Goal: Transaction & Acquisition: Purchase product/service

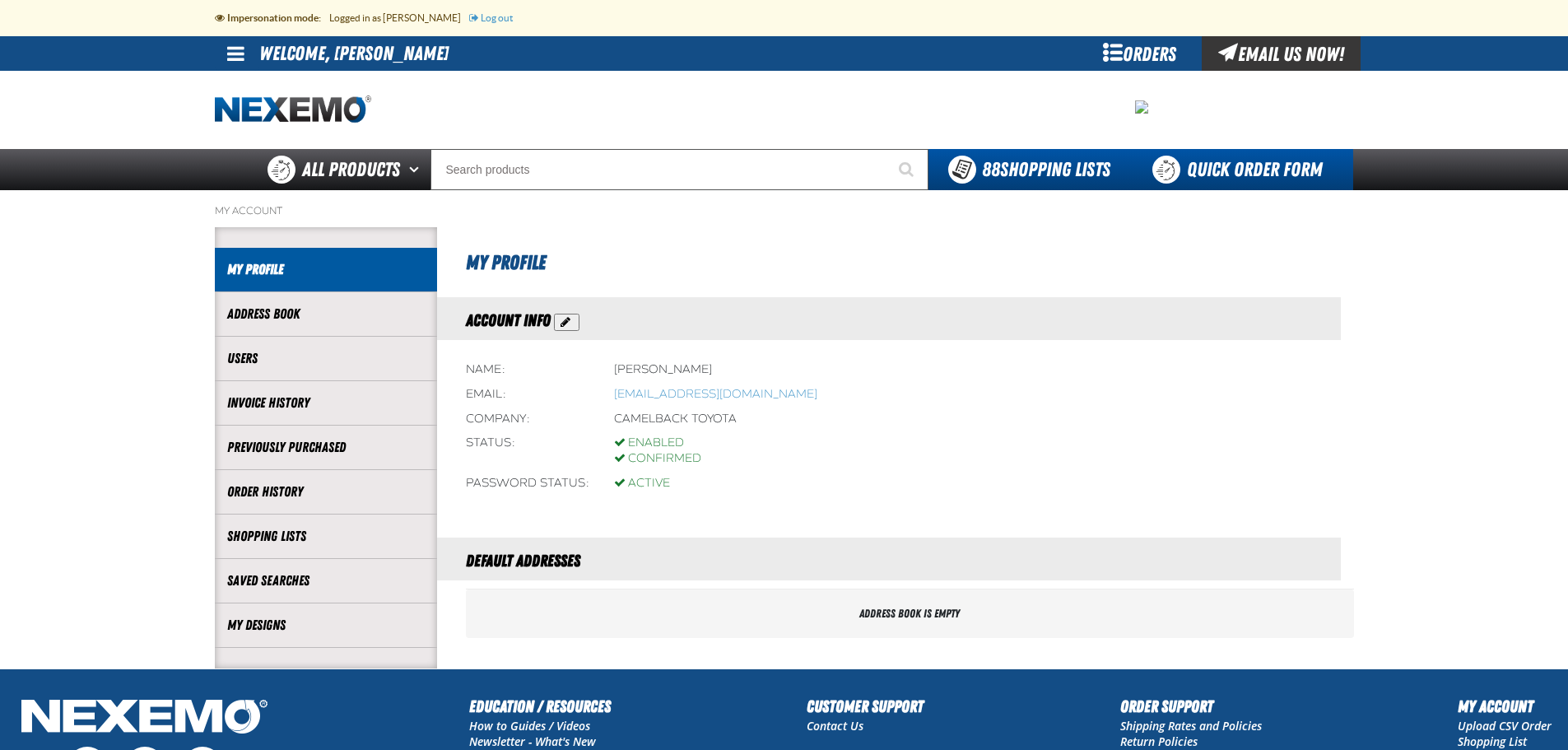
click at [1217, 167] on link "Quick Order Form" at bounding box center [1241, 169] width 223 height 41
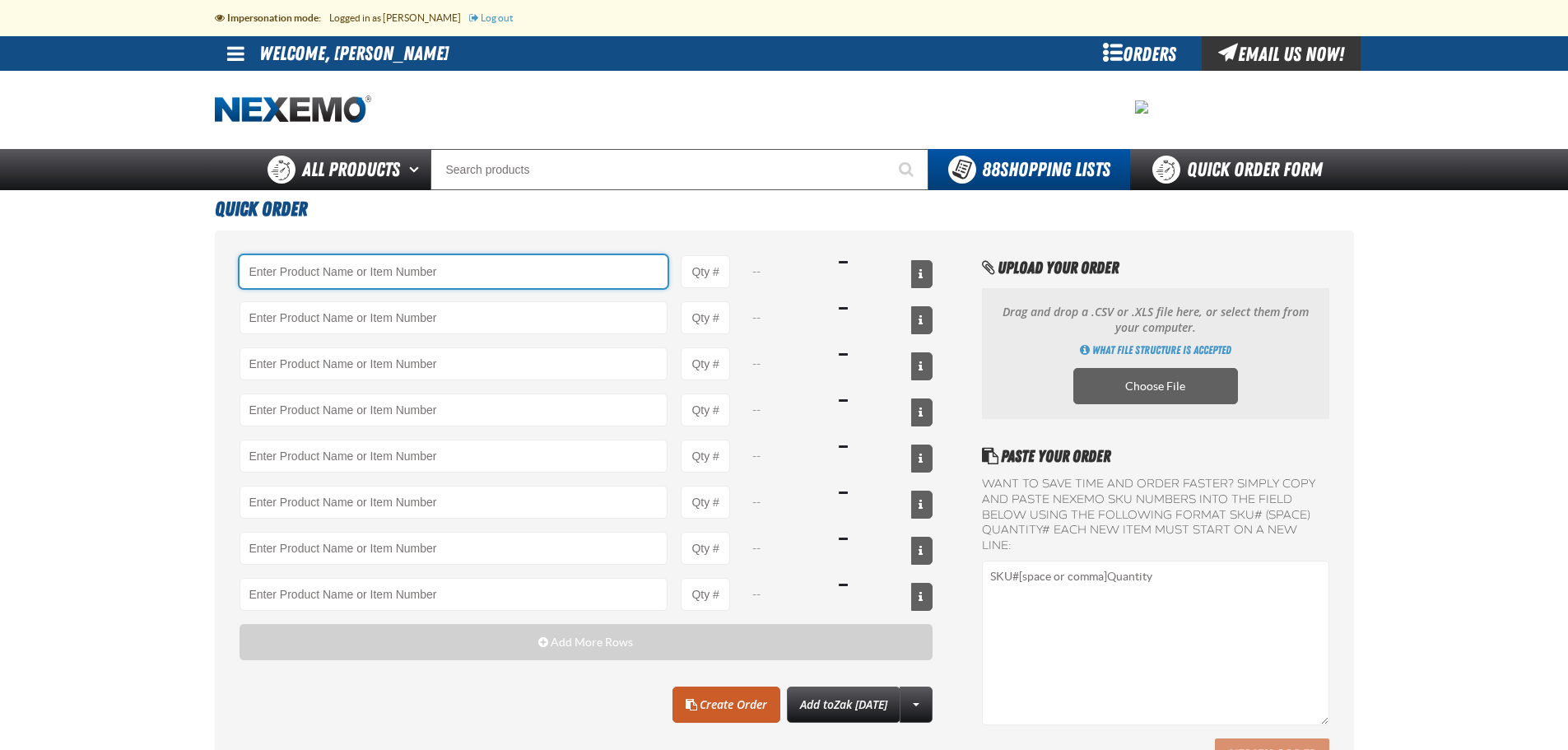
click at [523, 277] on input "Product" at bounding box center [454, 271] width 429 height 33
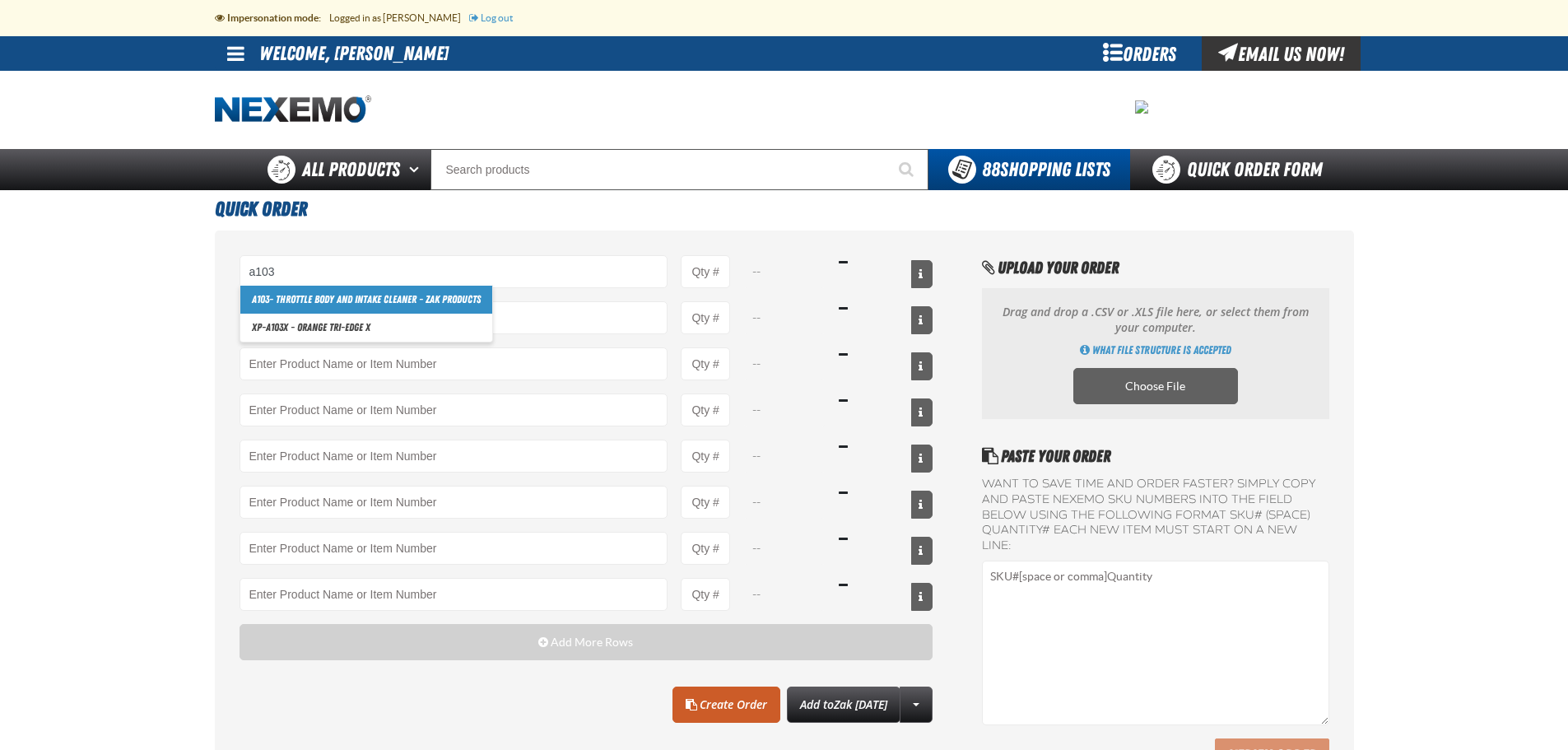
click at [452, 299] on link "A103 - Throttle Body and Intake Cleaner - ZAK Products" at bounding box center [366, 299] width 252 height 28
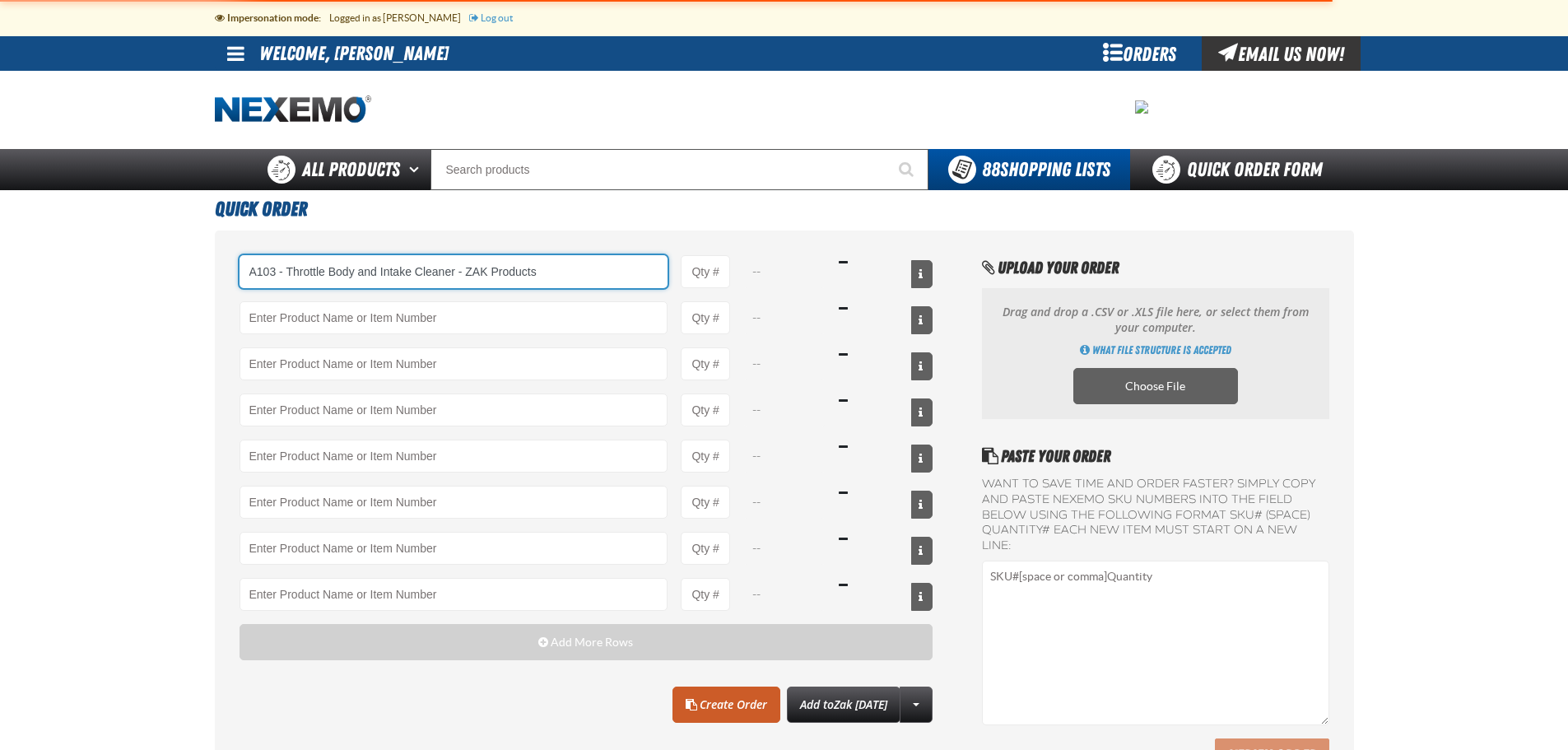
type input "A103 - Throttle Body and Intake Cleaner - ZAK Products"
type input "1"
select select "can"
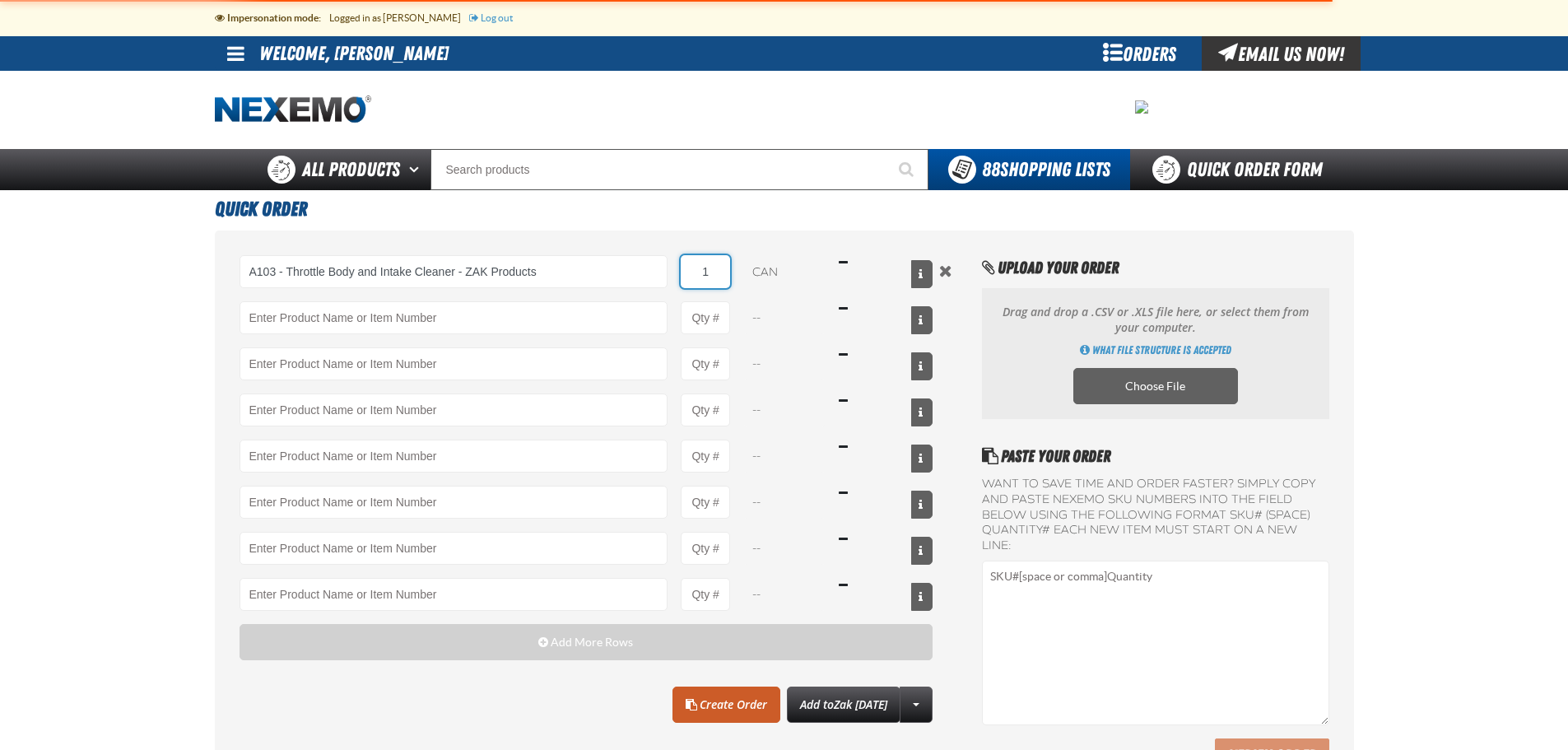
type input "A103 - Throttle Body and Intake Cleaner - ZAK Products"
drag, startPoint x: 713, startPoint y: 274, endPoint x: 696, endPoint y: 274, distance: 17.0
click at [696, 274] on input "1" at bounding box center [705, 271] width 49 height 33
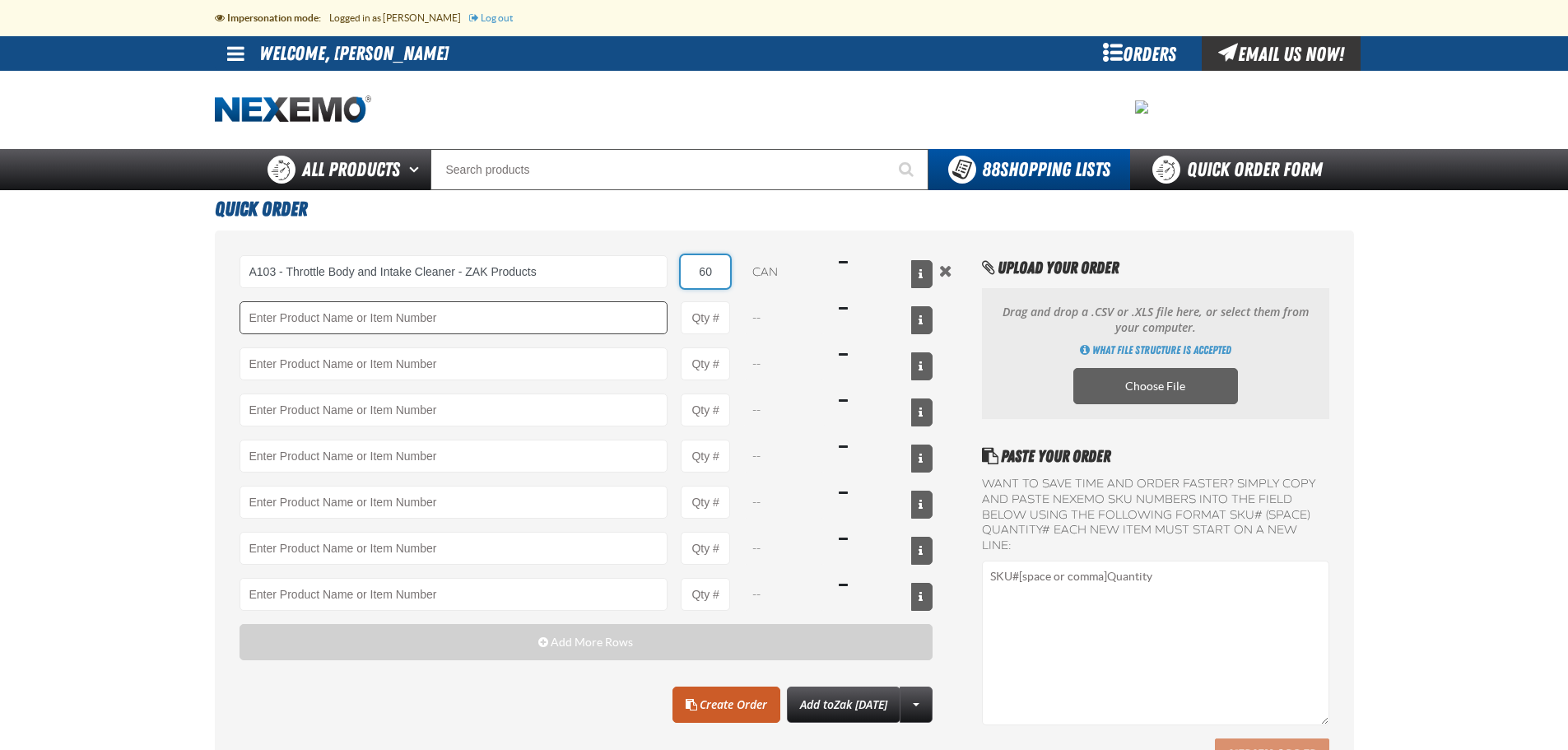
type input "60"
click at [522, 312] on input "Product" at bounding box center [454, 317] width 429 height 33
click at [523, 316] on input "Product" at bounding box center [454, 317] width 429 height 33
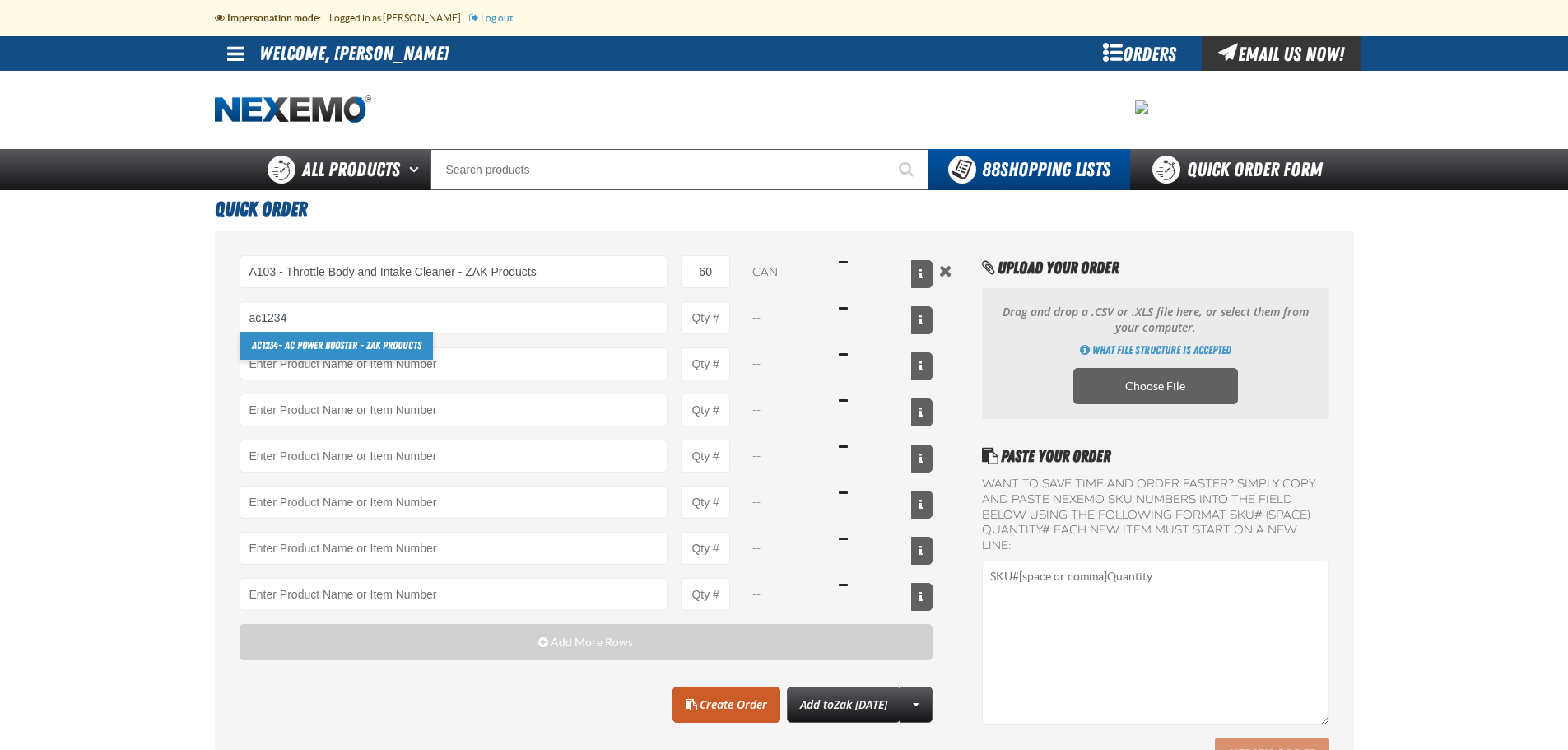
click at [373, 345] on link "AC1234 - AC Power Booster - ZAK Products" at bounding box center [337, 345] width 193 height 28
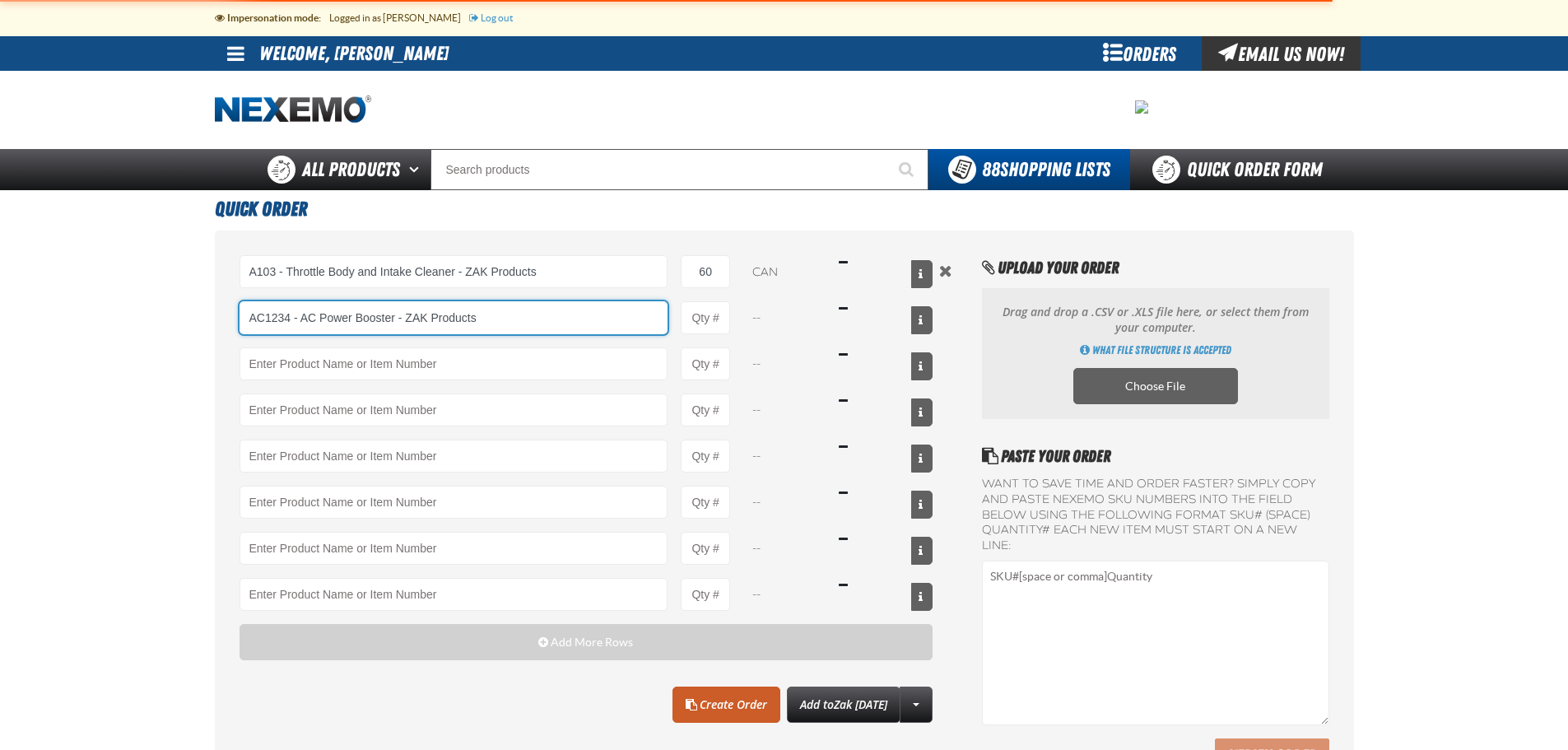
type input "AC1234 - AC Power Booster - ZAK Products"
type input "1"
select select "kit"
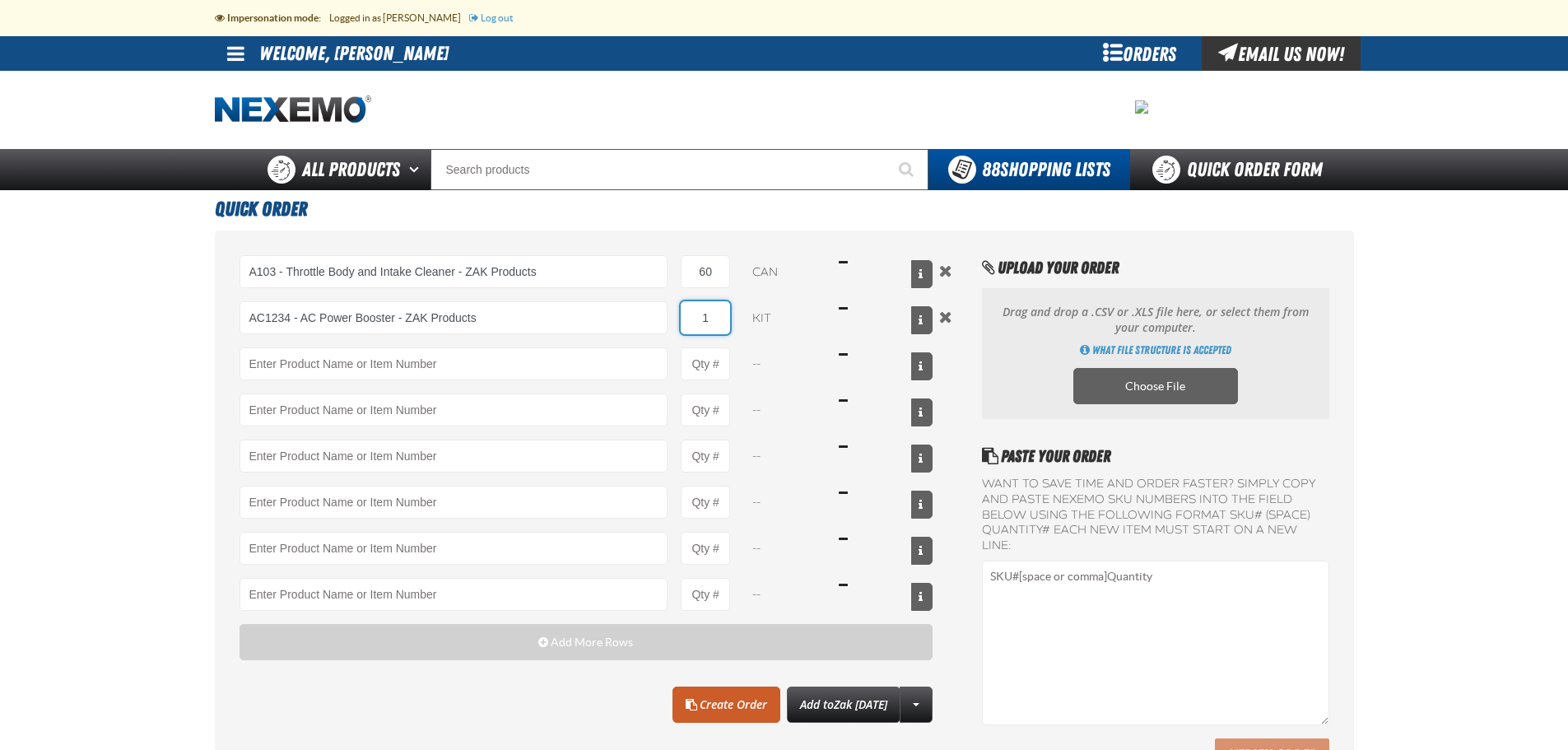
type input "AC1234 - AC Power Booster - ZAK Products"
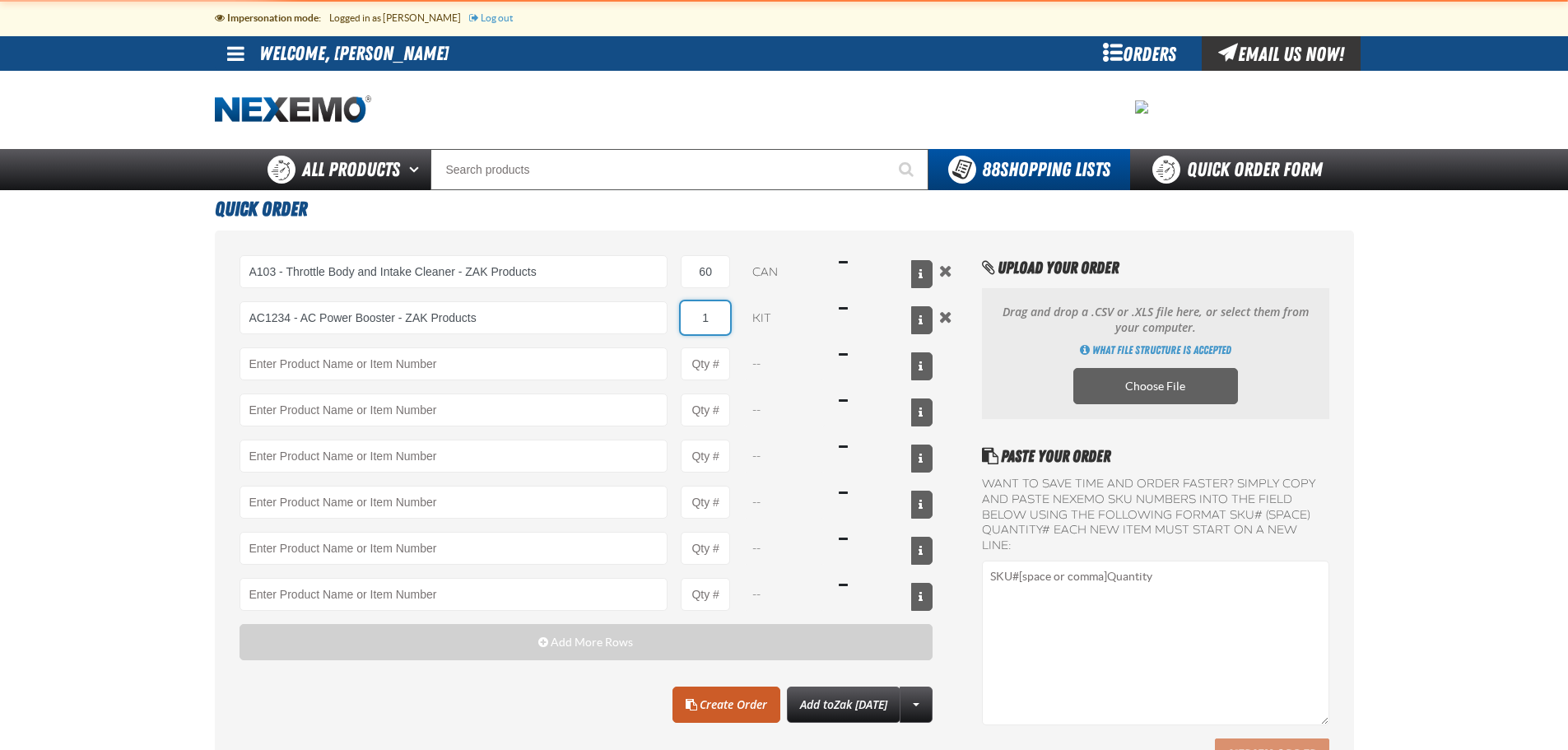
drag, startPoint x: 722, startPoint y: 325, endPoint x: 702, endPoint y: 326, distance: 20.0
click at [702, 326] on input "1" at bounding box center [705, 317] width 49 height 33
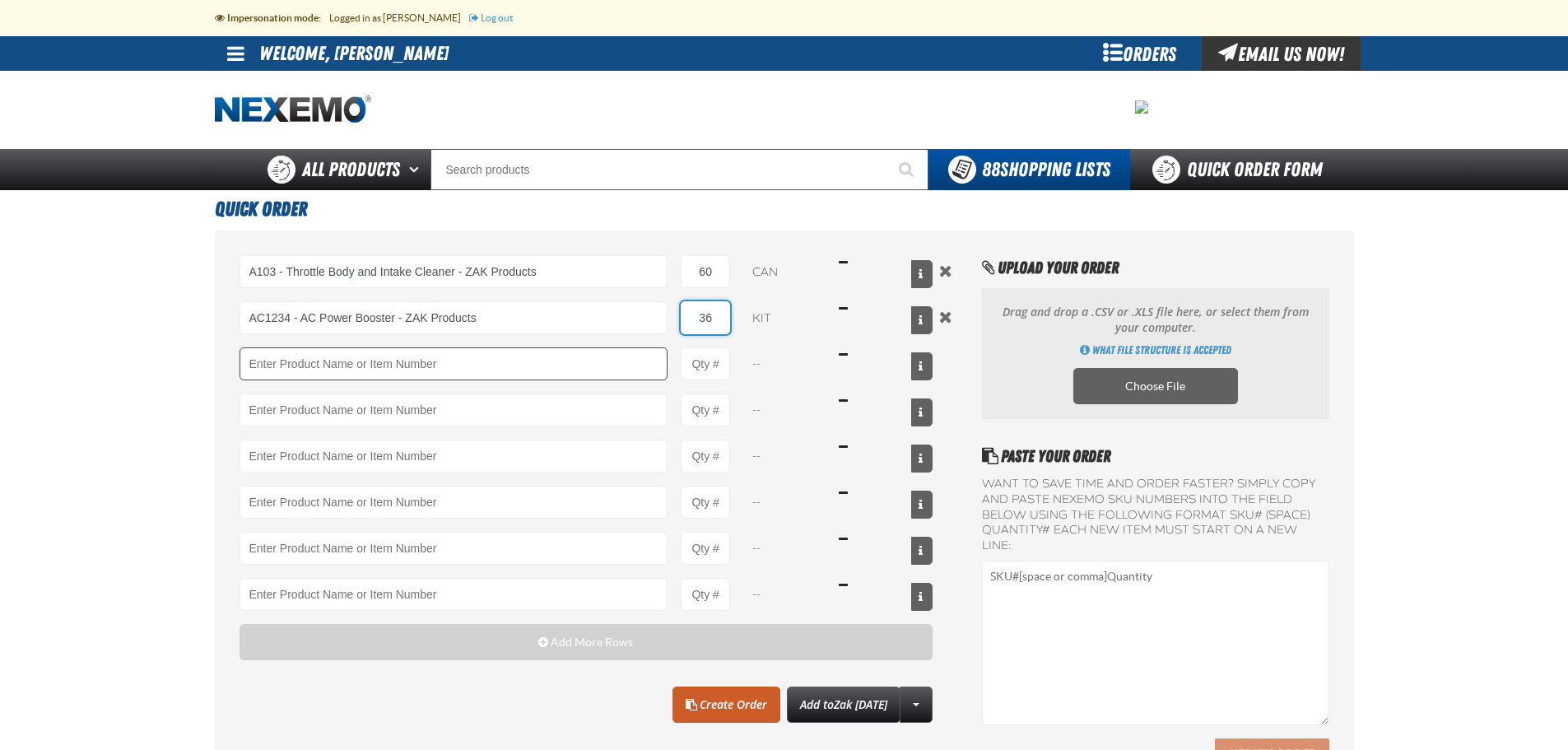
type input "36"
click at [417, 369] on input "Product" at bounding box center [454, 363] width 429 height 33
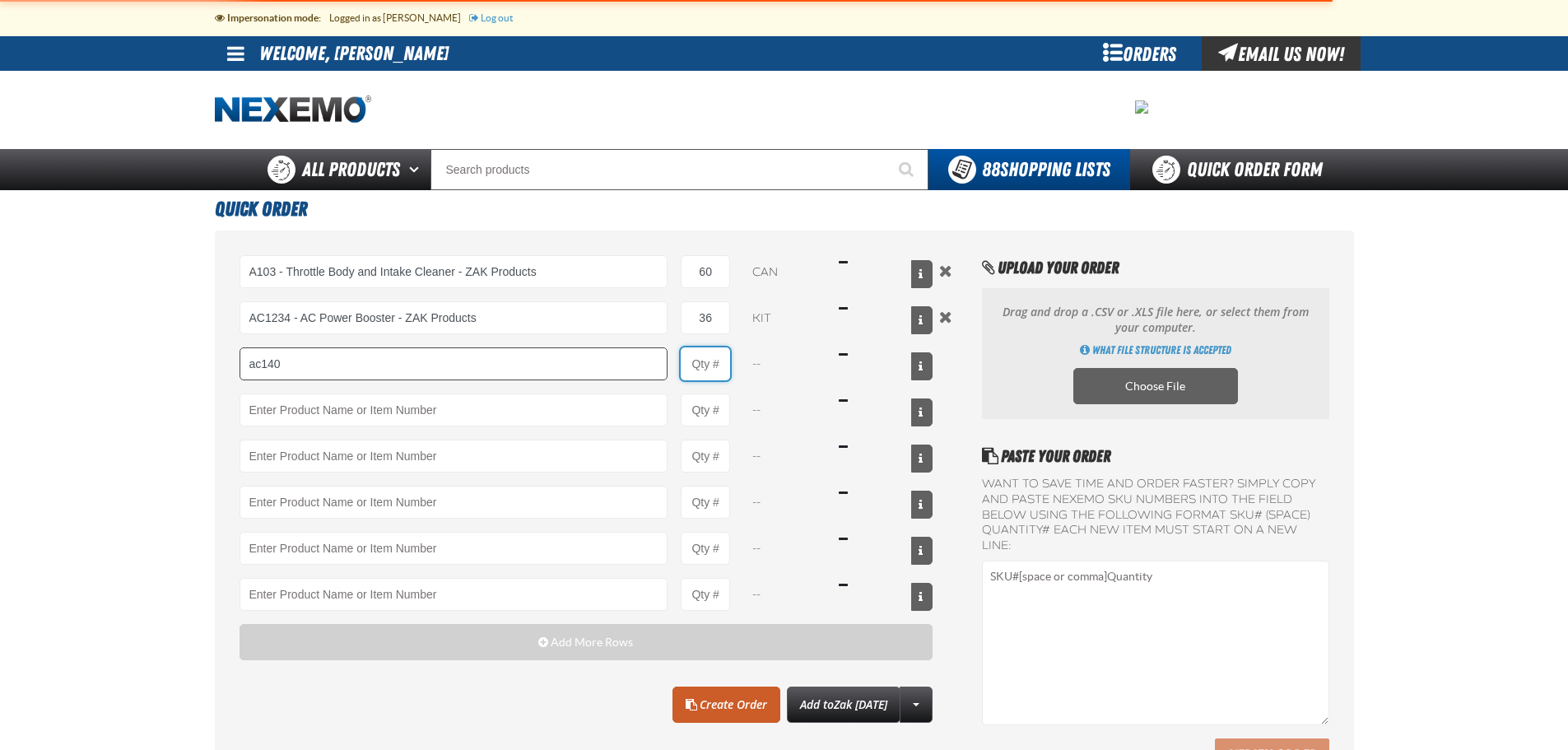
type input "AC140 - HVAC Enzymatic Treatment - ZAK Products"
type input "1"
select select "can"
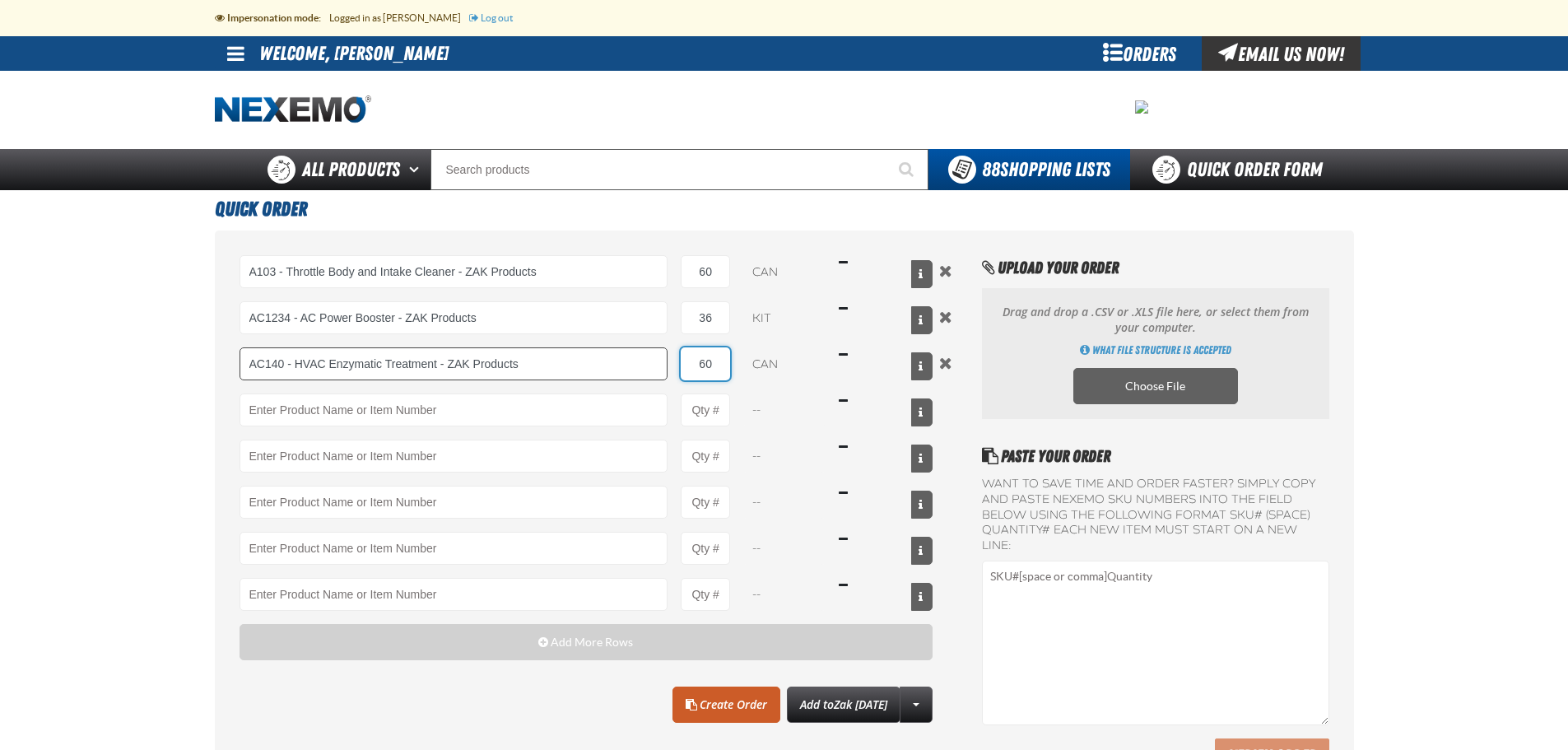
type input "60"
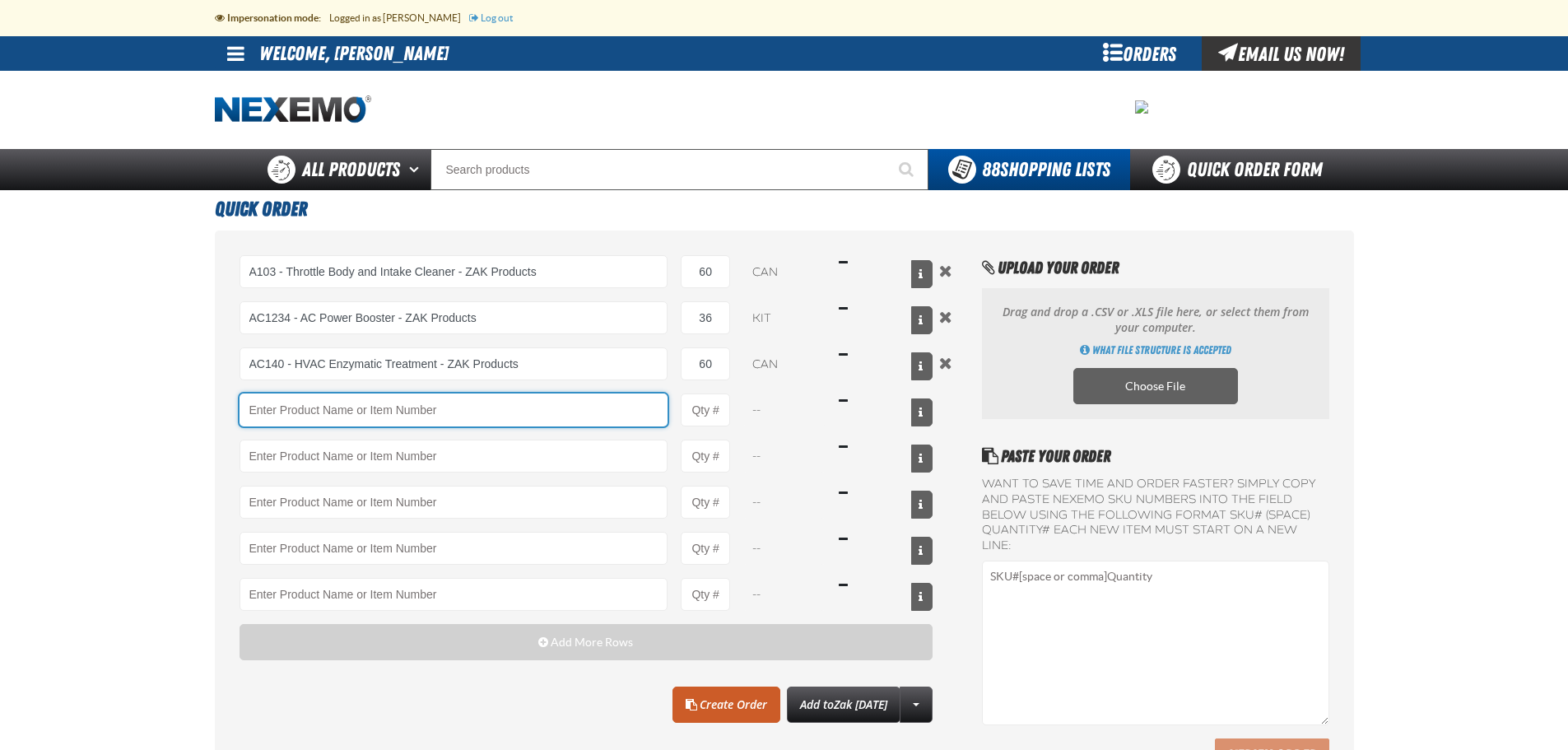
click at [474, 404] on input "Product" at bounding box center [454, 410] width 429 height 33
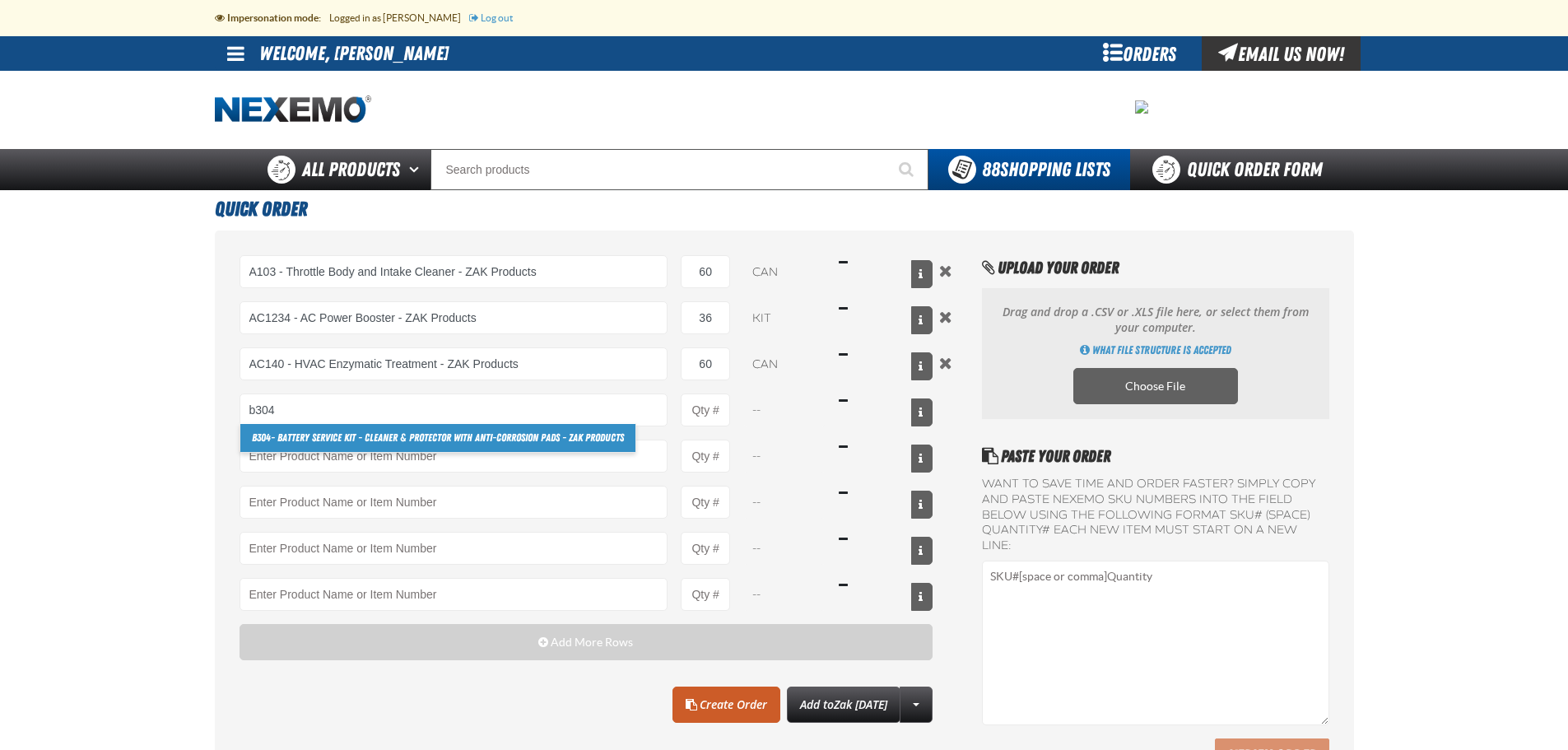
click at [456, 432] on link "B304 - Battery Service Kit - Cleaner & Protector with Anti-Corrosion Pads - ZAK…" at bounding box center [438, 437] width 395 height 28
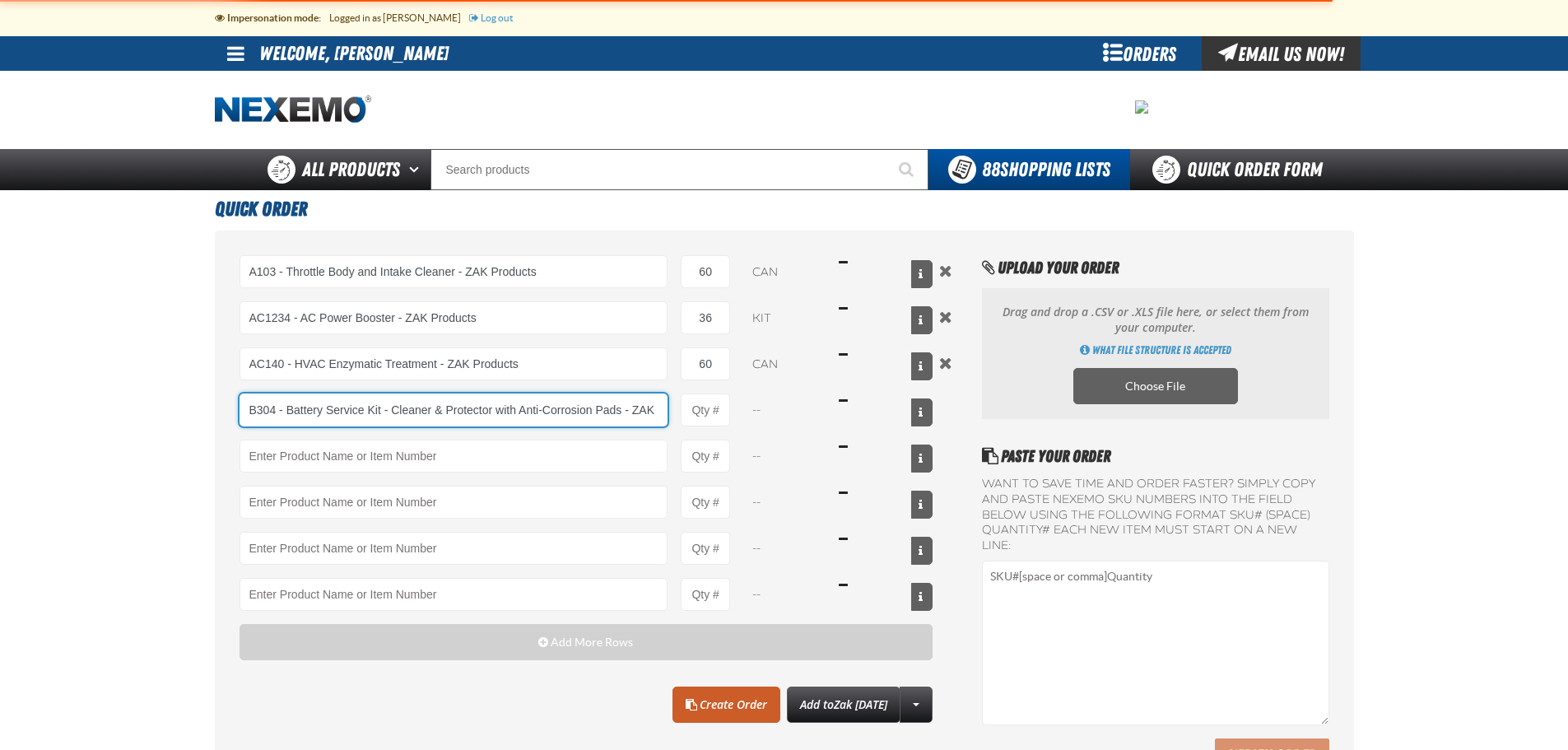
scroll to position [0, 45]
type input "B304 - Battery Service Kit - Cleaner &amp; Protector with Anti-Corrosion Pads -…"
type input "1"
select select "kit"
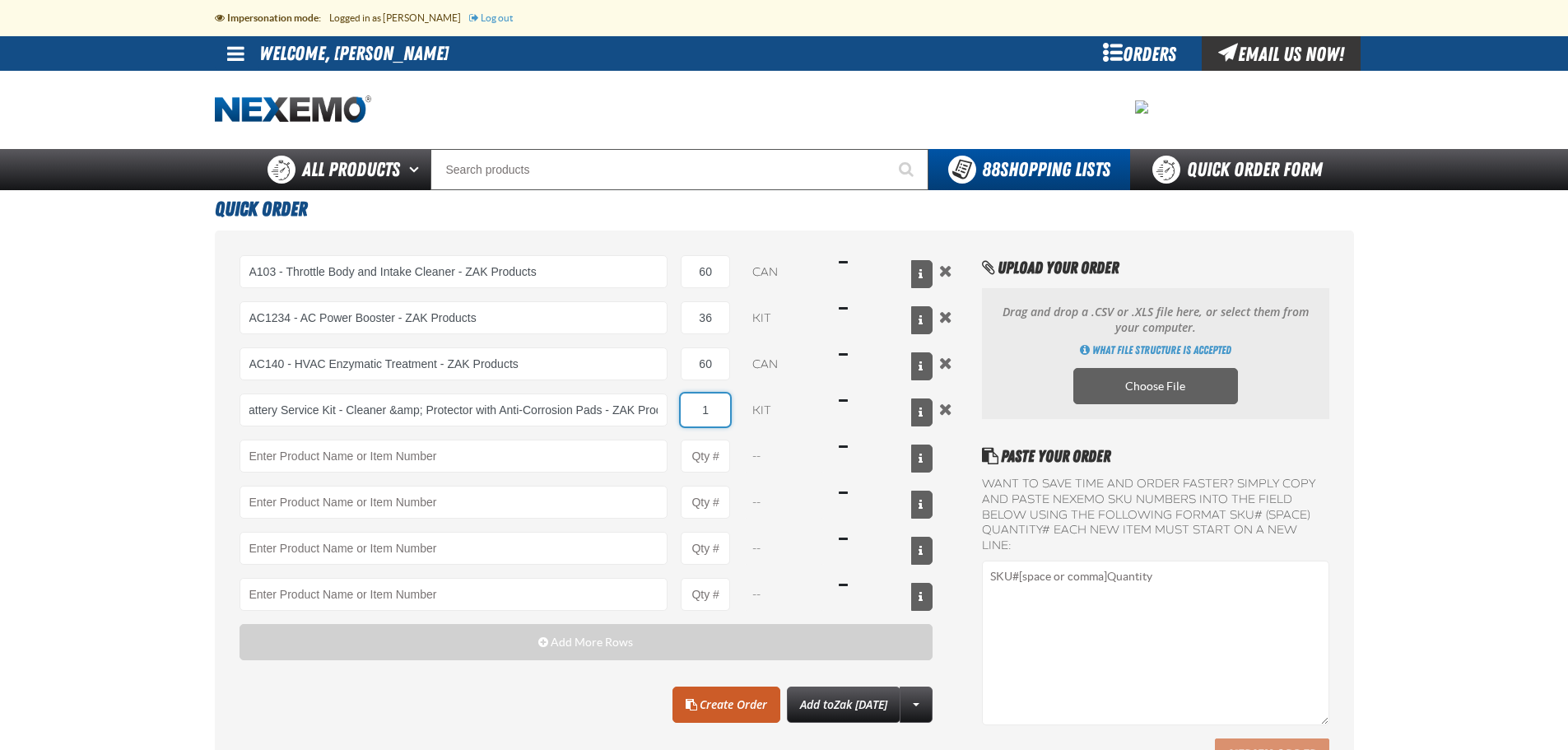
scroll to position [0, 0]
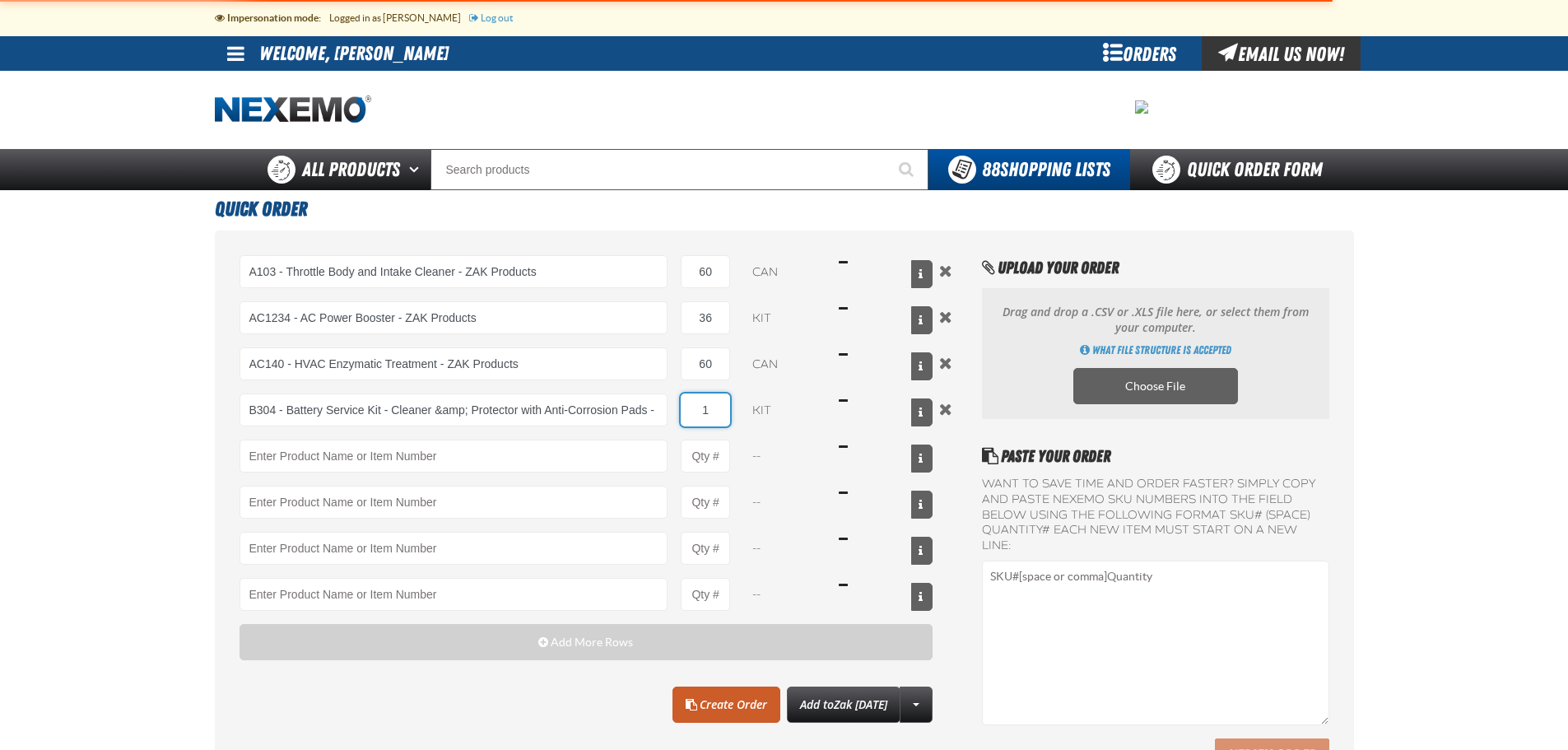
drag, startPoint x: 716, startPoint y: 412, endPoint x: 694, endPoint y: 416, distance: 22.4
click at [694, 416] on input "1" at bounding box center [705, 410] width 49 height 33
type input "B304 - Battery Service Kit - Cleaner &amp; Protector with Anti-Corrosion Pads -…"
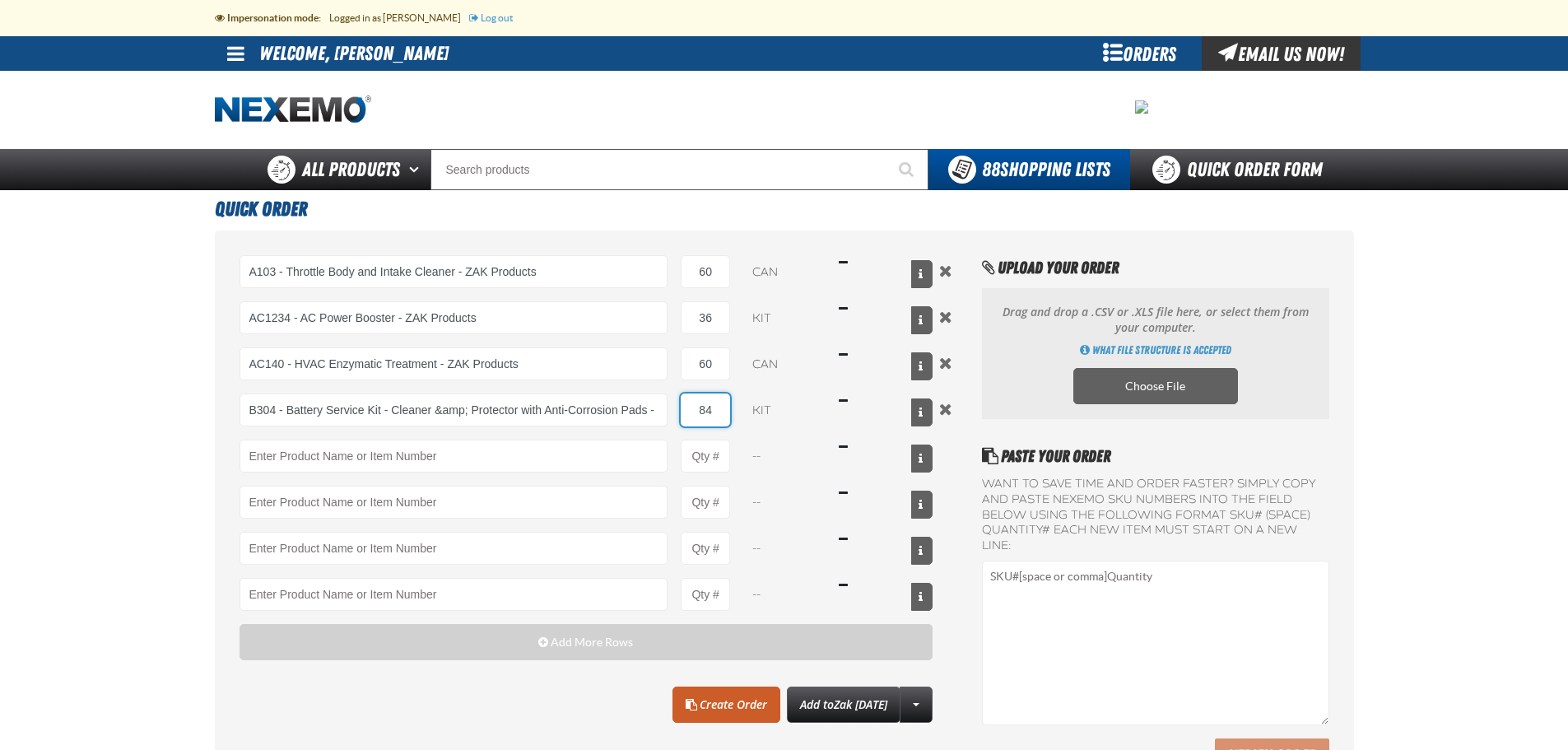
type input "84"
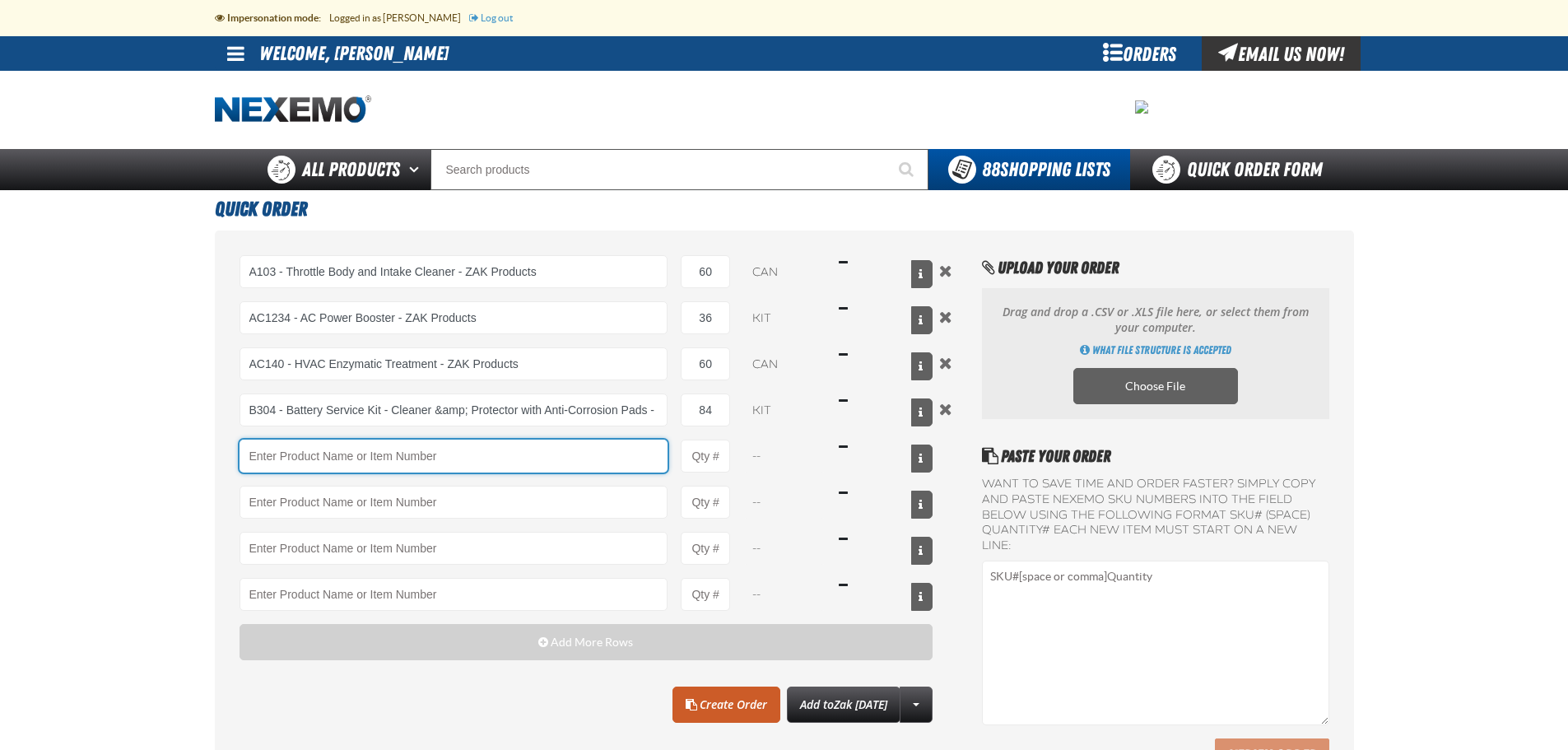
click at [601, 452] on input "Product" at bounding box center [454, 456] width 429 height 33
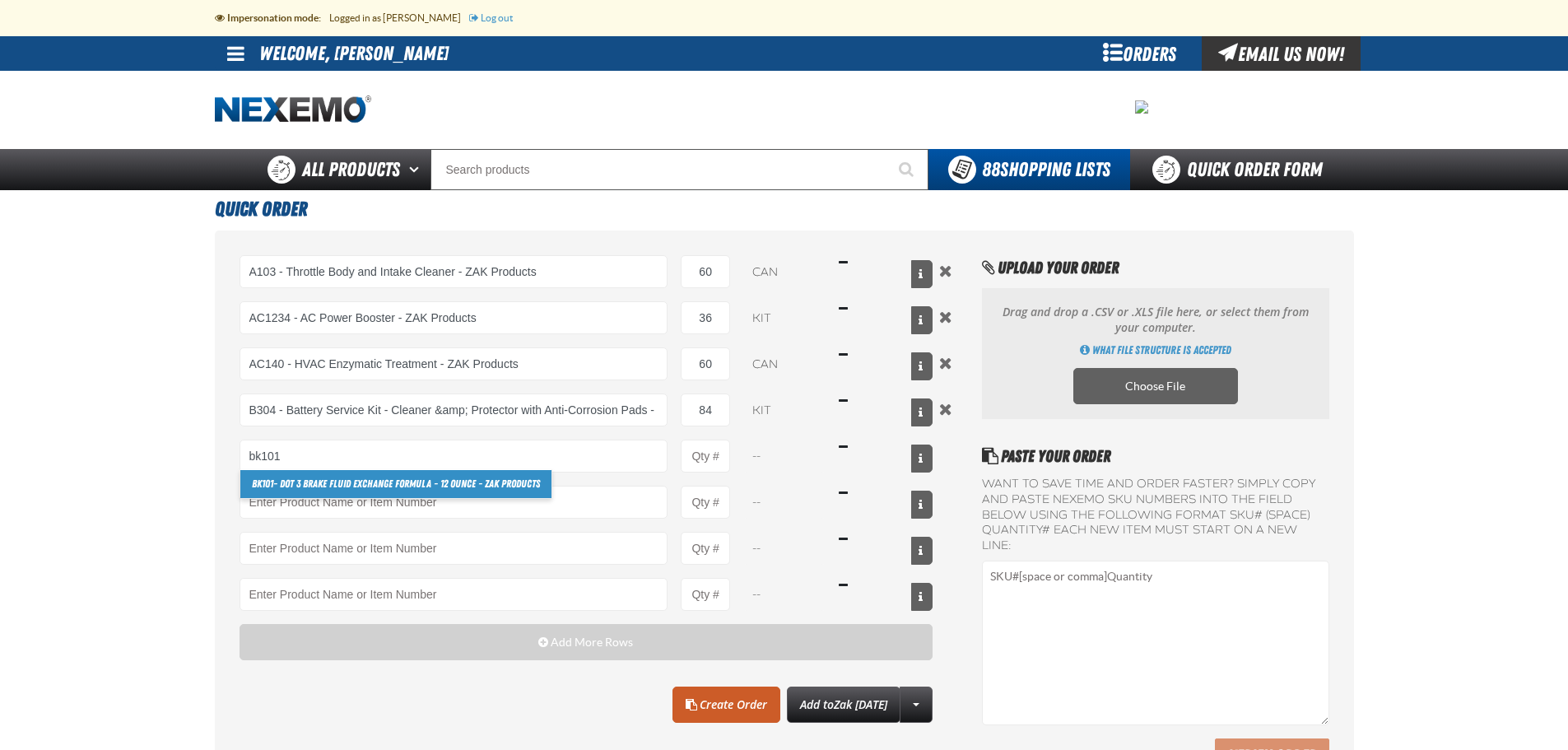
click at [491, 480] on link "BK101 - DOT 3 Brake Fluid Exchange Formula - 12 Ounce - ZAK Products" at bounding box center [396, 483] width 311 height 28
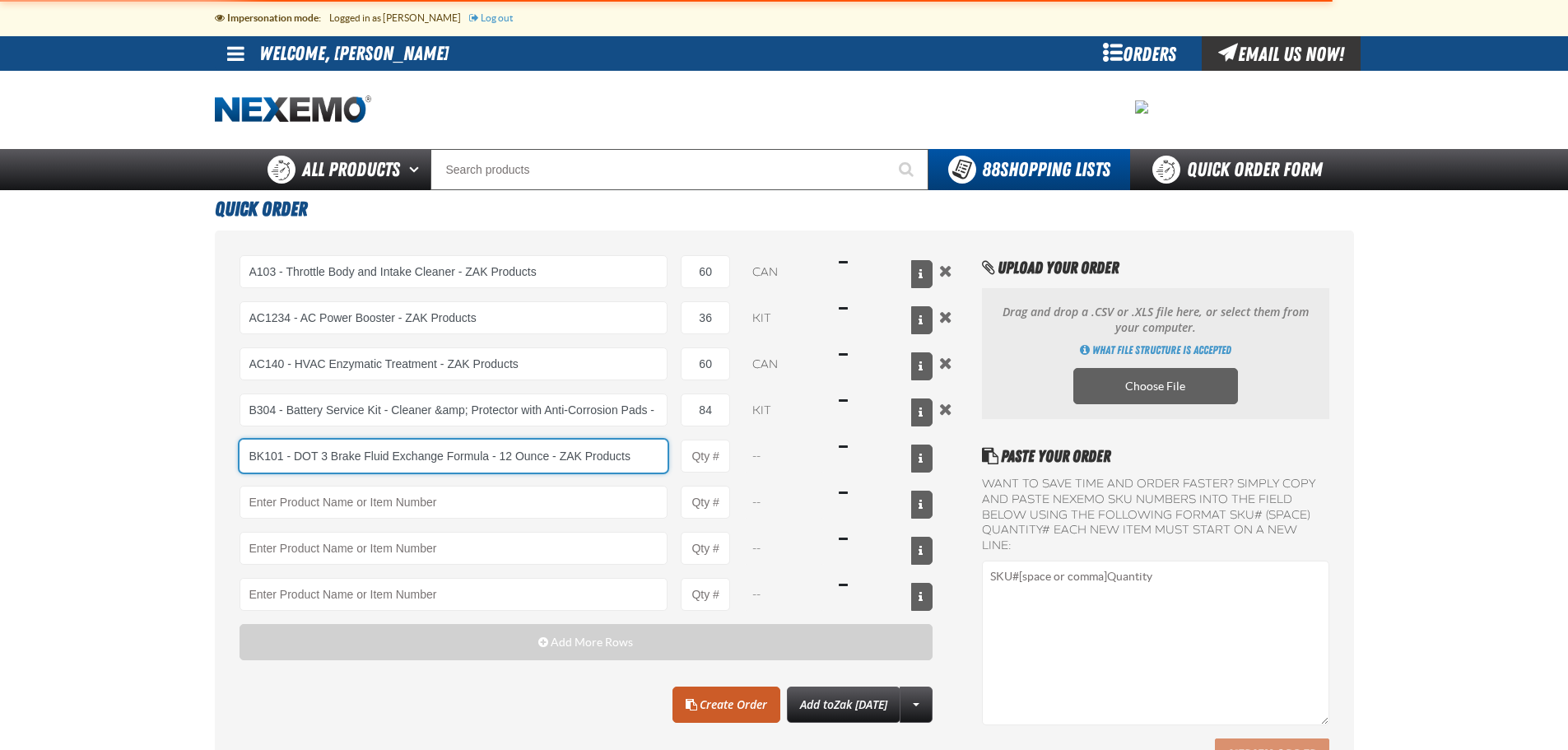
type input "BK101 - DOT 3 Brake Fluid Exchange Formula - 12 Ounce - ZAK Products"
type input "1"
select select "bottle"
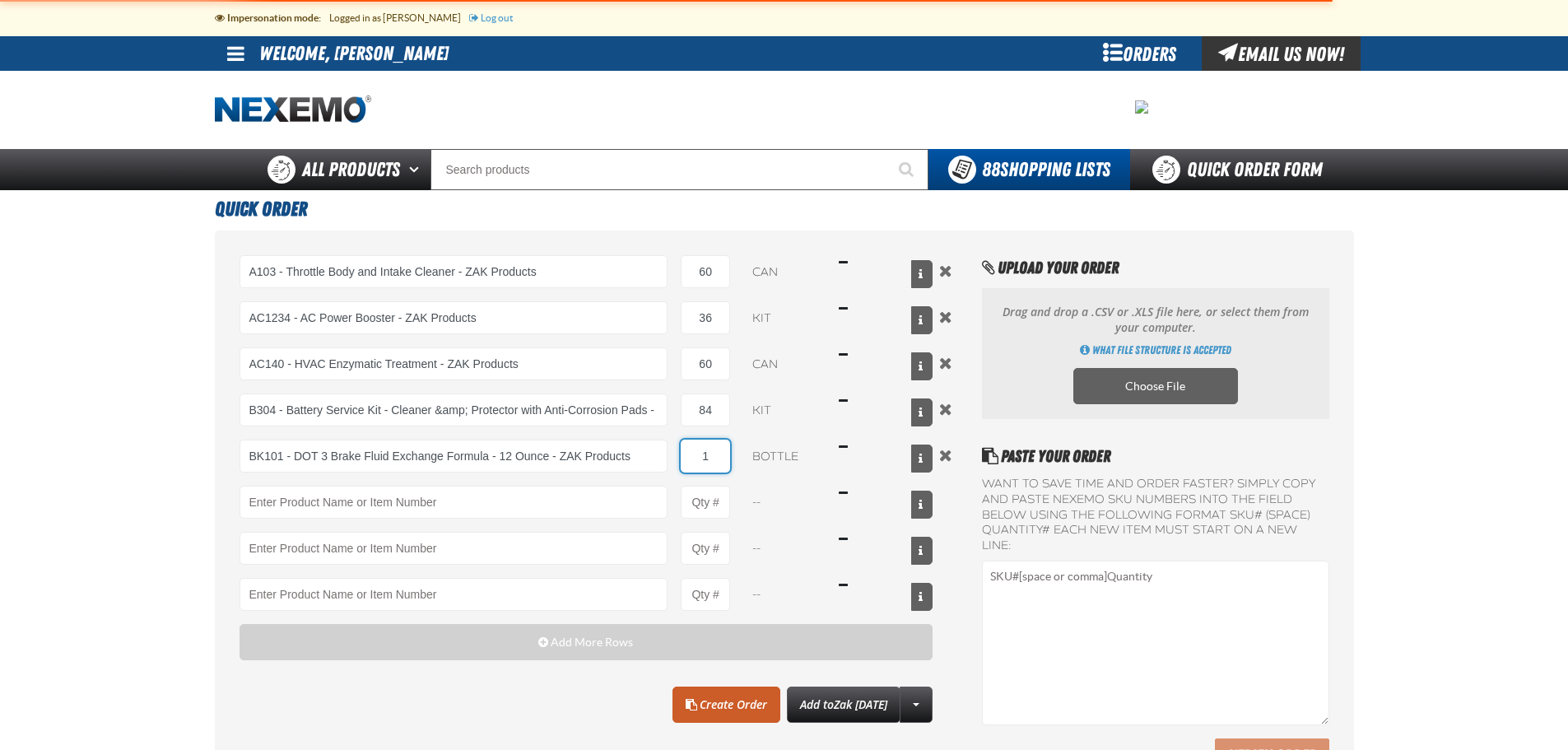
drag, startPoint x: 712, startPoint y: 457, endPoint x: 691, endPoint y: 457, distance: 21.0
click at [691, 457] on input "1" at bounding box center [705, 456] width 49 height 33
type input "BK101 - DOT 3 Brake Fluid Exchange Formula - 12 Ounce - ZAK Products"
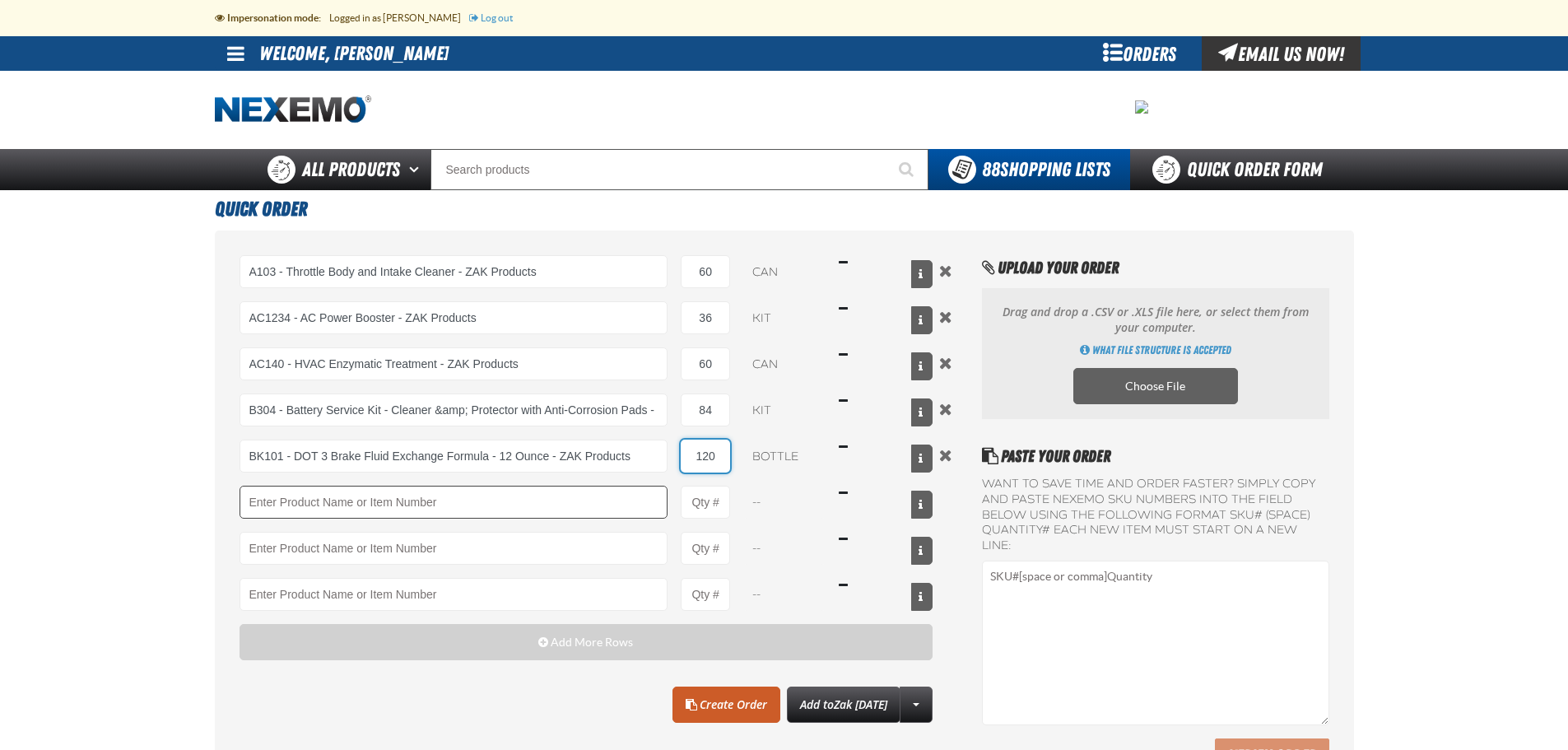
type input "120"
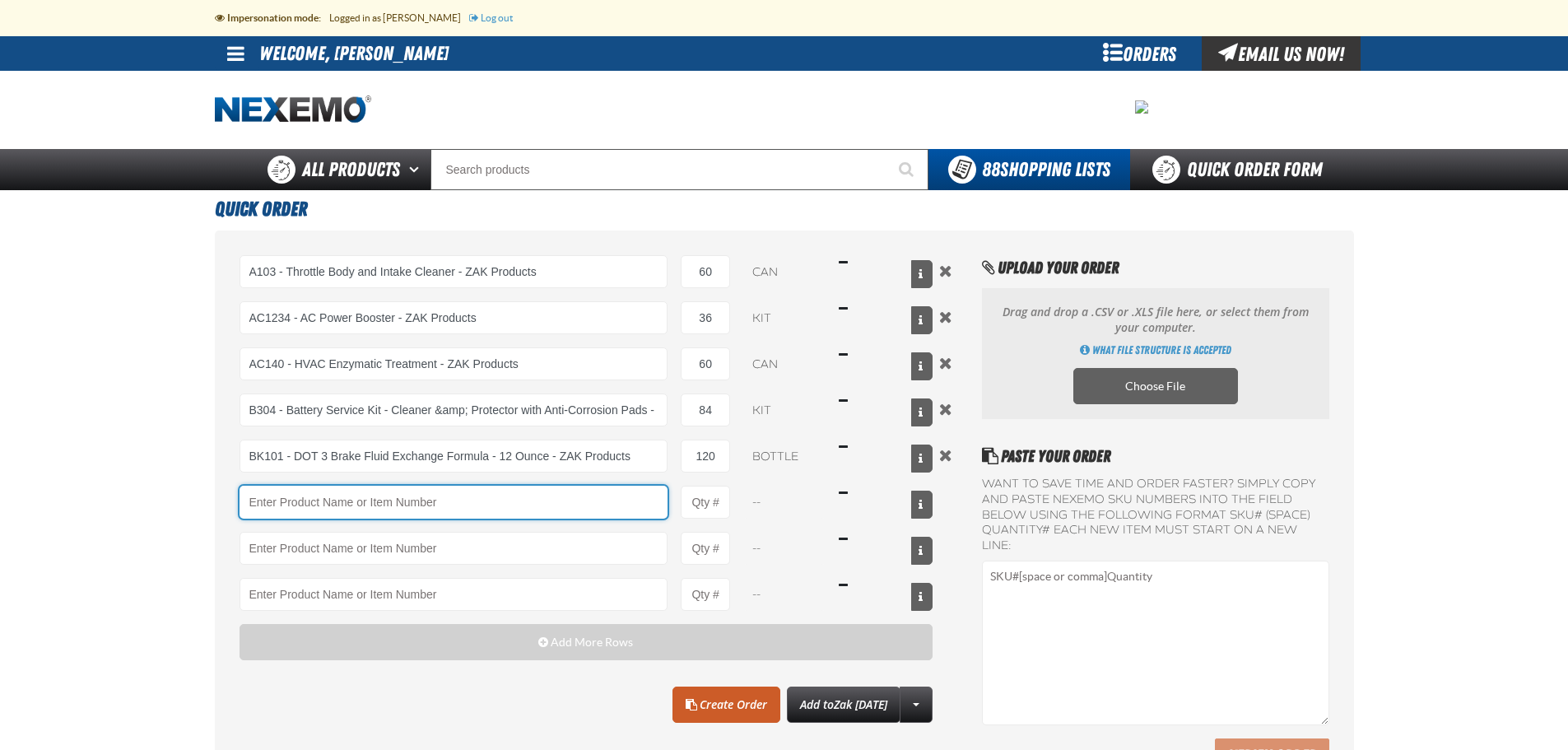
click at [628, 501] on input "Product" at bounding box center [454, 502] width 429 height 33
type input "C500 - Synthetic Engine Oil Booster - ZAK Products"
type input "1"
select select "bottle"
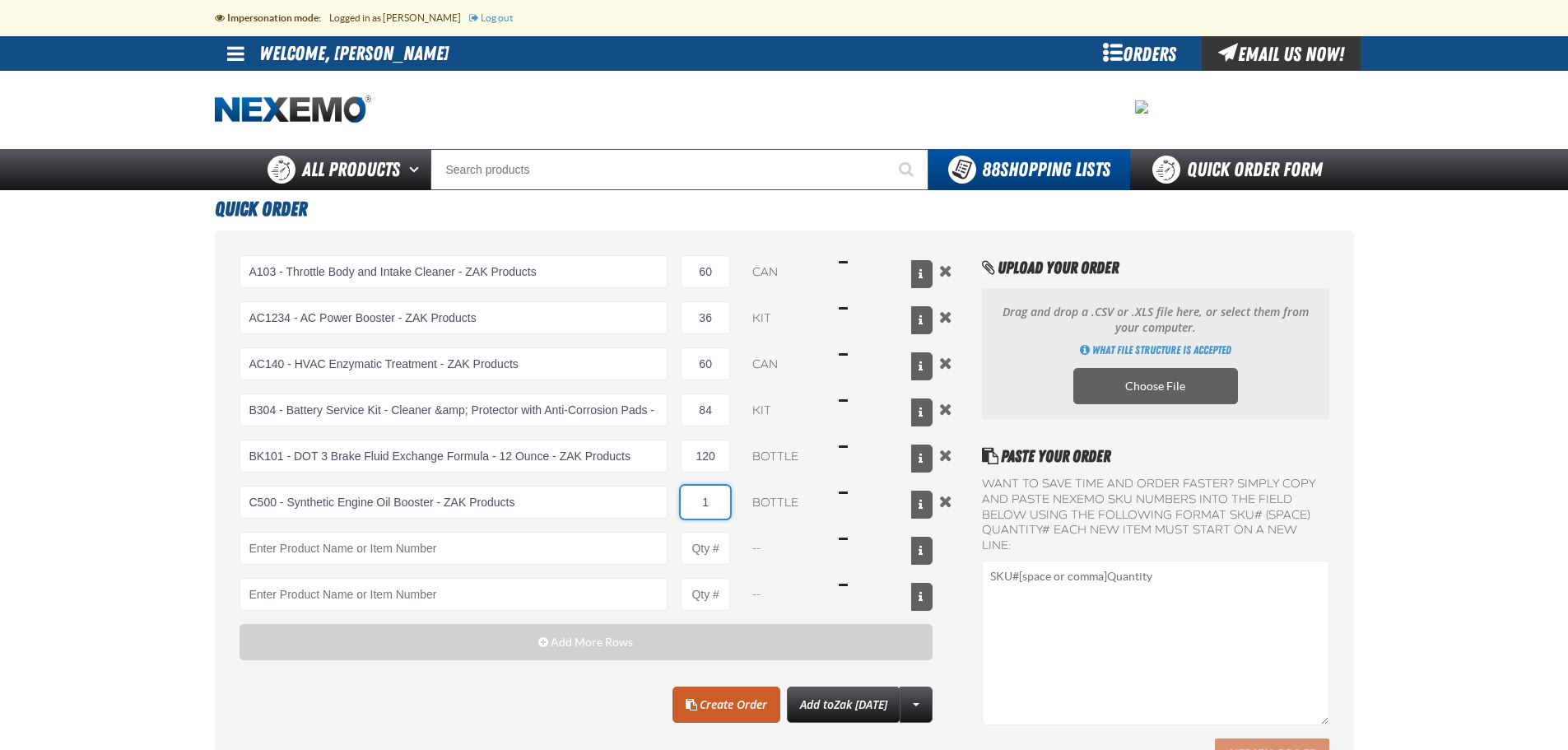
type input "C500 - Synthetic Engine Oil Booster - ZAK Products"
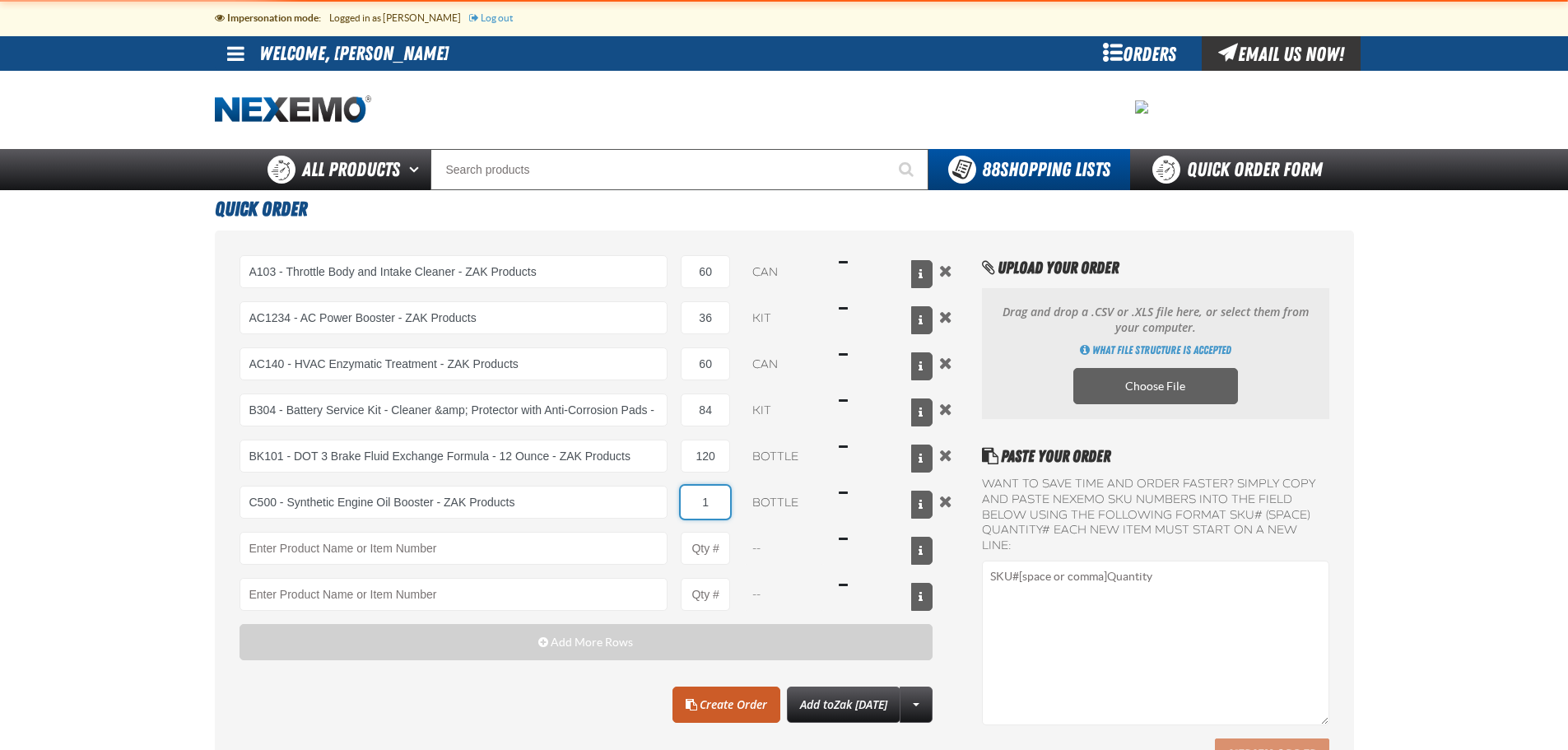
drag, startPoint x: 723, startPoint y: 508, endPoint x: 698, endPoint y: 507, distance: 25.0
click at [698, 507] on input "1" at bounding box center [705, 502] width 49 height 33
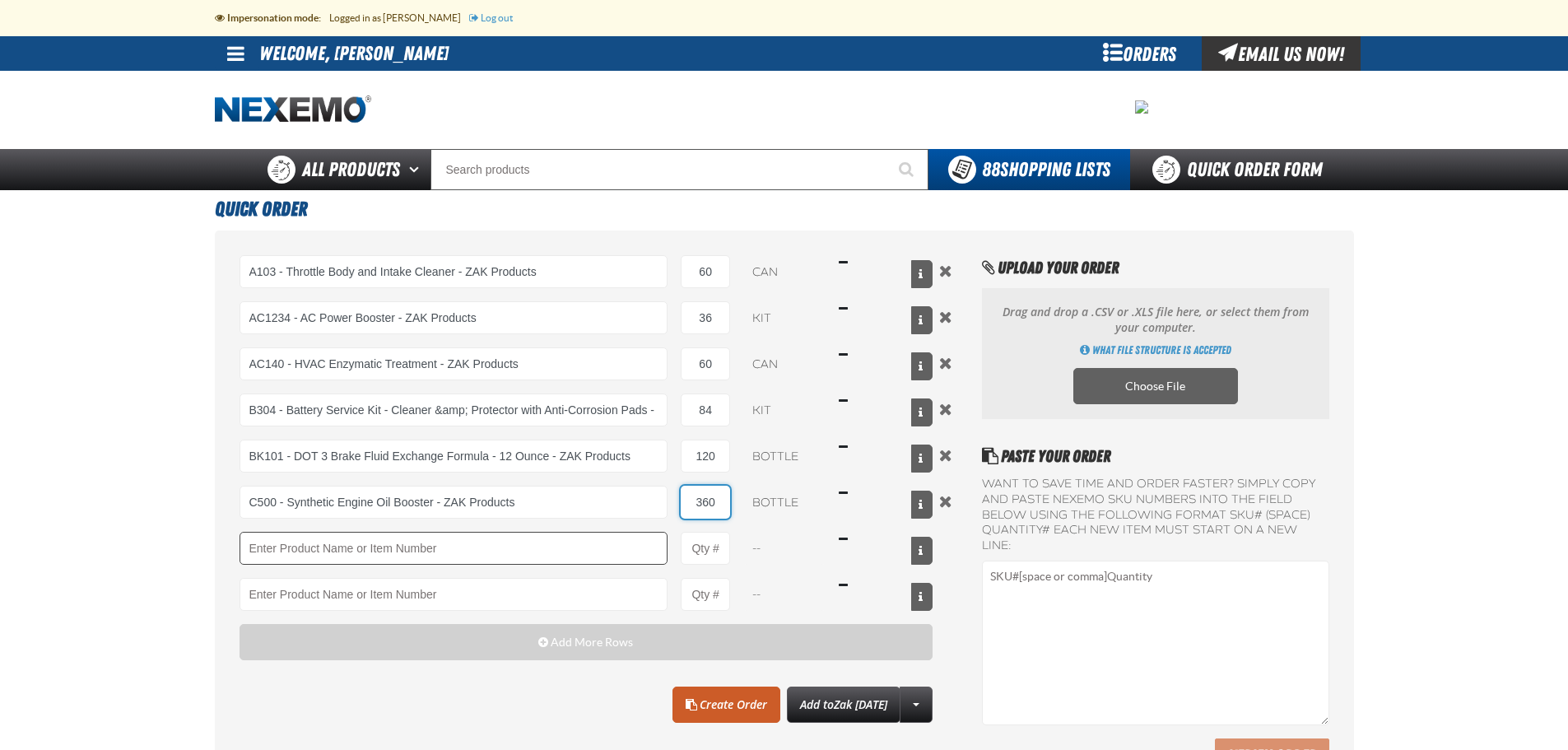
type input "360"
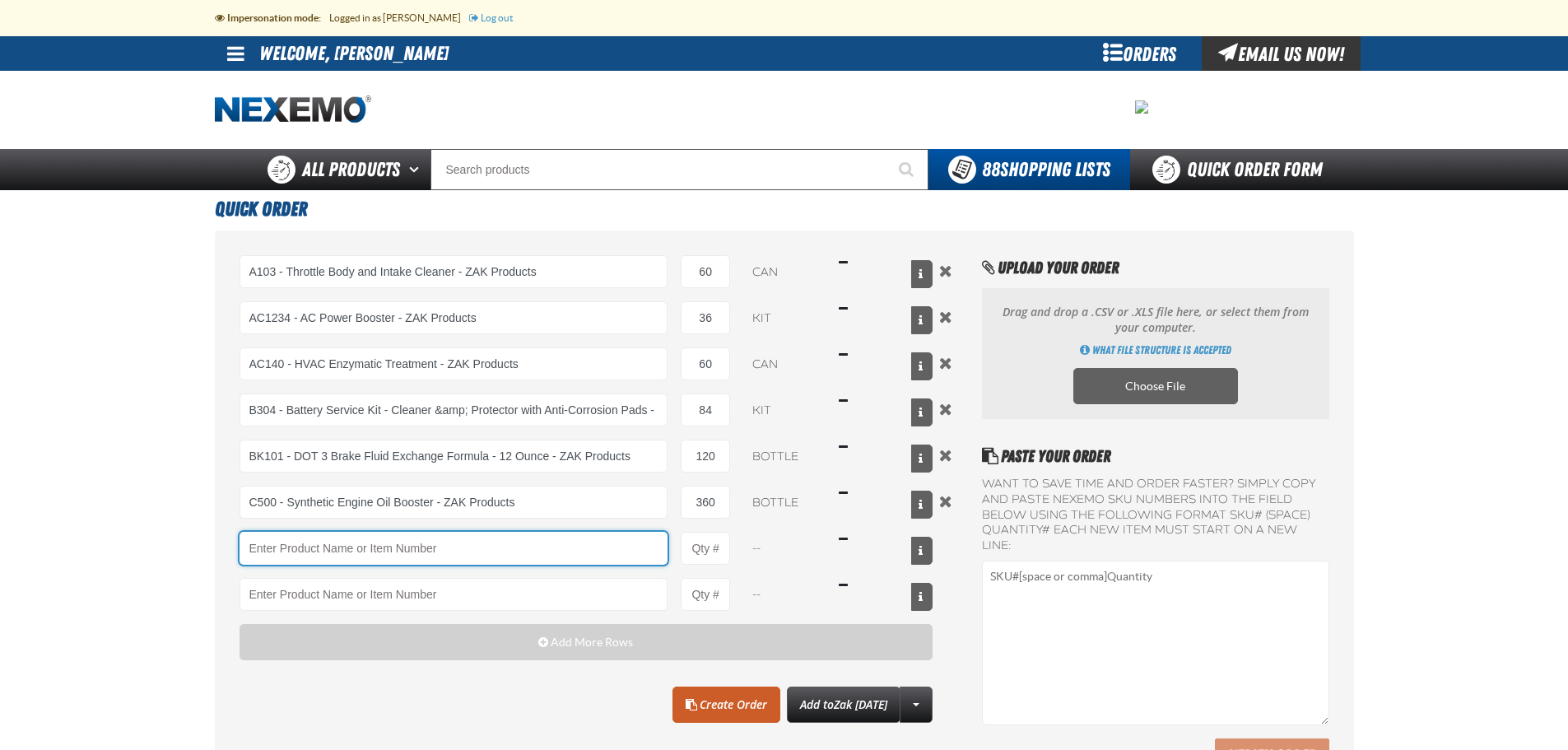
click at [585, 543] on input "Product" at bounding box center [454, 548] width 429 height 33
type input "F610 - Z-Tech - ZAK Products"
type input "1"
select select "bottle"
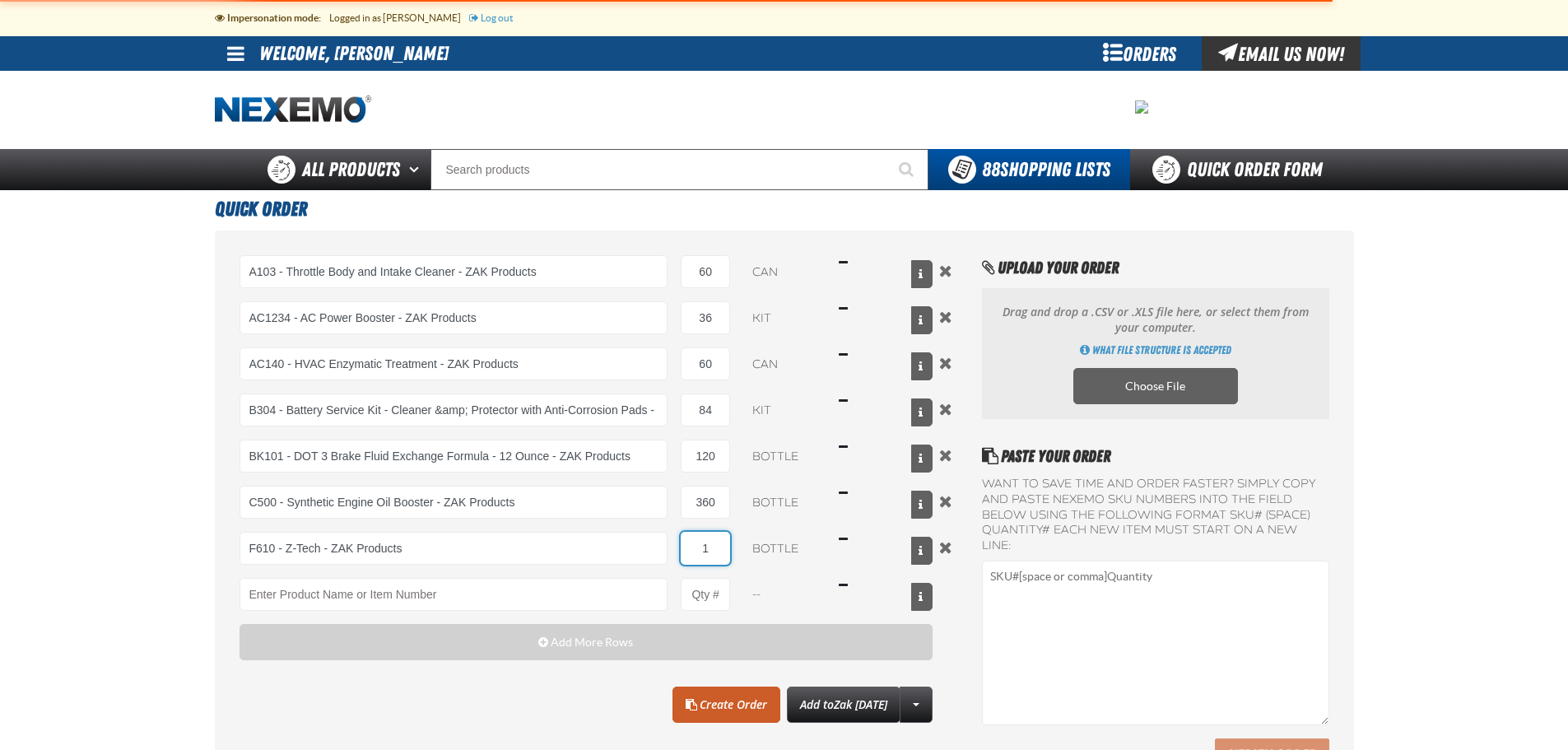
type input "F610 - Z-Tech - ZAK Products"
drag, startPoint x: 720, startPoint y: 549, endPoint x: 676, endPoint y: 551, distance: 44.0
click at [676, 551] on div "F610 - Z-Tech - ZAK Products F610 - Z-Tech - ZAK Products 1 bottle $16.49" at bounding box center [587, 548] width 694 height 33
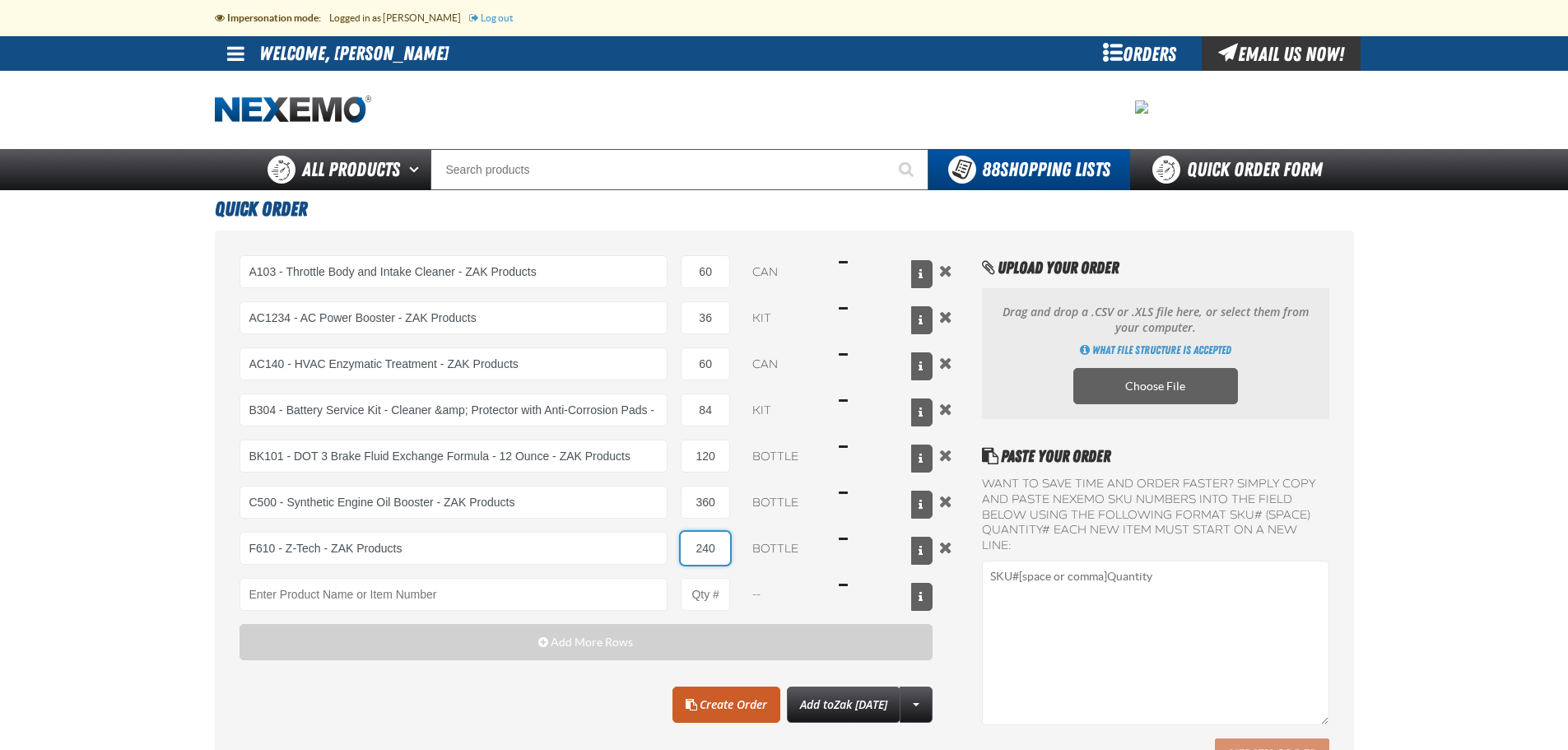
type input "240"
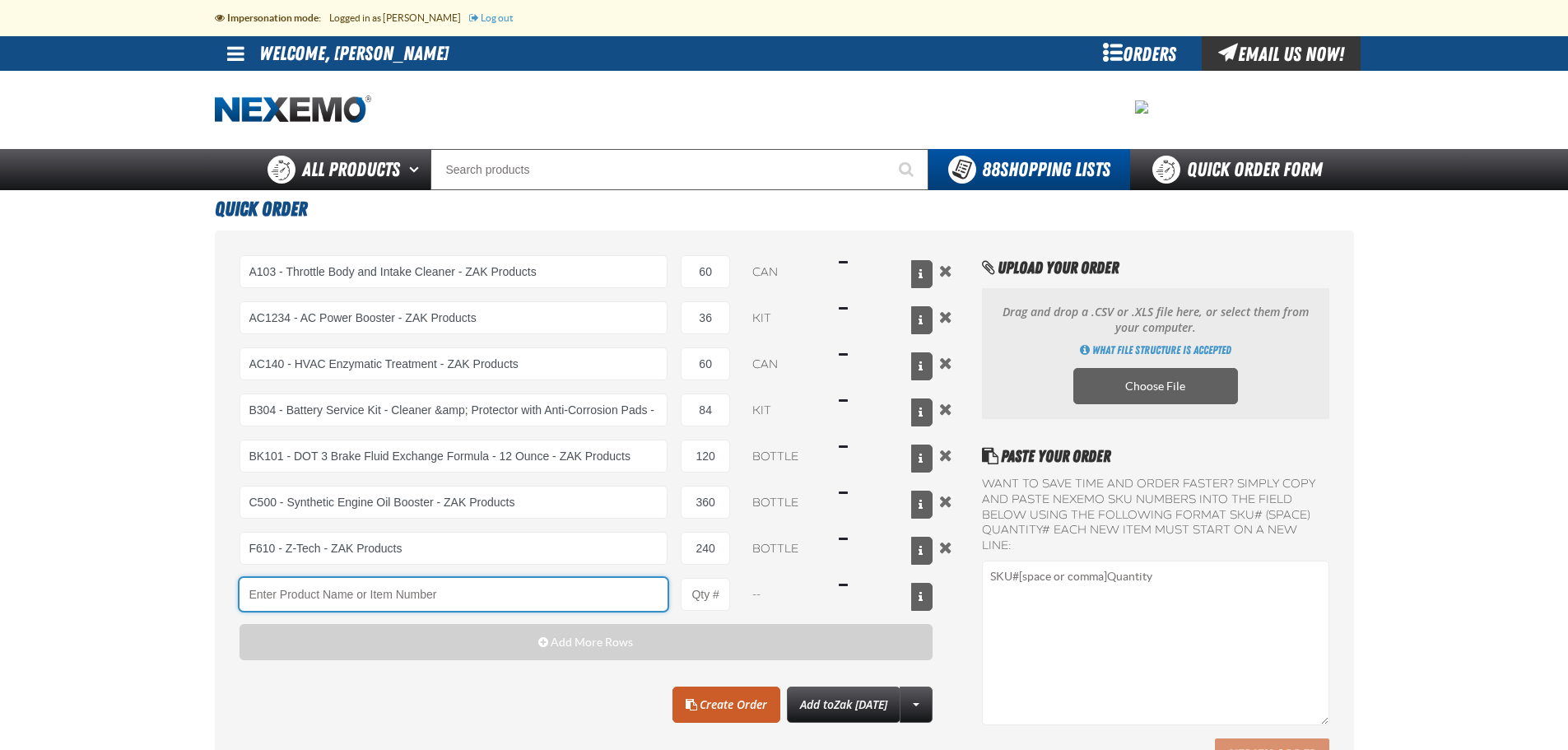
click at [591, 590] on input "Product" at bounding box center [454, 595] width 429 height 33
click at [269, 594] on input "Product" at bounding box center [454, 595] width 429 height 33
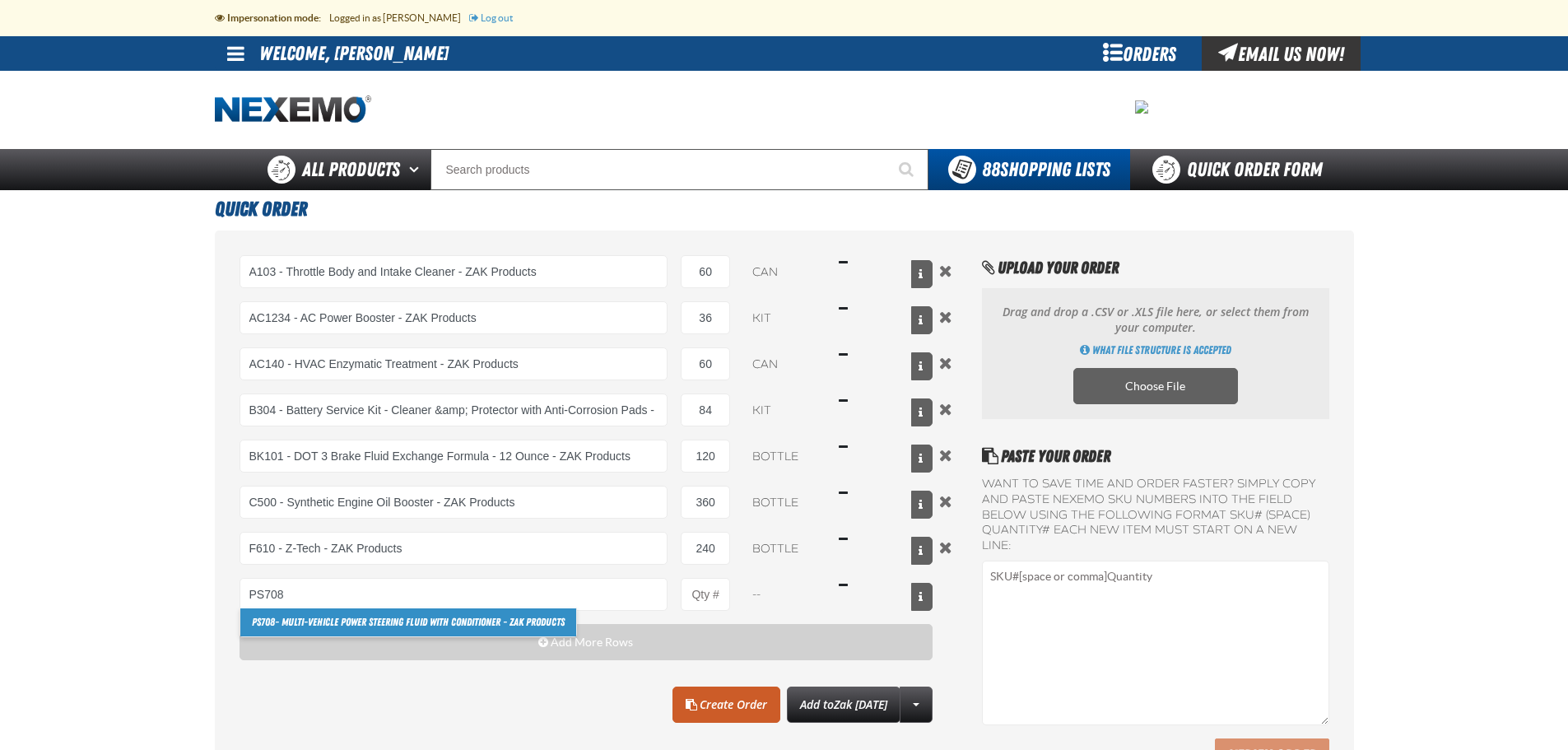
click at [296, 625] on link "PS708 - Multi-Vehicle Power Steering Fluid with Conditioner - ZAK Products" at bounding box center [409, 621] width 336 height 28
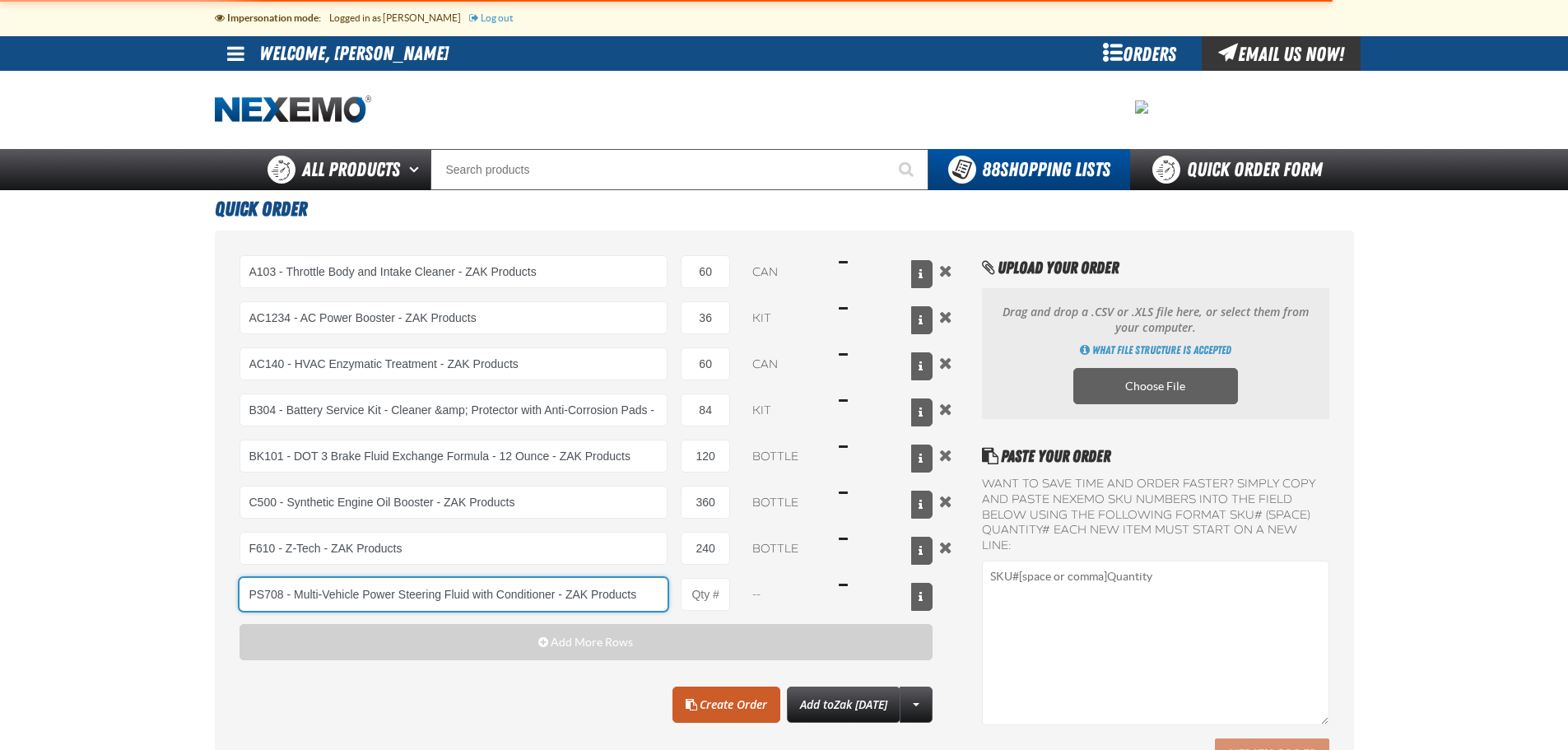
type input "PS708 - Multi-Vehicle Power Steering Fluid with Conditioner - ZAK Products"
type input "1"
select select "bottle"
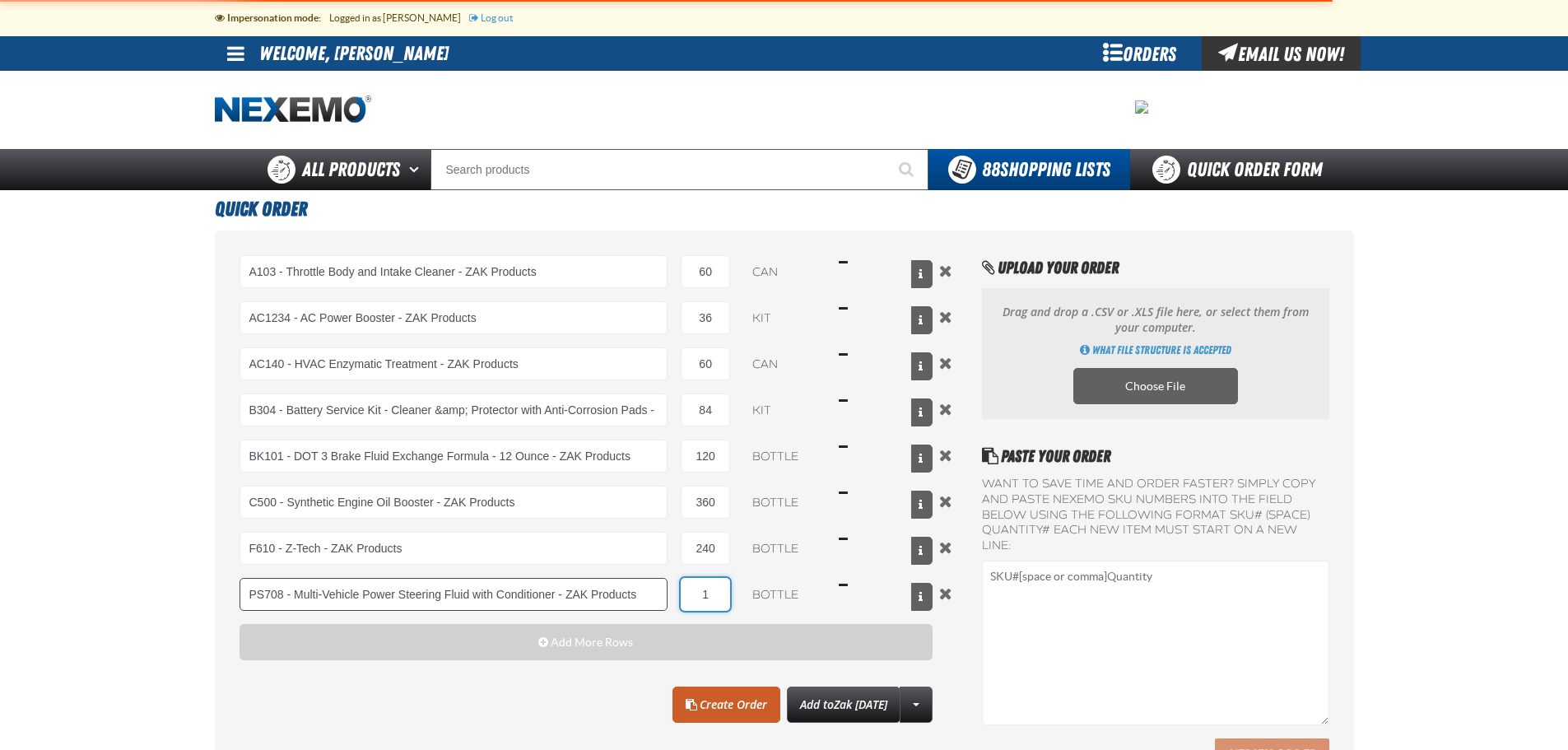
drag, startPoint x: 715, startPoint y: 598, endPoint x: 667, endPoint y: 590, distance: 48.7
click at [667, 590] on div "PS708 - Multi-Vehicle Power Steering Fluid with Conditioner - ZAK Products PS70…" at bounding box center [587, 595] width 694 height 33
type input "PS708 - Multi-Vehicle Power Steering Fluid with Conditioner - ZAK Products"
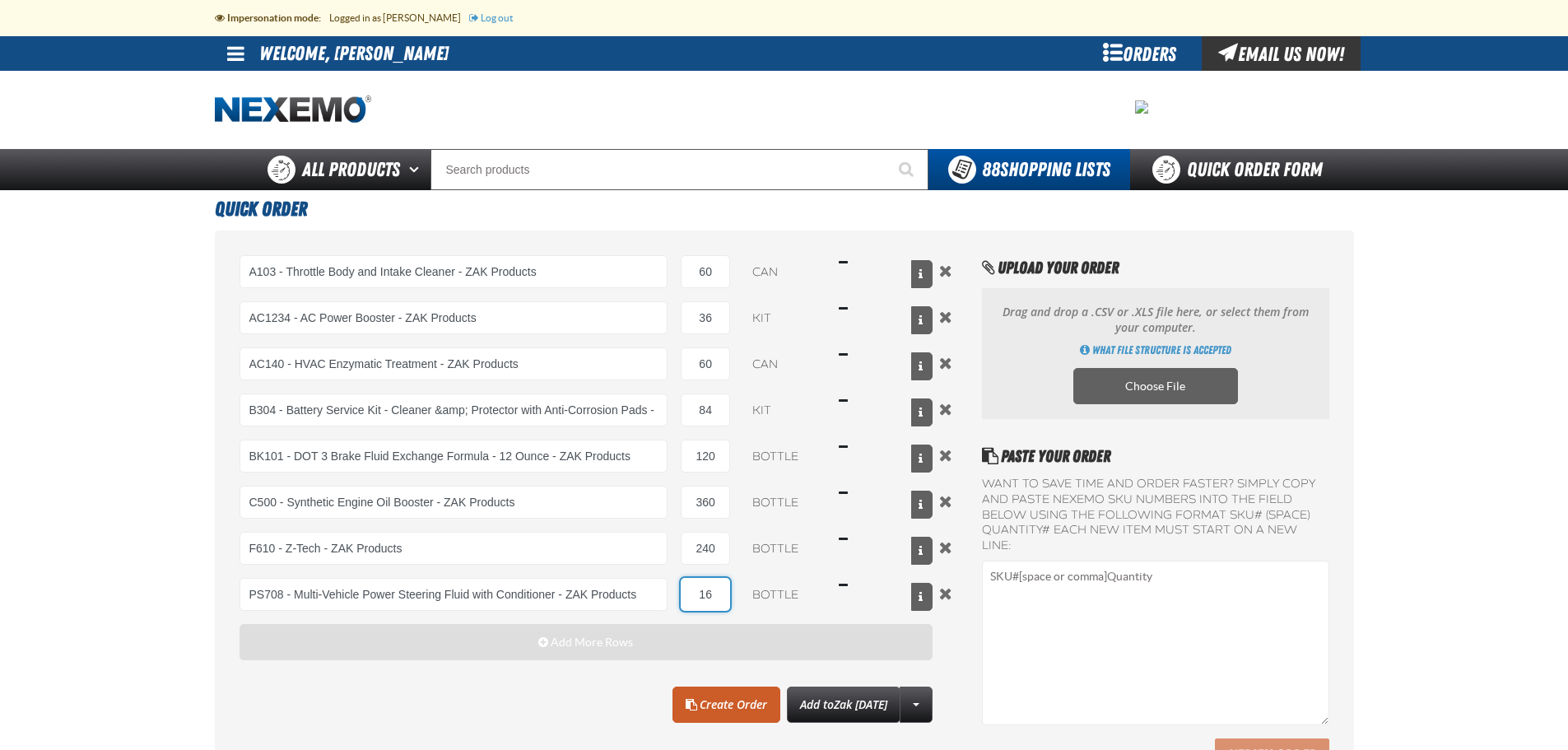
type input "16"
click at [607, 643] on span "Add More Rows" at bounding box center [592, 643] width 82 height 13
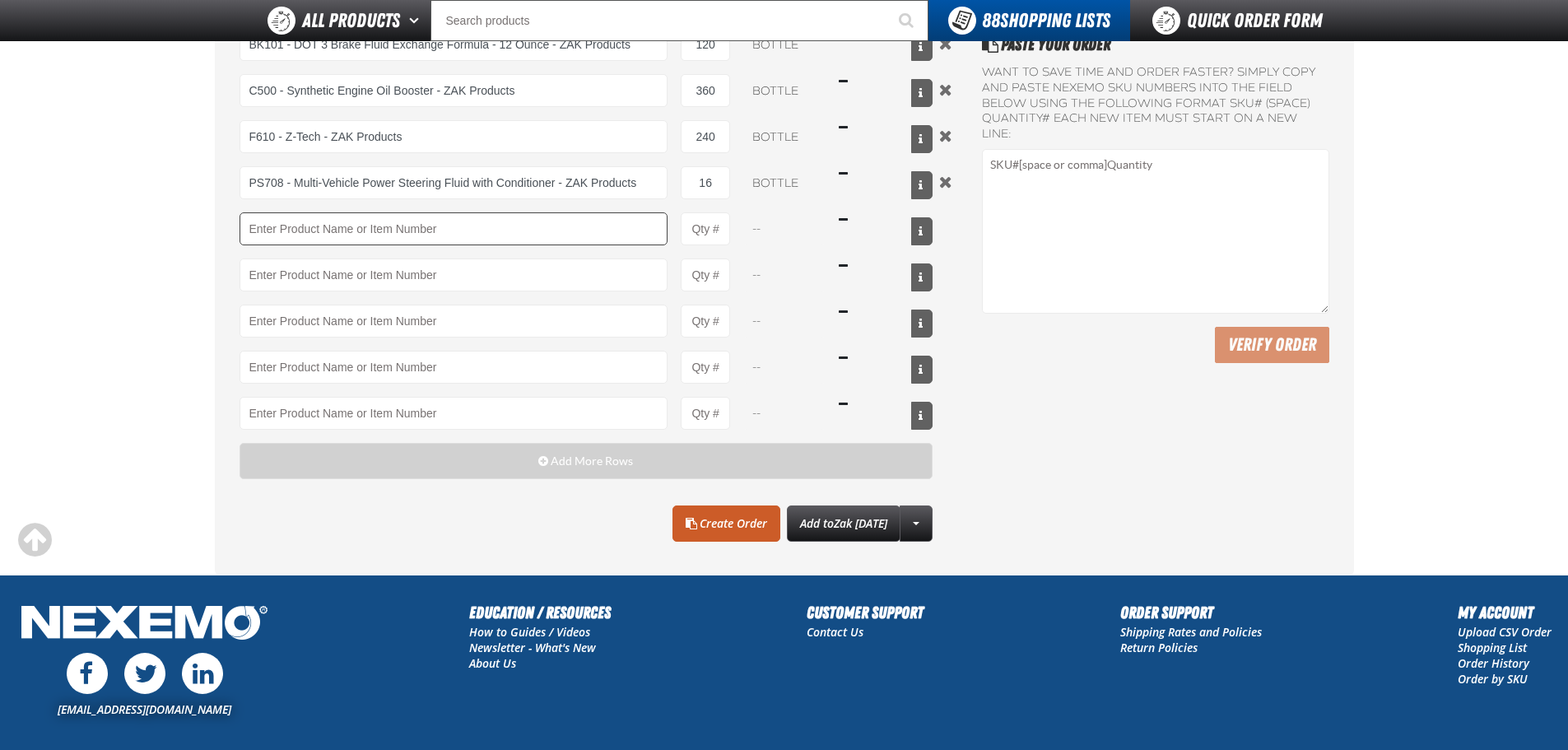
scroll to position [185, 0]
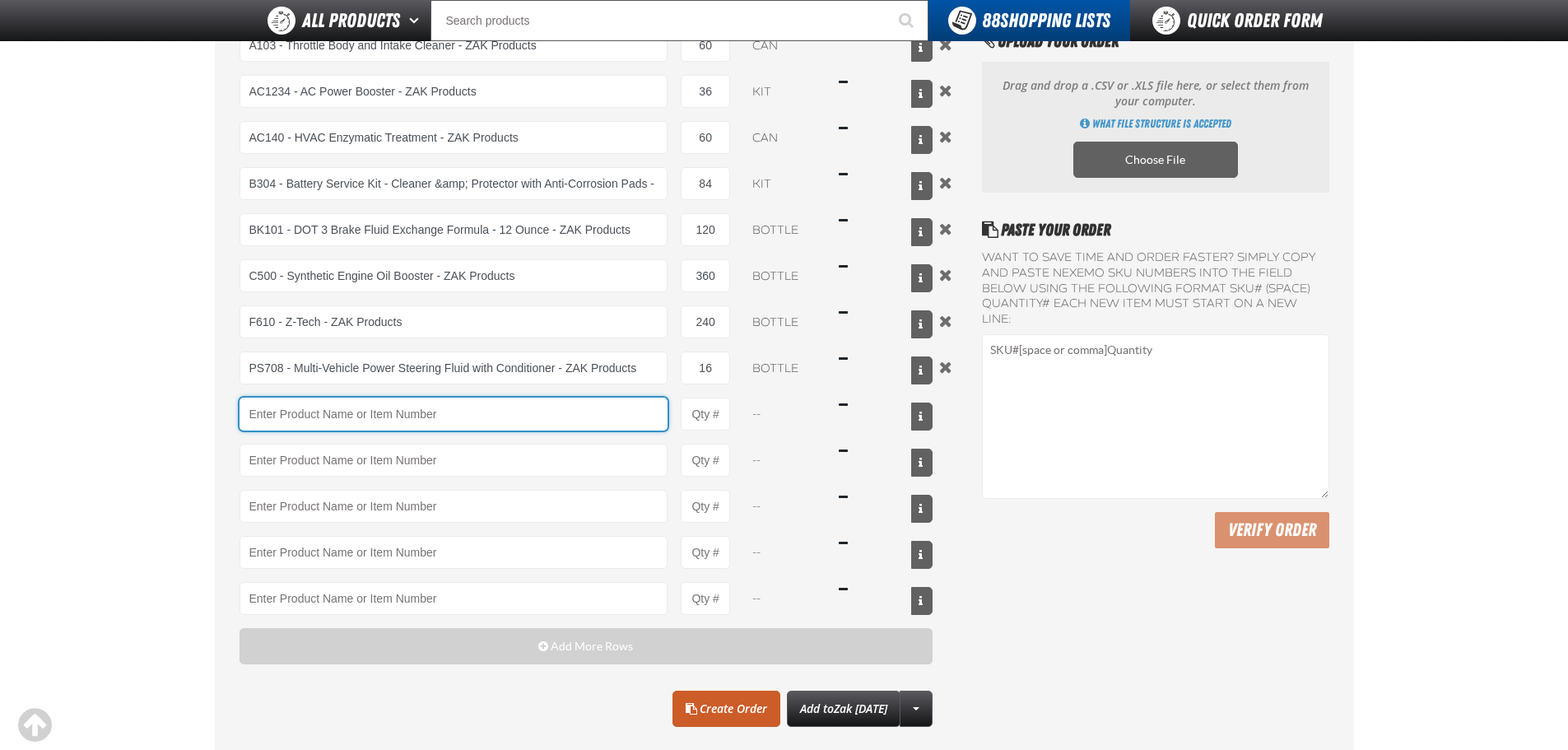
click at [428, 416] on input "Product" at bounding box center [454, 414] width 429 height 33
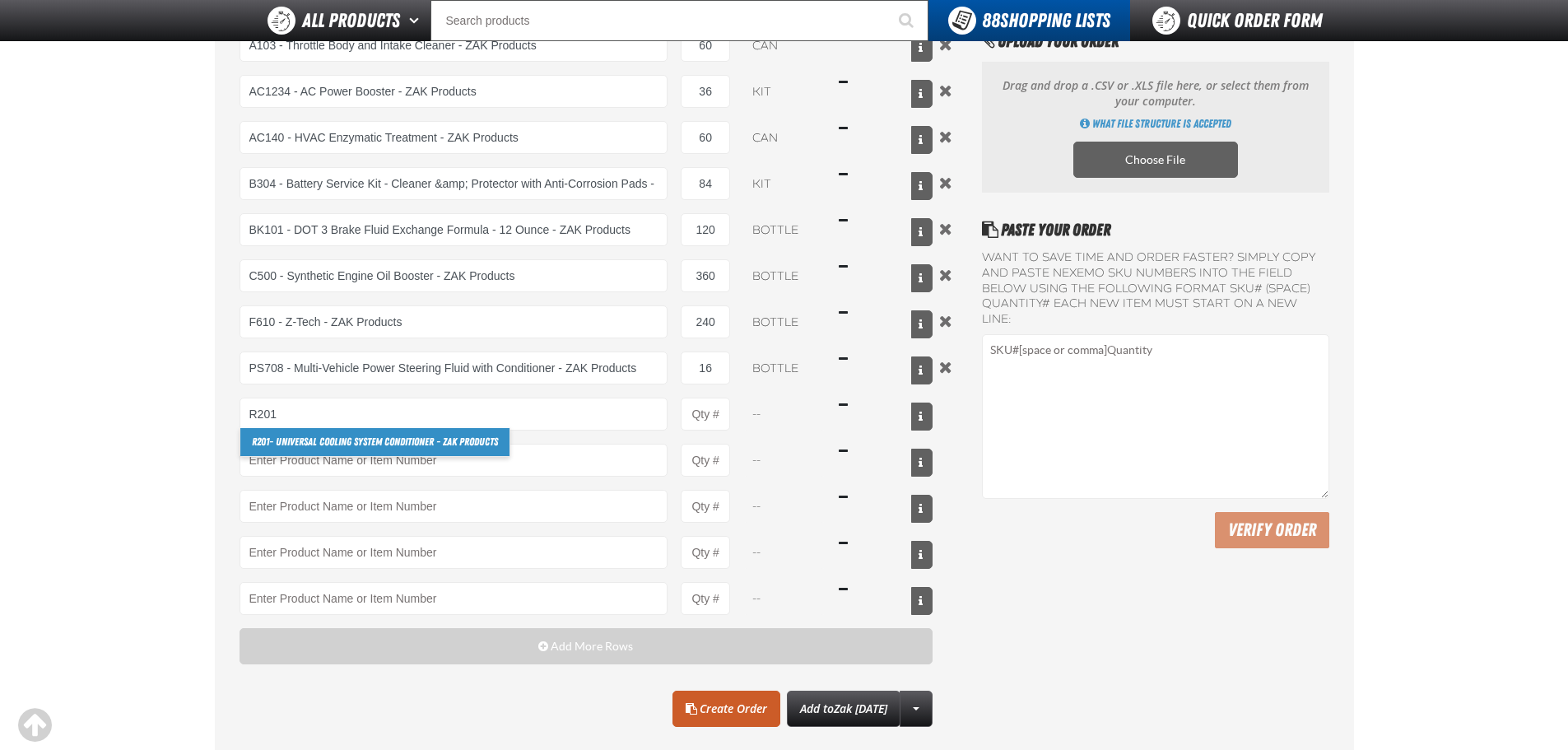
click at [417, 444] on link "R201 - Universal Cooling System Conditioner - ZAK Products" at bounding box center [375, 441] width 269 height 28
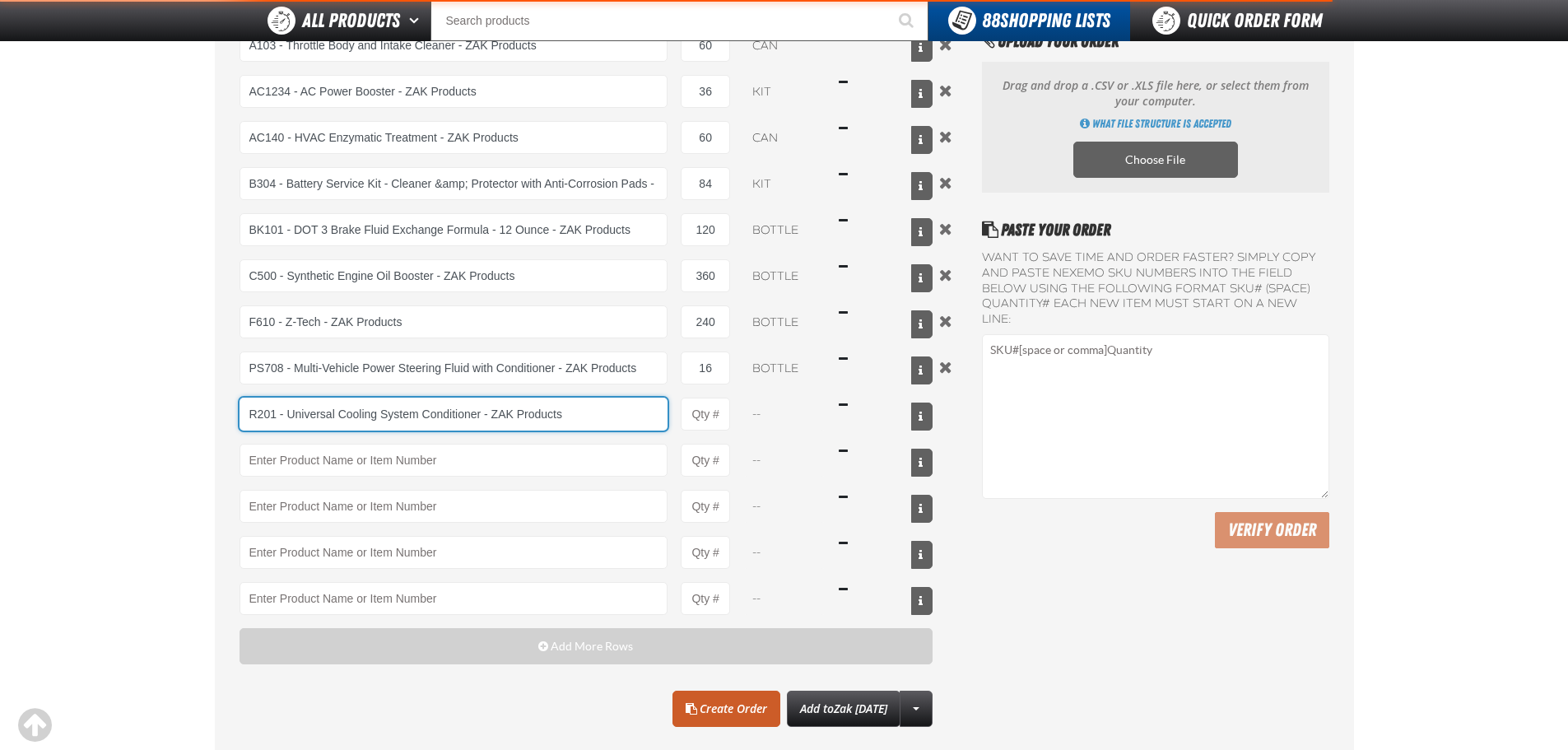
type input "R201 - Universal Cooling System Conditioner - ZAK Products"
type input "1"
select select "bottle"
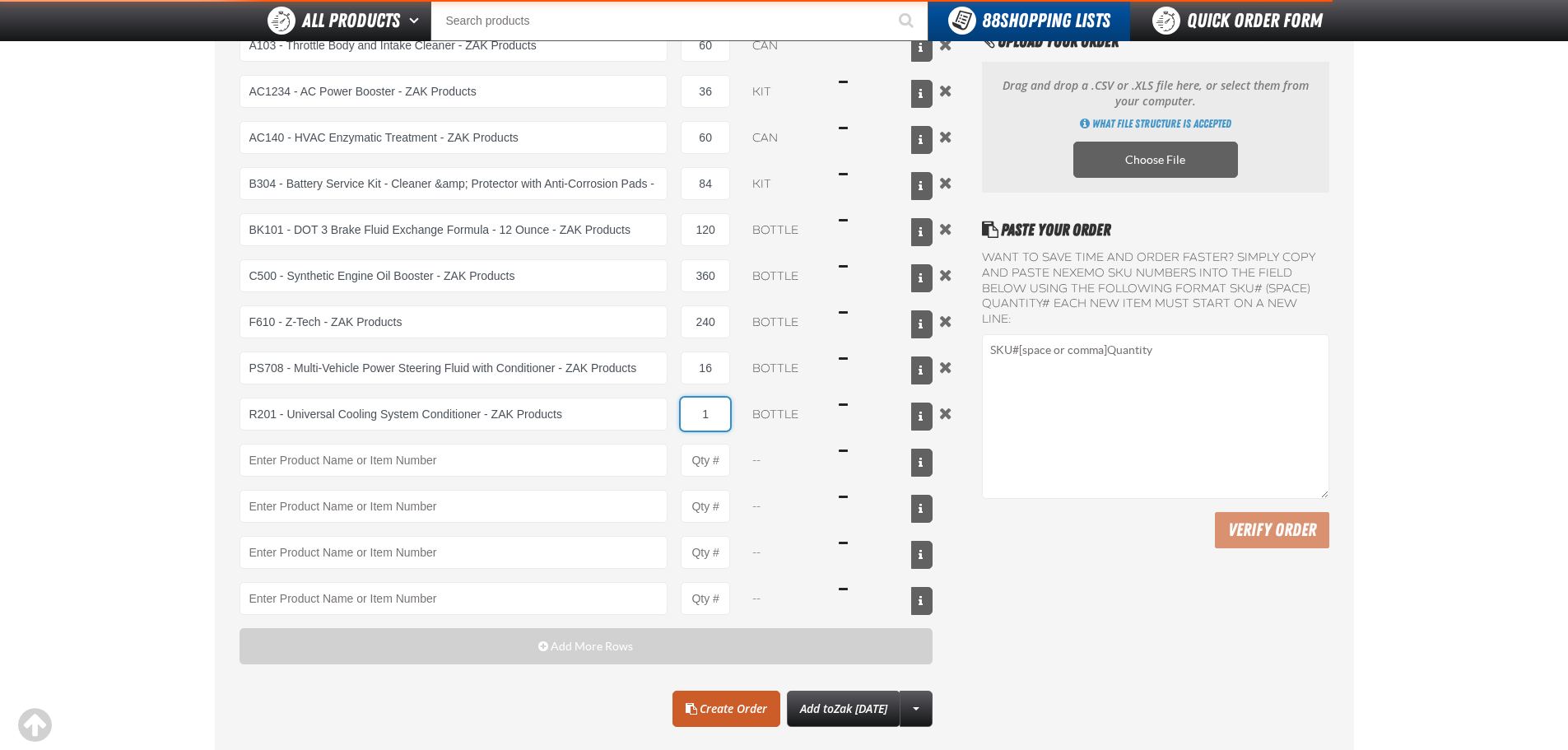
drag, startPoint x: 719, startPoint y: 418, endPoint x: 680, endPoint y: 415, distance: 39.1
click at [680, 415] on div "R201 - Universal Cooling System Conditioner - ZAK Products R201 - Universal Coo…" at bounding box center [587, 414] width 694 height 33
type input "R201 - Universal Cooling System Conditioner - ZAK Products"
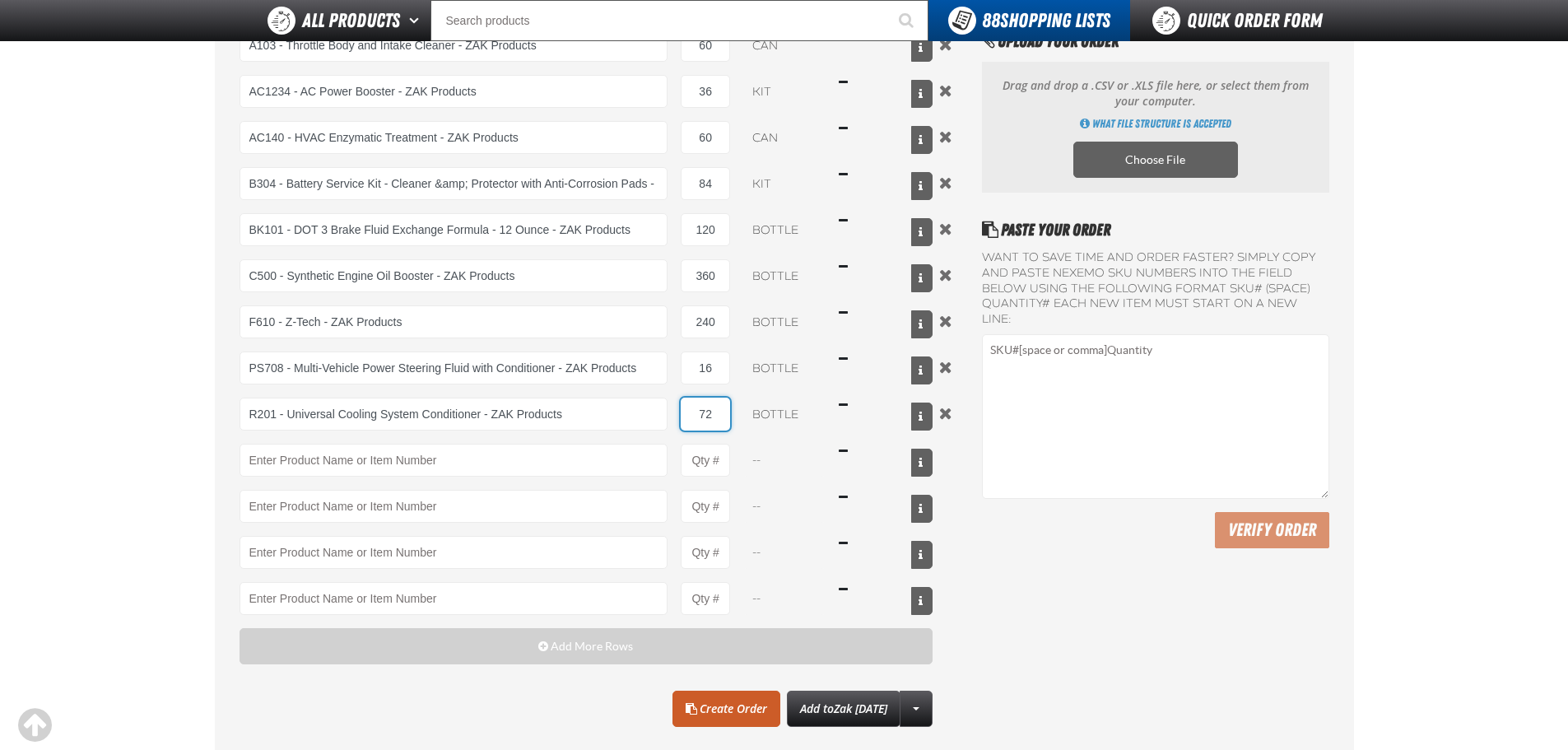
type input "72"
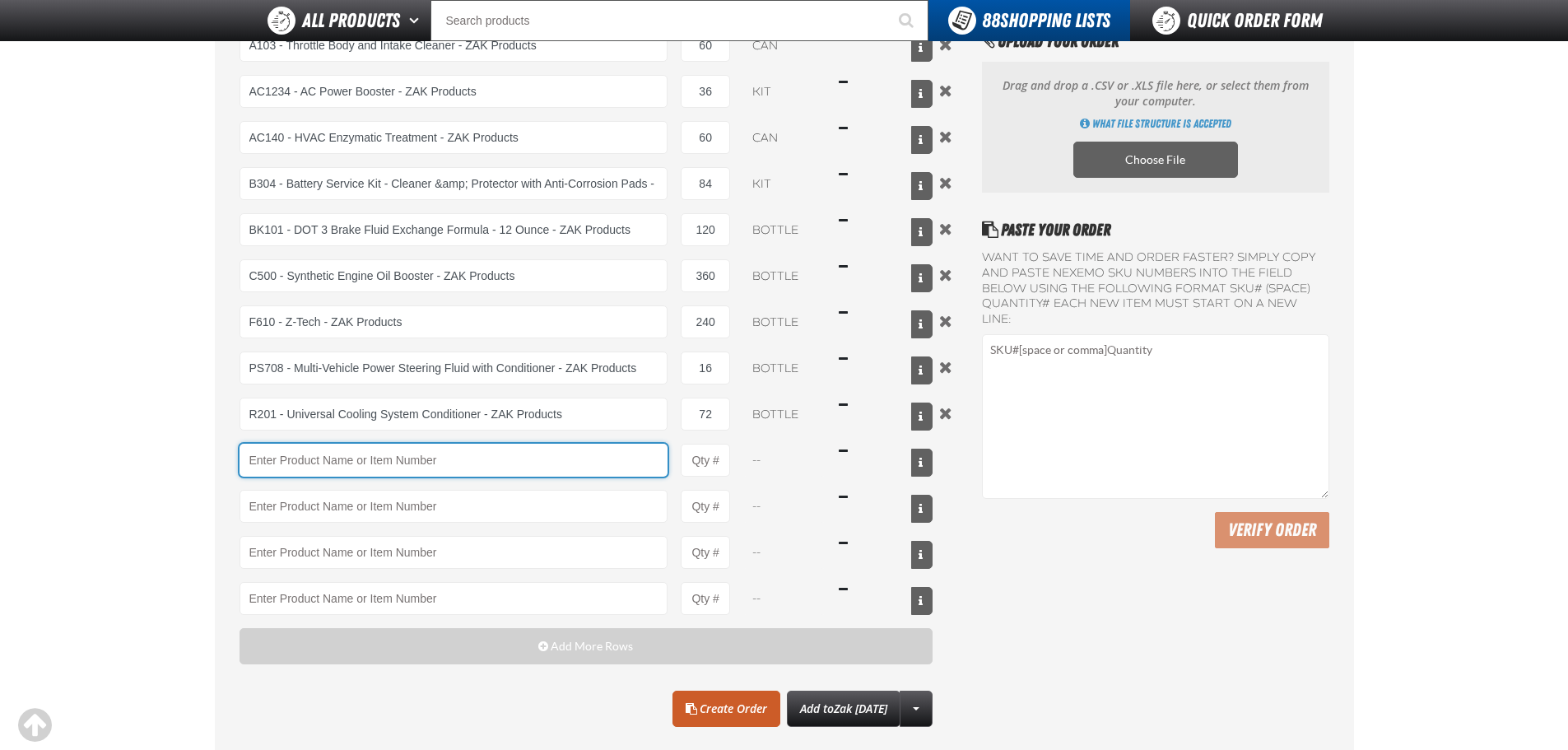
click at [578, 463] on input "Product" at bounding box center [454, 460] width 429 height 33
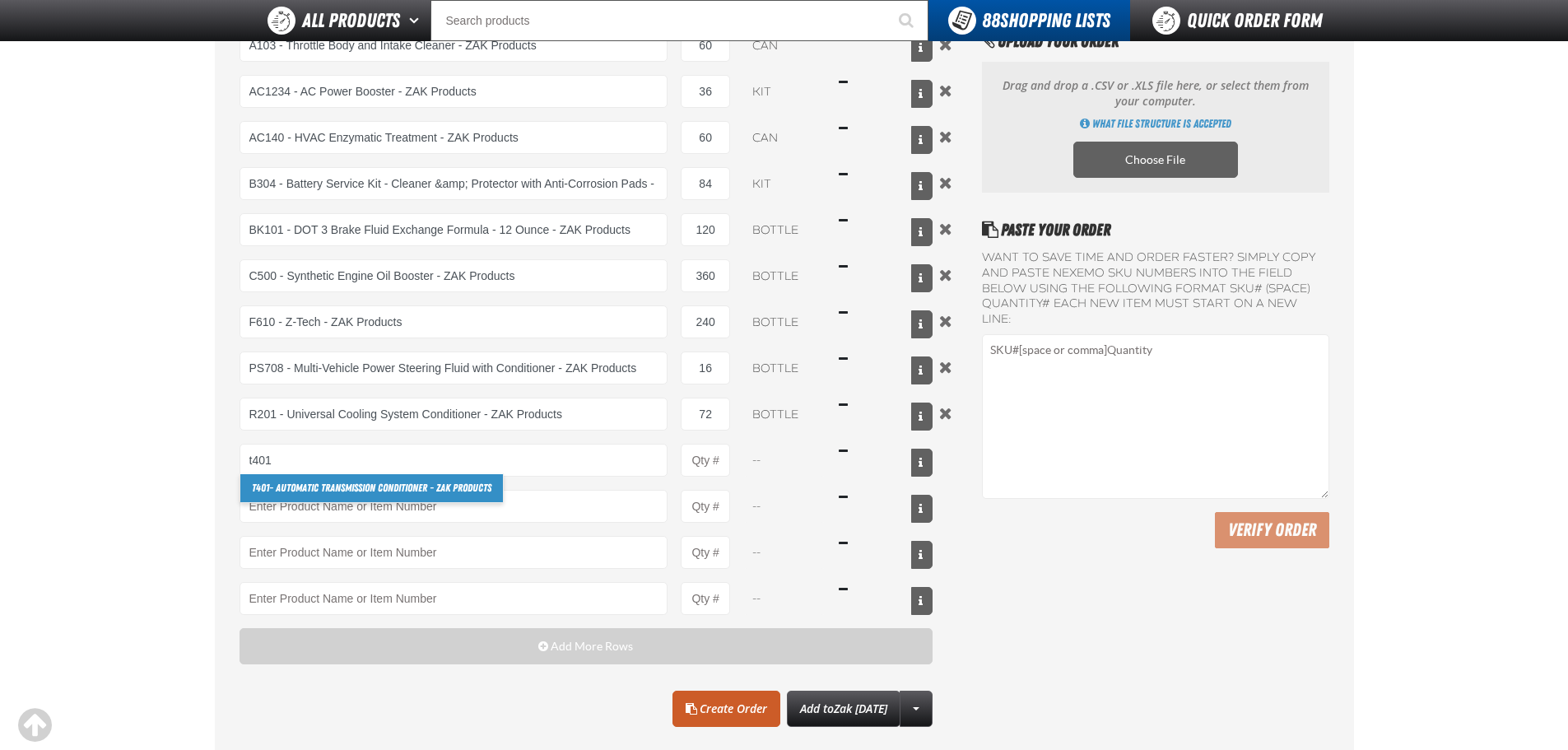
click at [470, 488] on link "T401 - Automatic Transmission Conditioner - ZAK Products" at bounding box center [372, 487] width 263 height 28
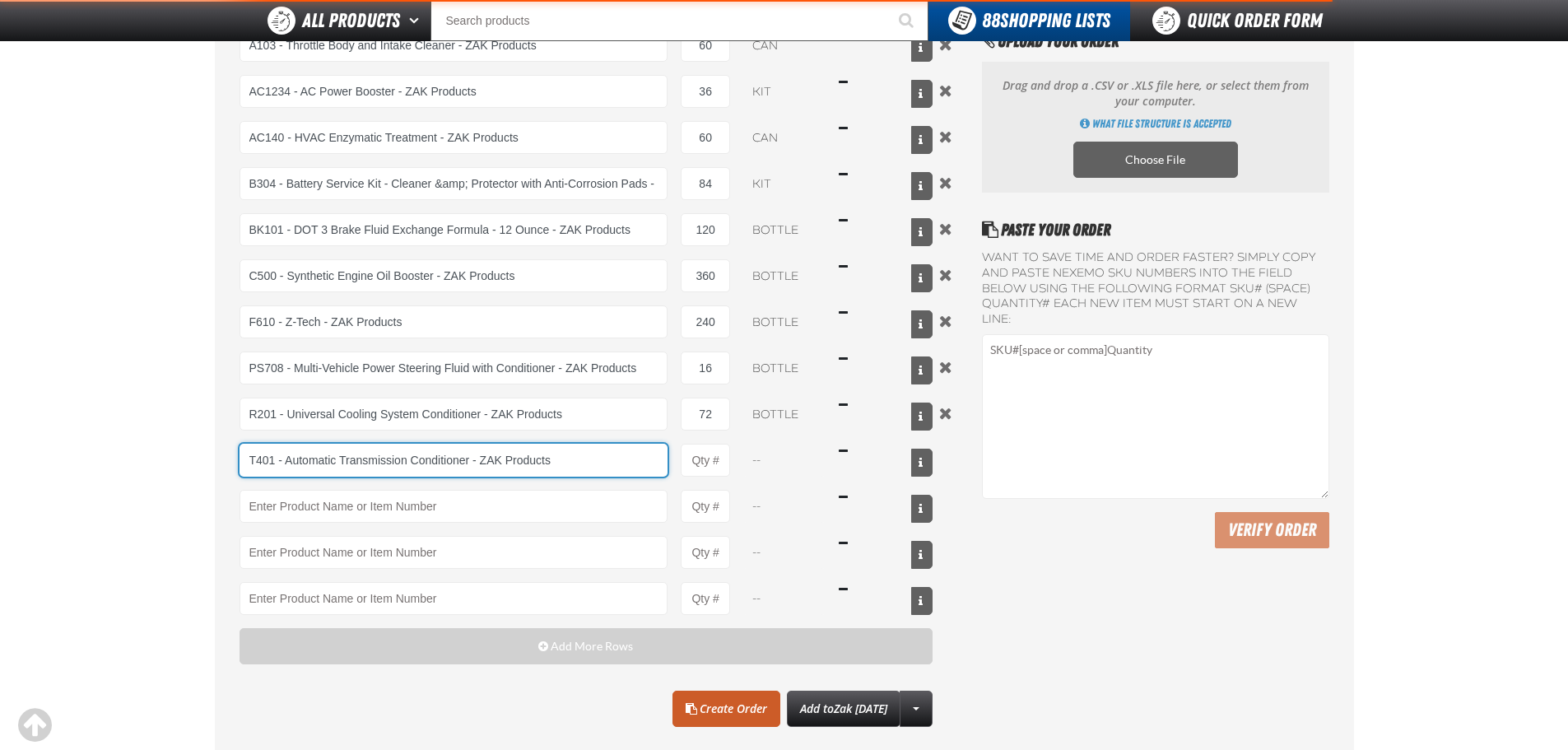
type input "T401 - Automatic Transmission Conditioner - ZAK Products"
type input "1"
select select "bottle"
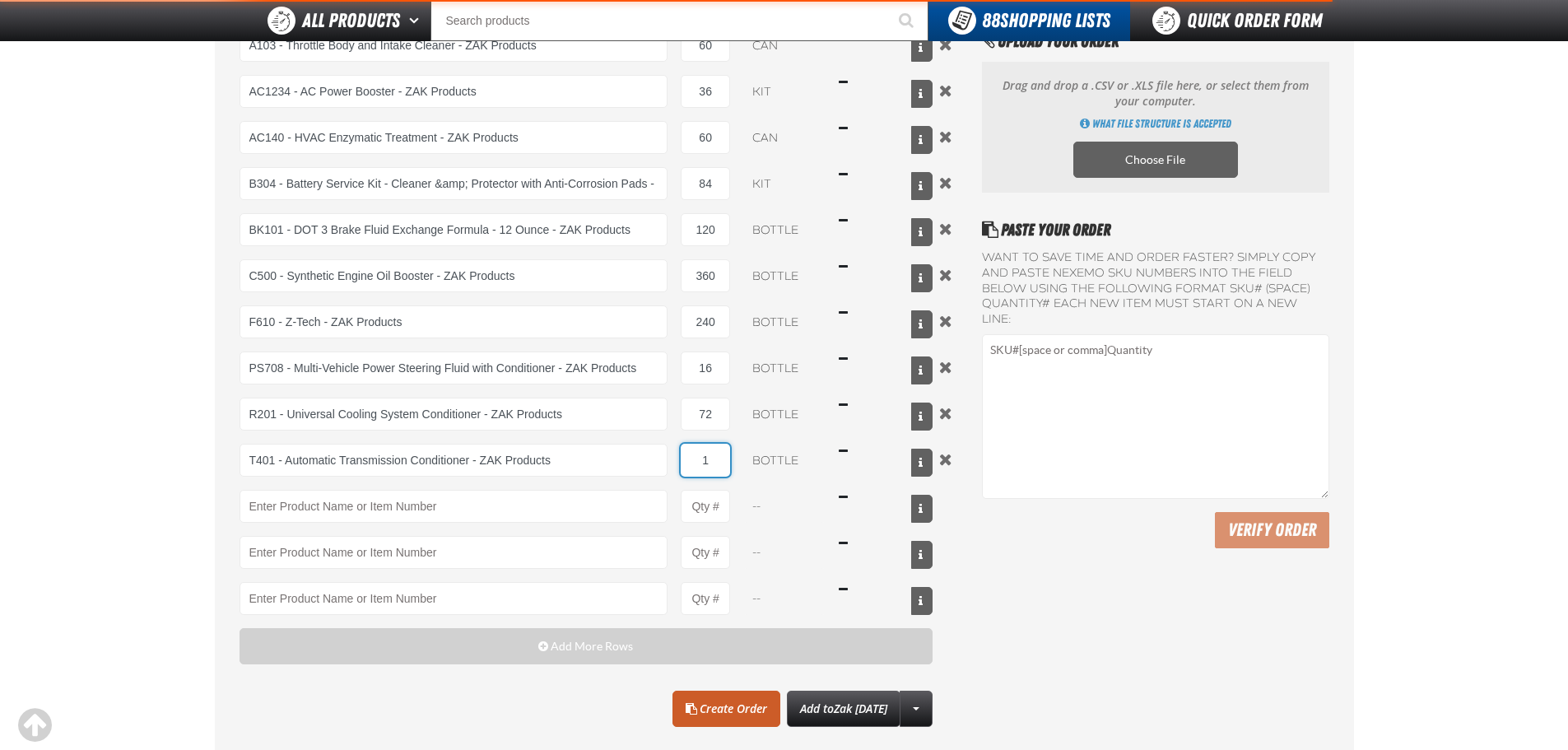
type input "T401 - Automatic Transmission Conditioner - ZAK Products"
drag, startPoint x: 716, startPoint y: 470, endPoint x: 697, endPoint y: 466, distance: 19.4
click at [697, 466] on input "1" at bounding box center [705, 460] width 49 height 33
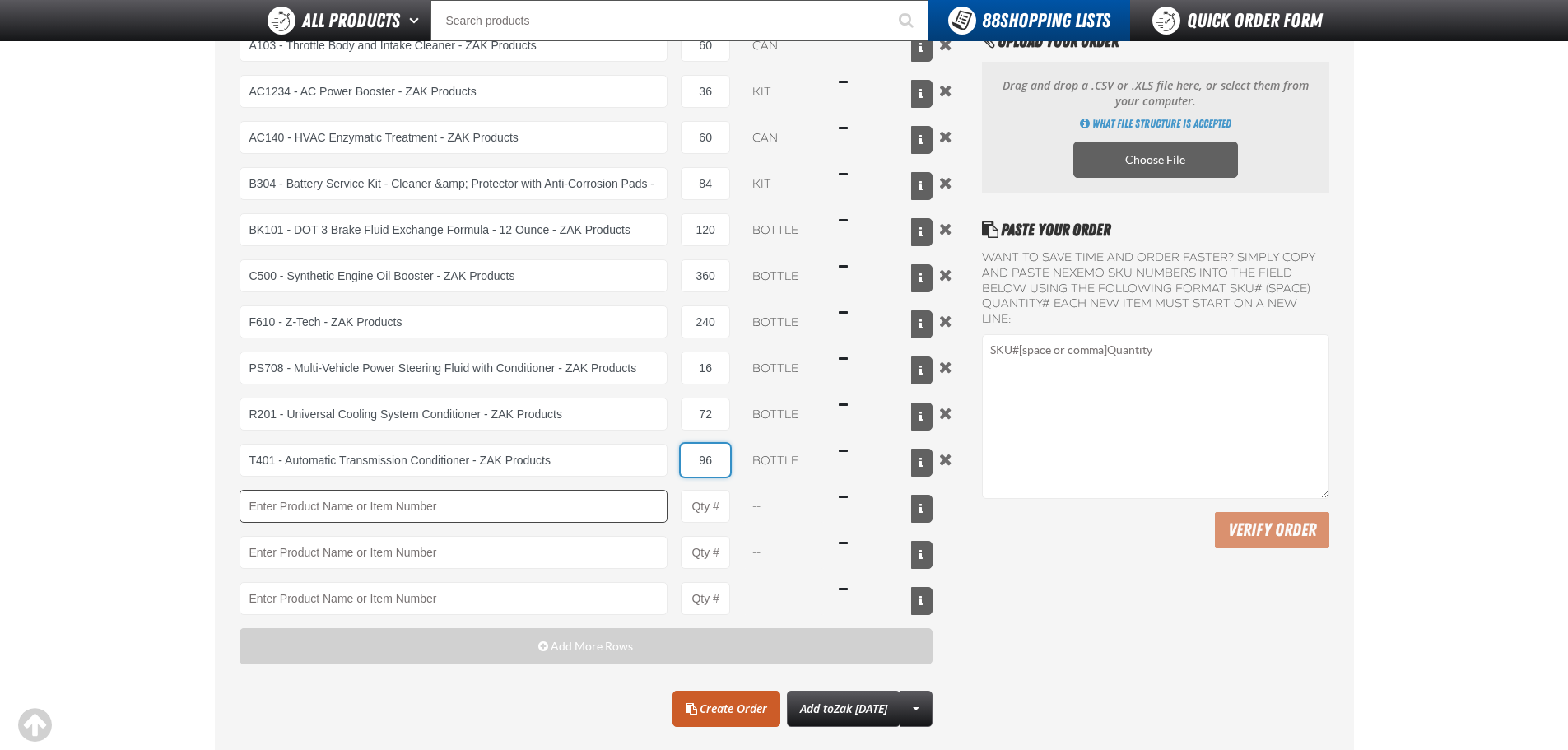
type input "96"
click at [601, 509] on input "Product" at bounding box center [454, 506] width 429 height 33
click at [410, 532] on link "TSF 200 - 2-Step GDI Intake Cleaning Service" at bounding box center [340, 533] width 199 height 28
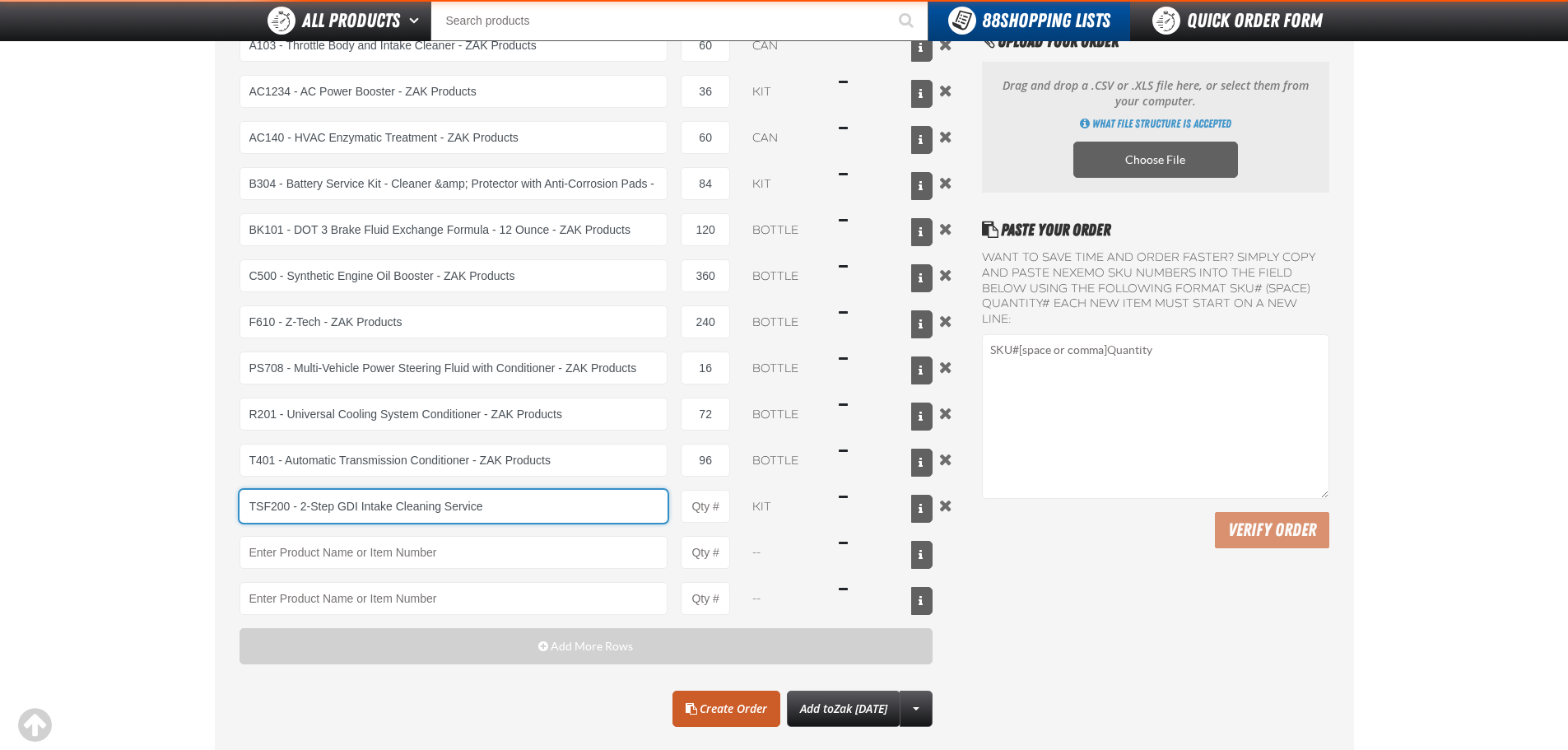
type input "TSF200 - 2-Step GDI Intake Cleaning Service"
type input "1"
select select "kit"
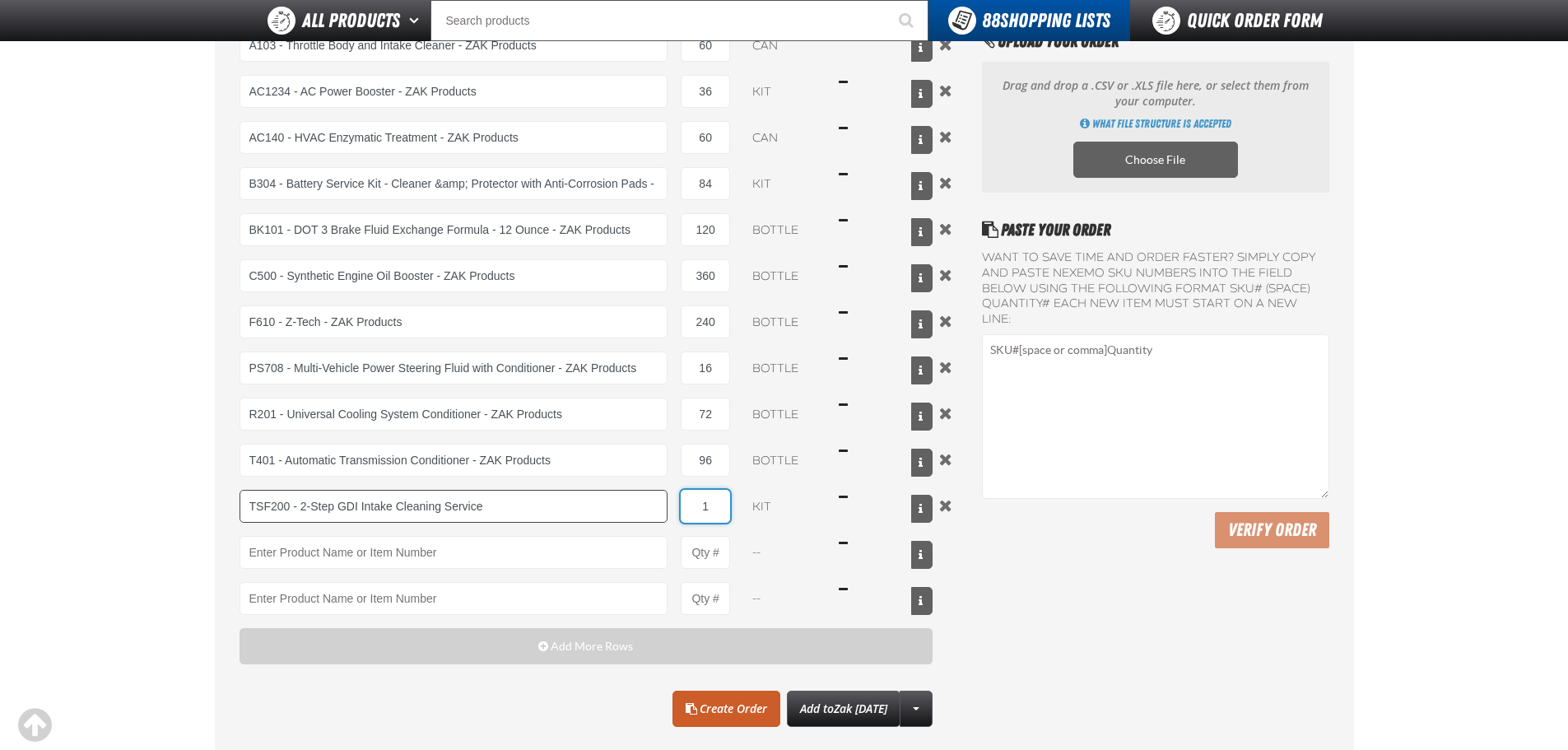
drag, startPoint x: 715, startPoint y: 505, endPoint x: 645, endPoint y: 493, distance: 71.0
click at [645, 493] on div "TSF200 - 2-Step GDI Intake Cleaning Service TSF 200 - 2-Step GDI Intake Cleanin…" at bounding box center [587, 506] width 694 height 33
type input "TSF200 - 2-Step GDI Intake Cleaning Service"
type input "60"
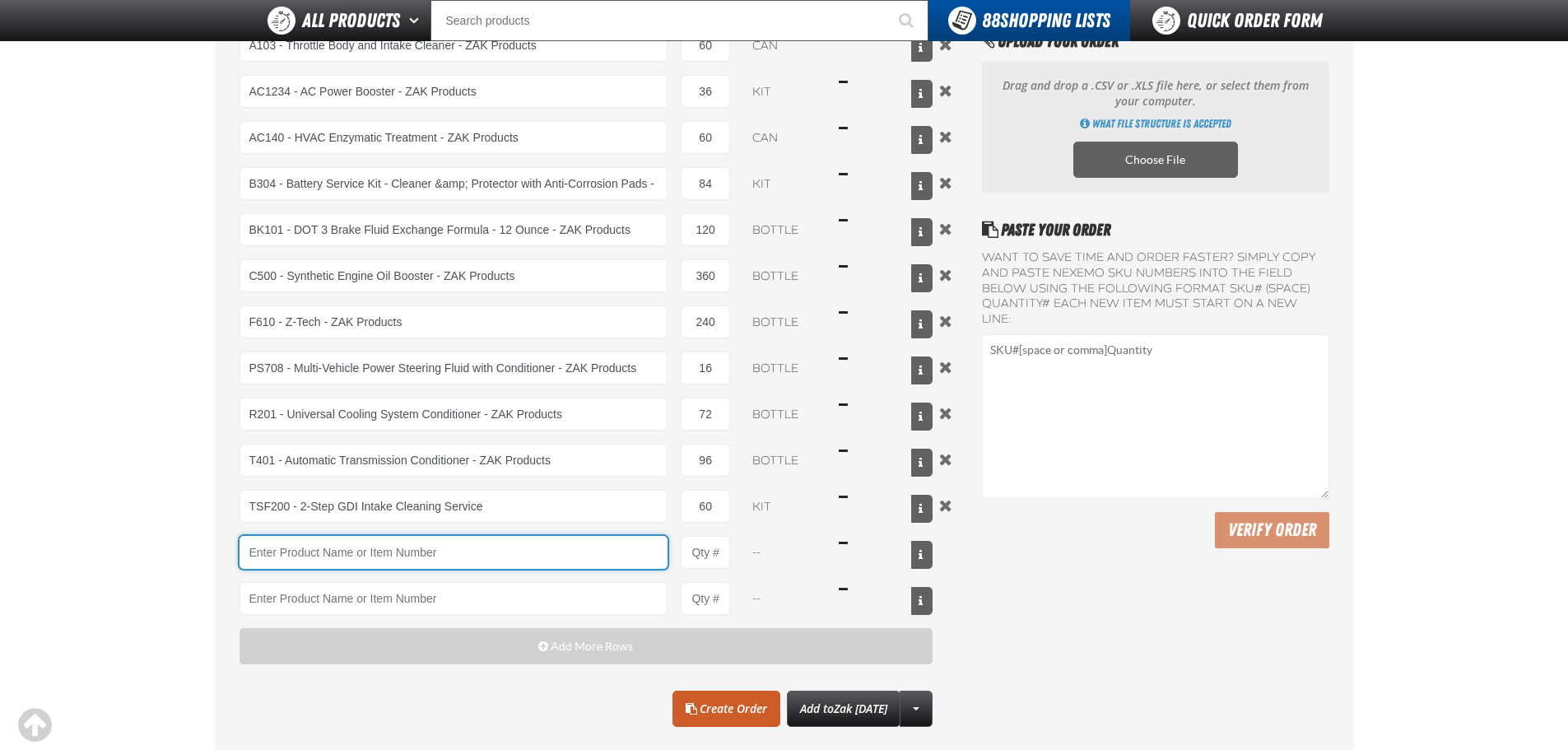
click at [619, 550] on input "Product" at bounding box center [454, 552] width 429 height 33
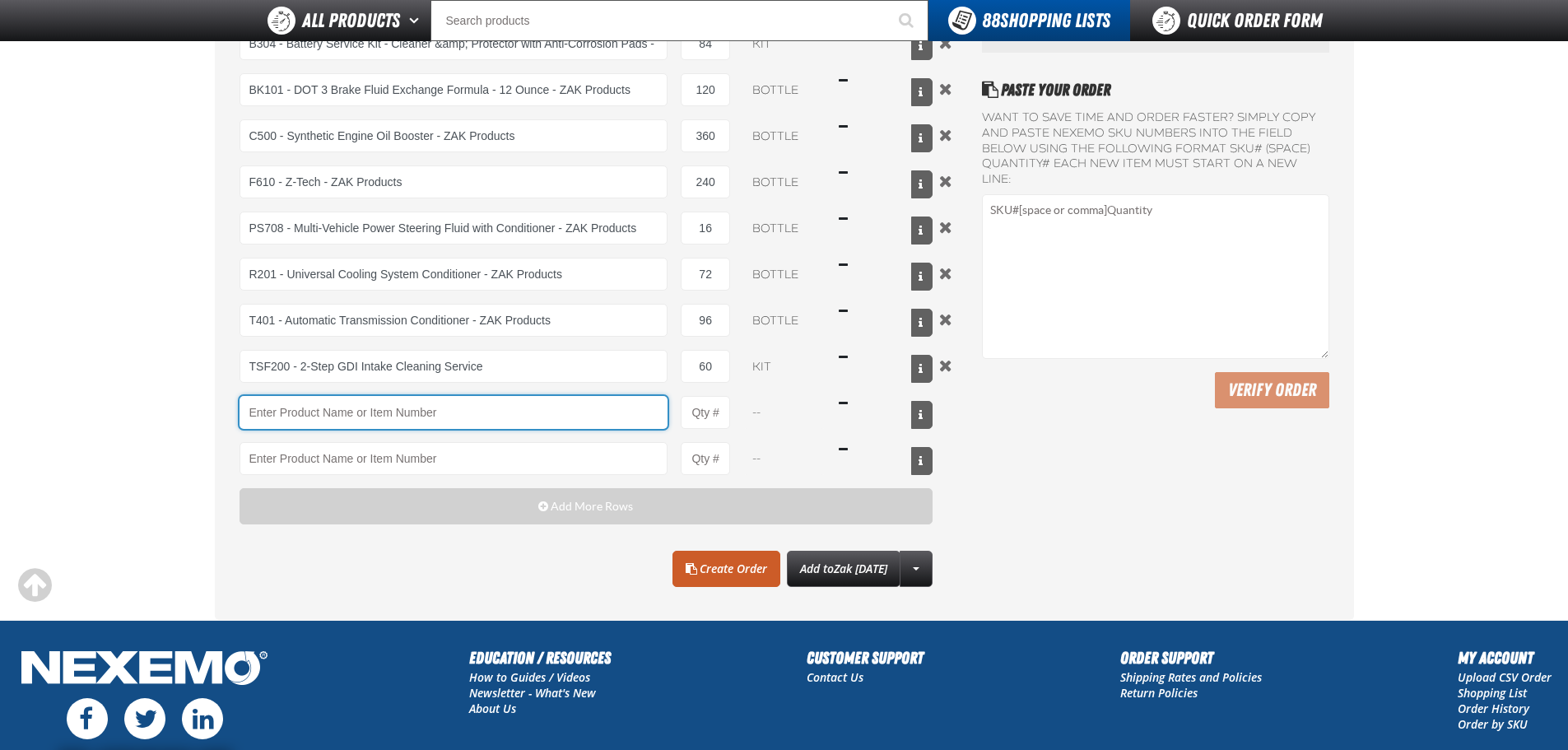
scroll to position [140, 0]
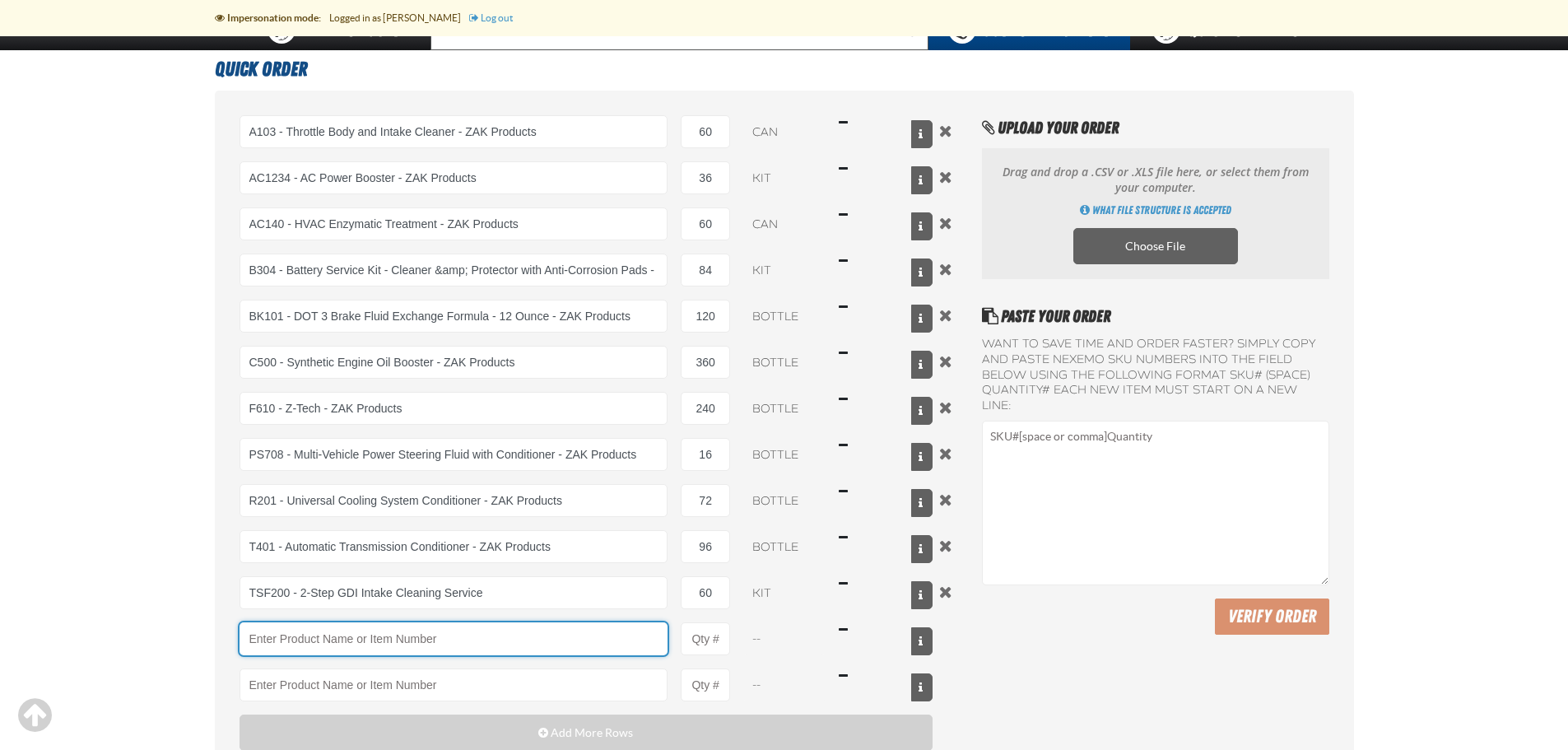
click at [437, 636] on input "Product" at bounding box center [454, 639] width 429 height 33
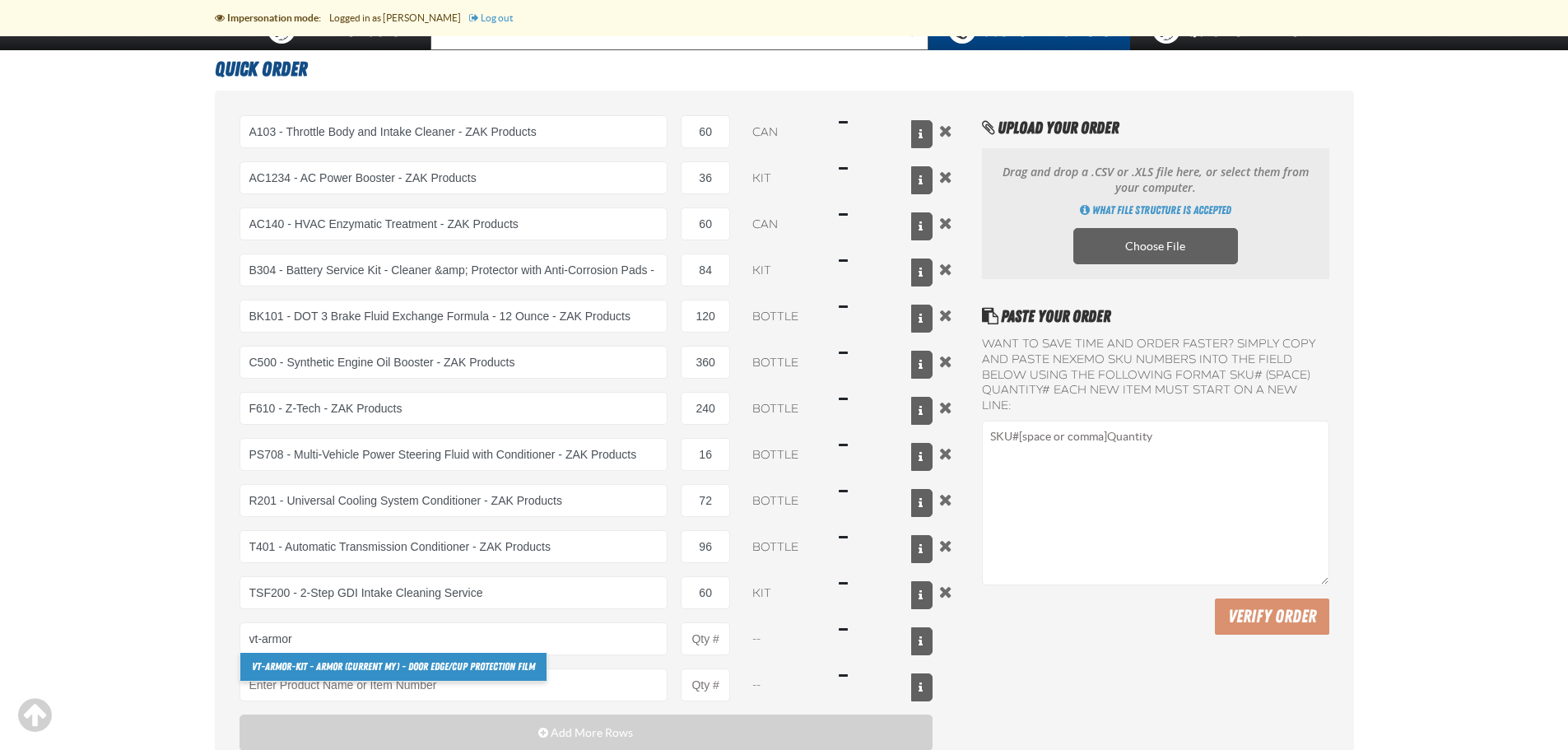
click at [456, 666] on link "VT-ARMOR -KIT - Armor (Current MY) - Door Edge/Cup Protection Film" at bounding box center [393, 667] width 306 height 28
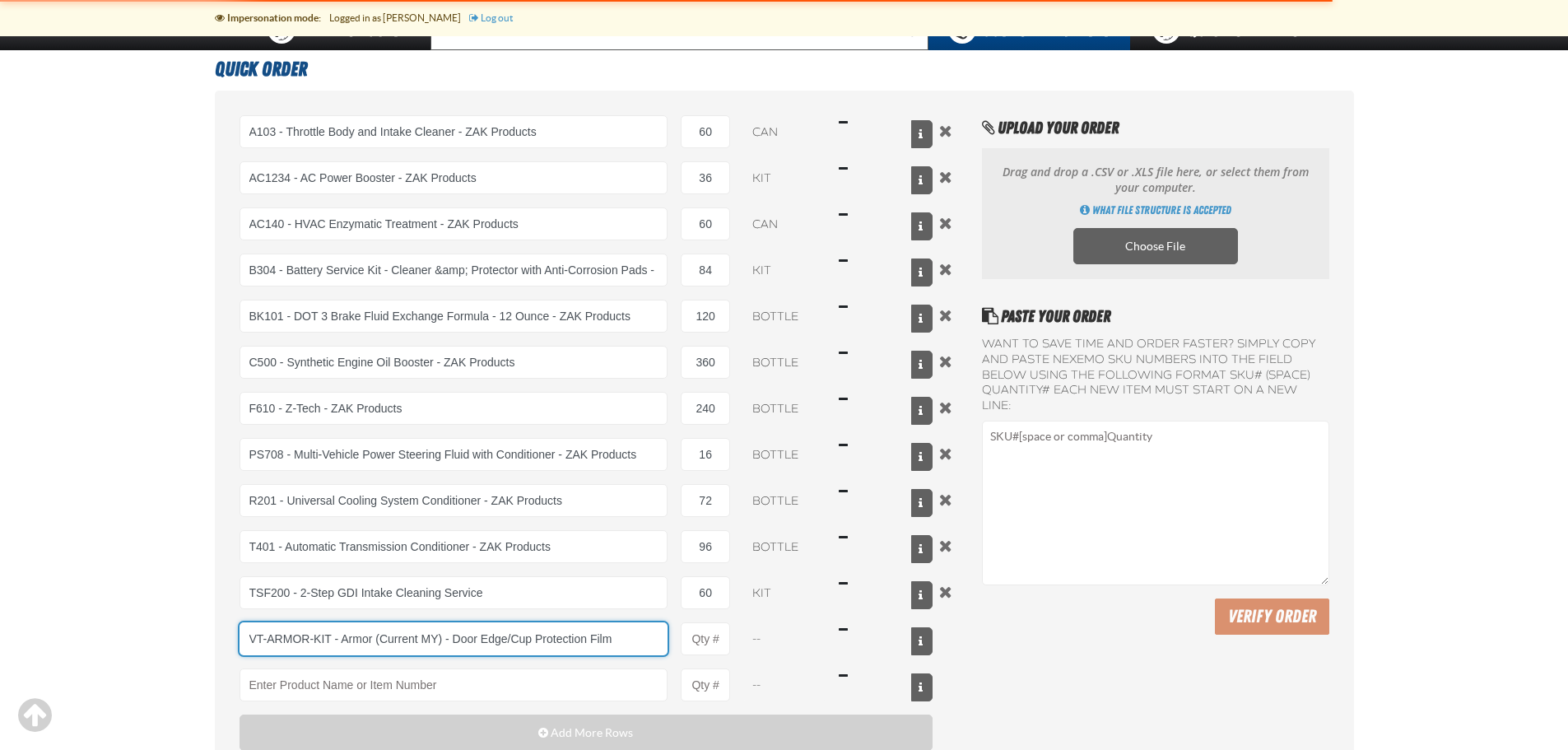
type input "VT-ARMOR-KIT - Armor (Current MY) - Door Edge/Cup Protection Film"
type input "1"
select select "each"
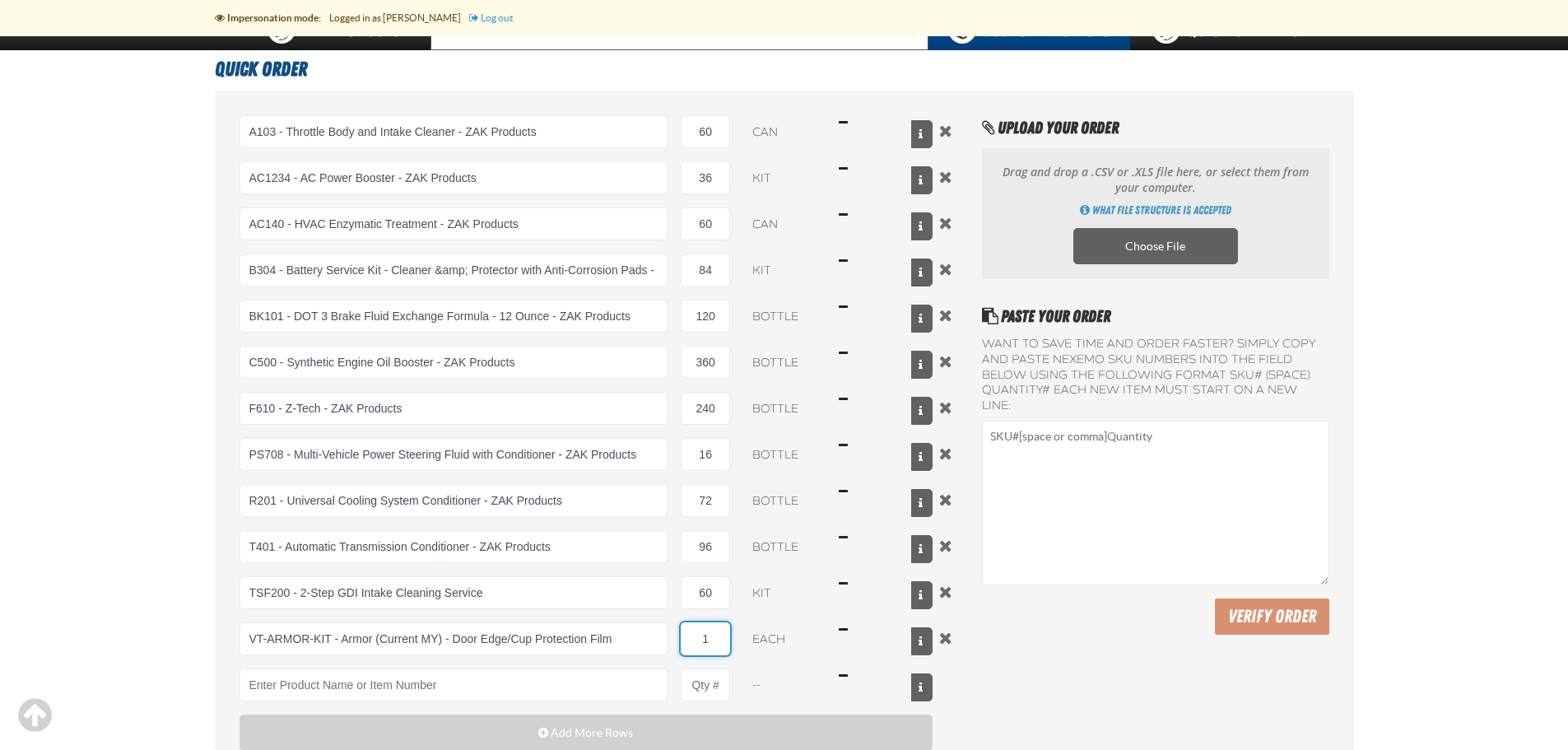
drag, startPoint x: 714, startPoint y: 642, endPoint x: 687, endPoint y: 643, distance: 27.0
click at [687, 643] on input "1" at bounding box center [705, 639] width 49 height 33
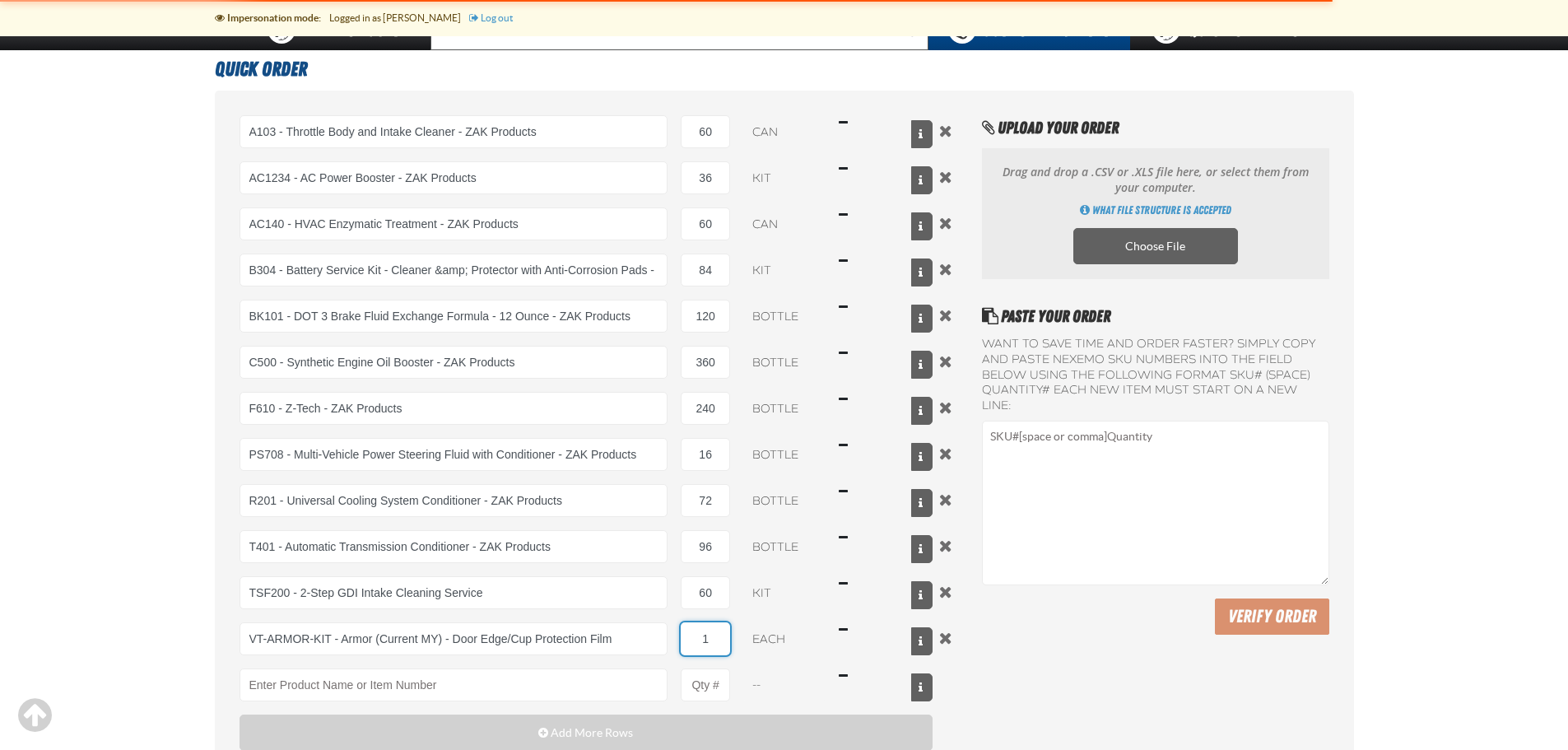
type input "VT-ARMOR-KIT - Armor (Current MY) - Door Edge/Cup Protection Film"
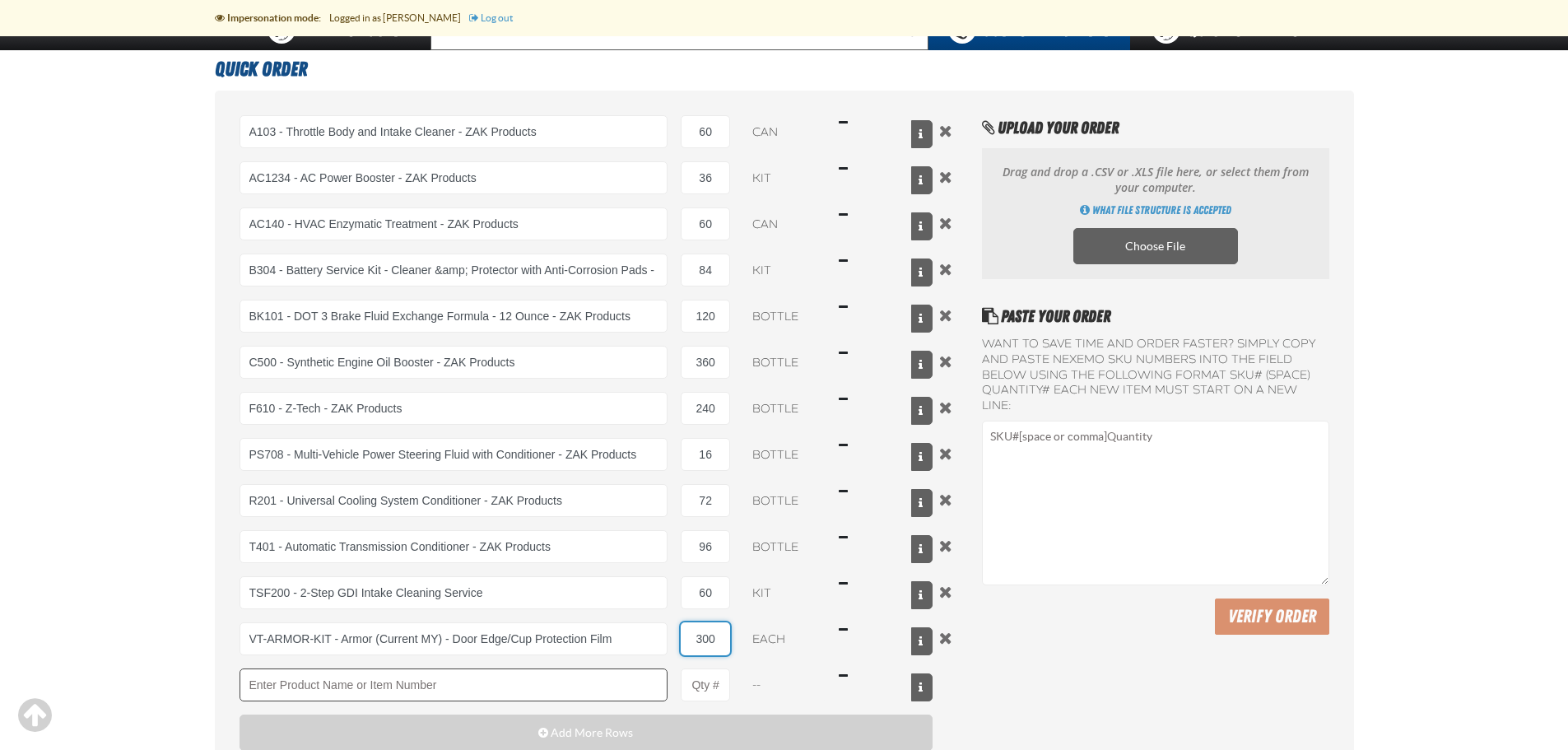
type input "300"
click at [633, 673] on input "Product" at bounding box center [454, 685] width 429 height 33
click at [321, 710] on link "N2L 100 - N2 Lite Kits" at bounding box center [293, 713] width 105 height 28
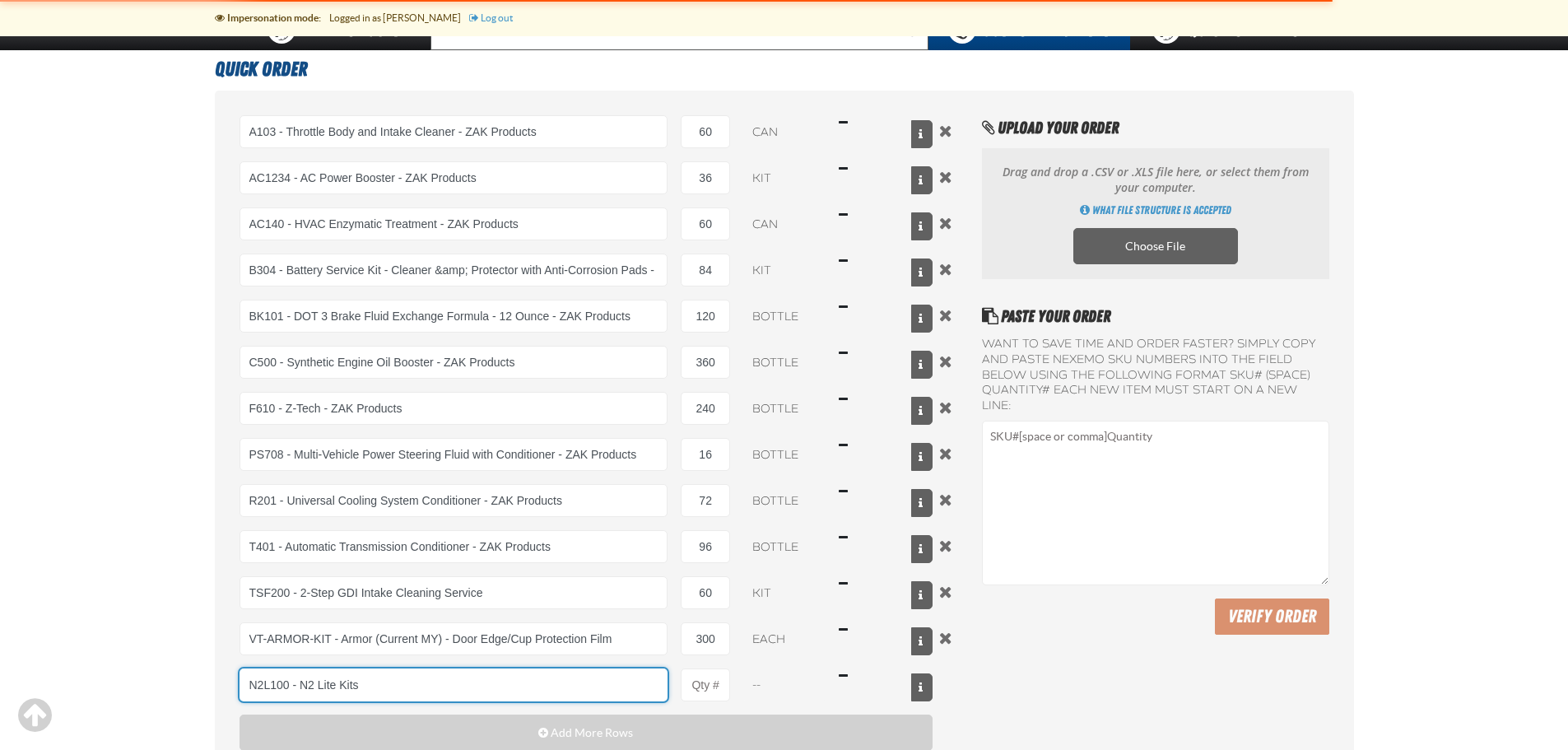
type input "N2L100 - N2 Lite Kits"
type input "1"
select select "kit"
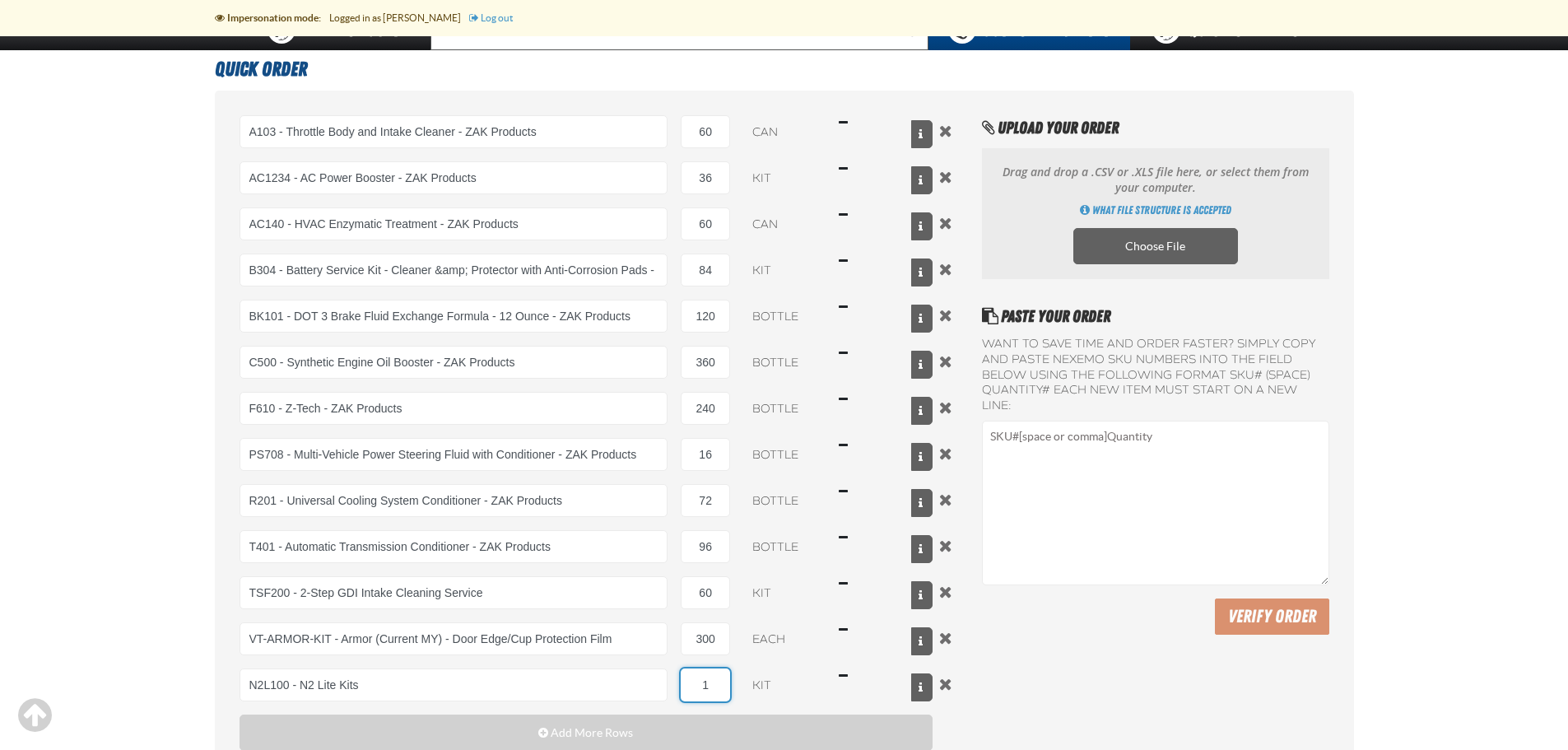
drag, startPoint x: 714, startPoint y: 692, endPoint x: 688, endPoint y: 686, distance: 26.7
click at [688, 686] on input "1" at bounding box center [705, 685] width 49 height 33
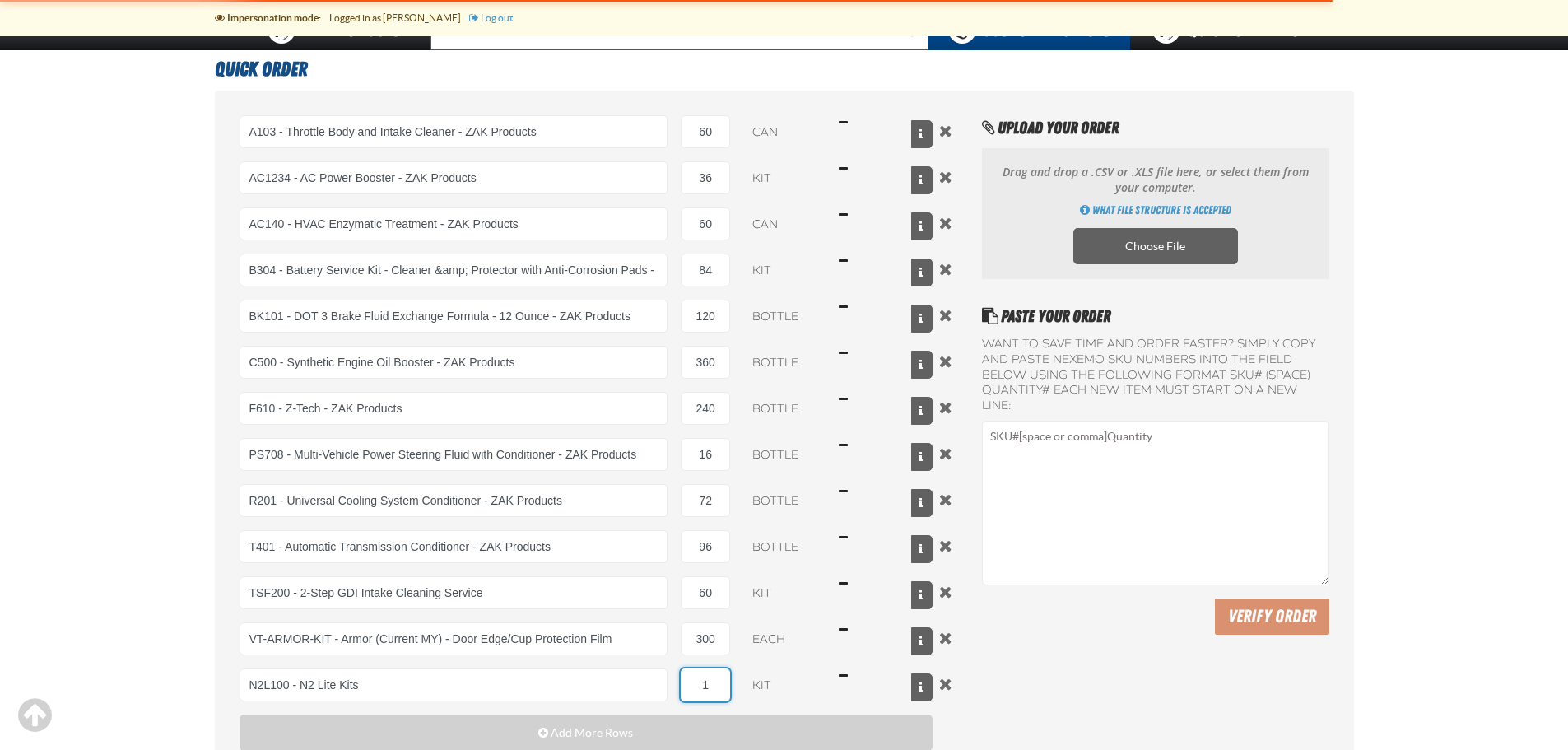
type input "N2L100 - N2 Lite Kits"
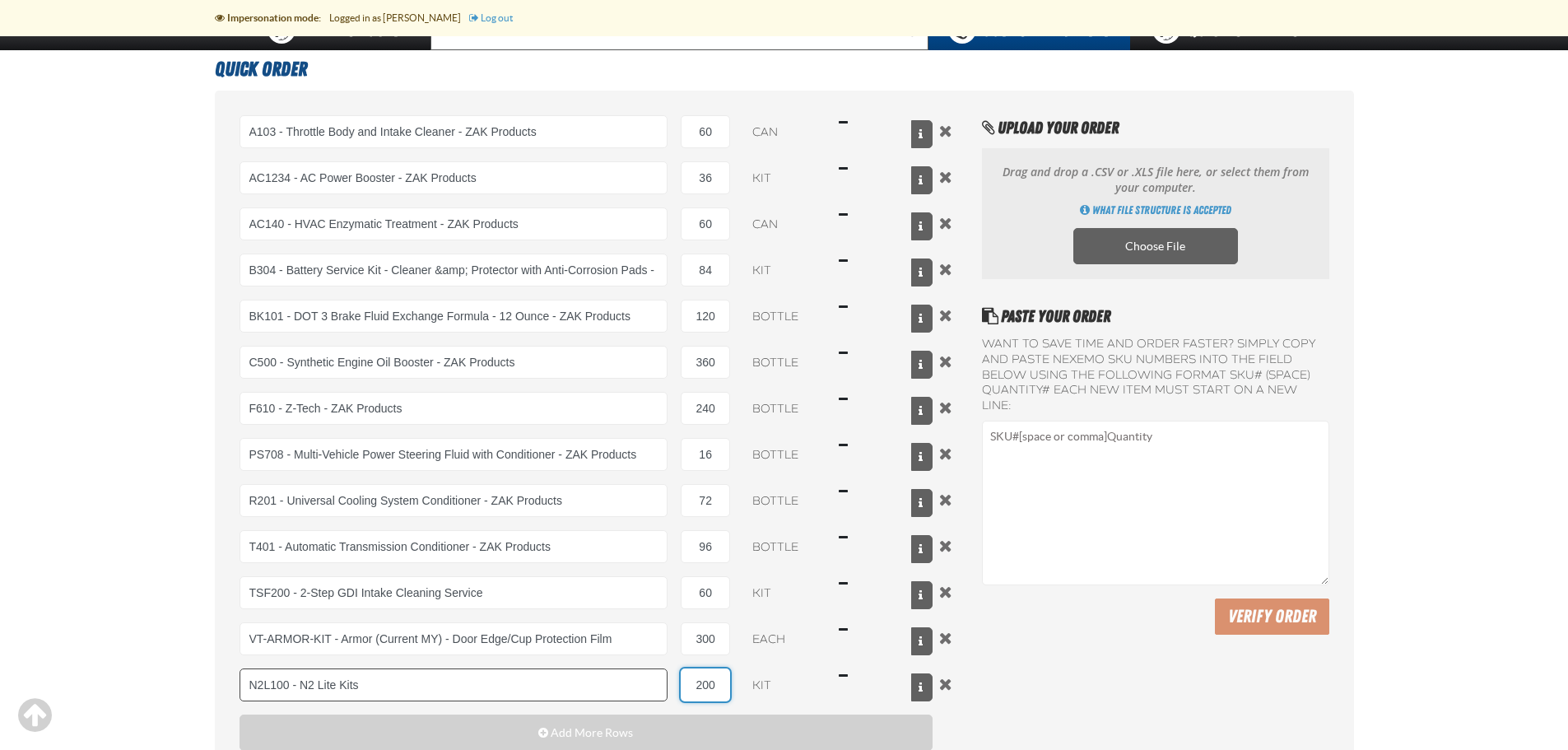
type input "200"
click at [609, 687] on input "N2L100 - N2 Lite Kits" at bounding box center [454, 685] width 429 height 33
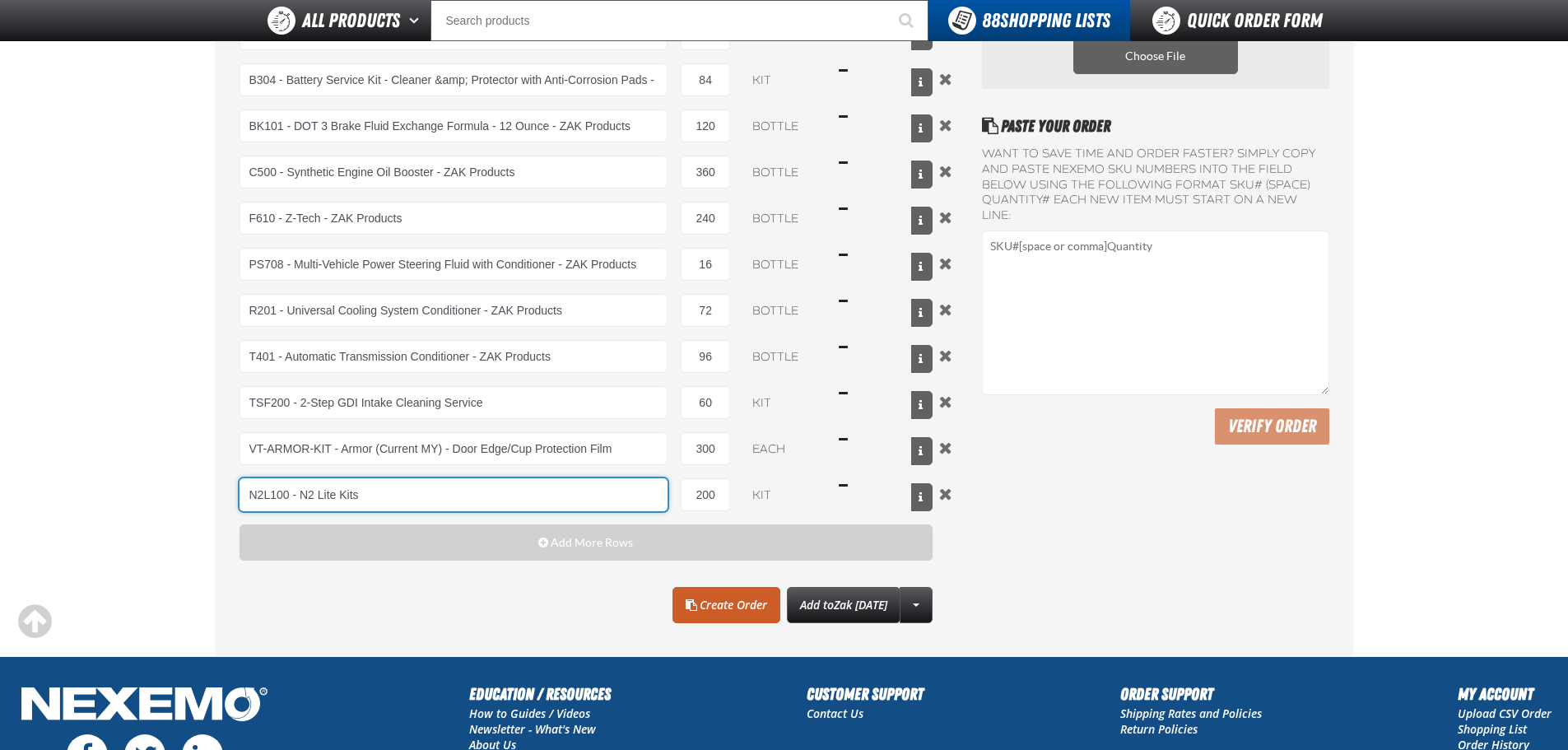
scroll to position [325, 0]
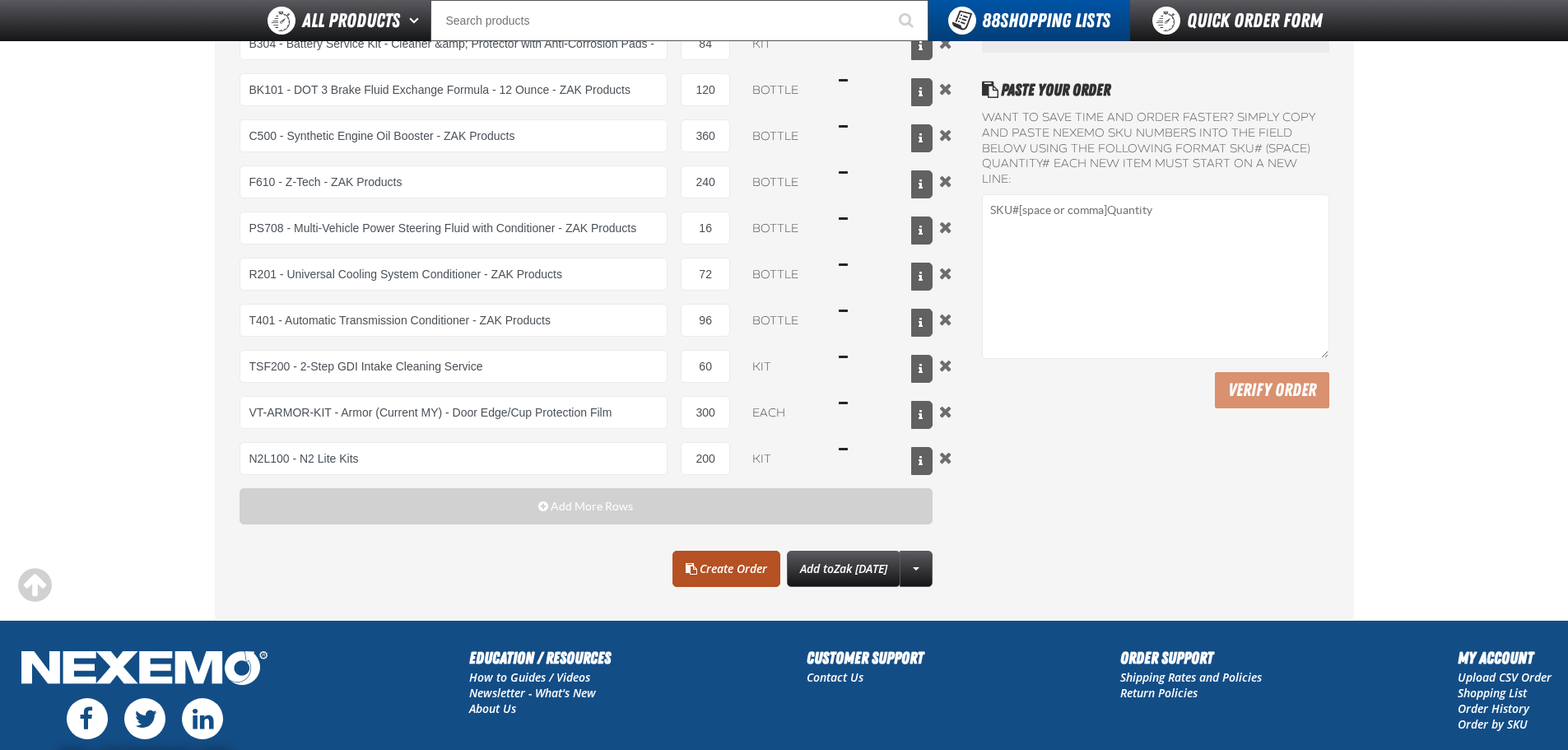
click at [706, 568] on link "Create Order" at bounding box center [726, 569] width 107 height 36
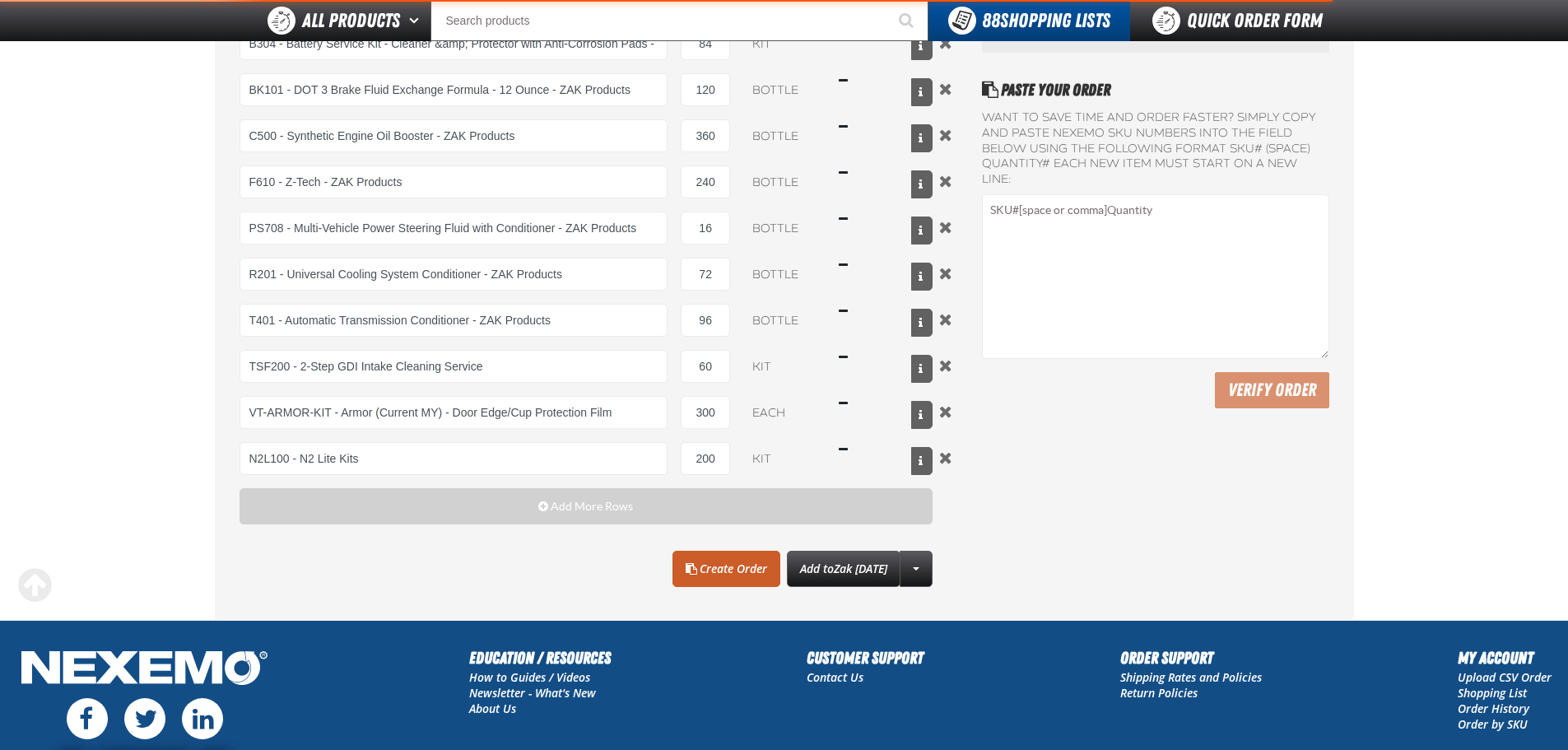
type input "N2L100 - N2 Lite Kits"
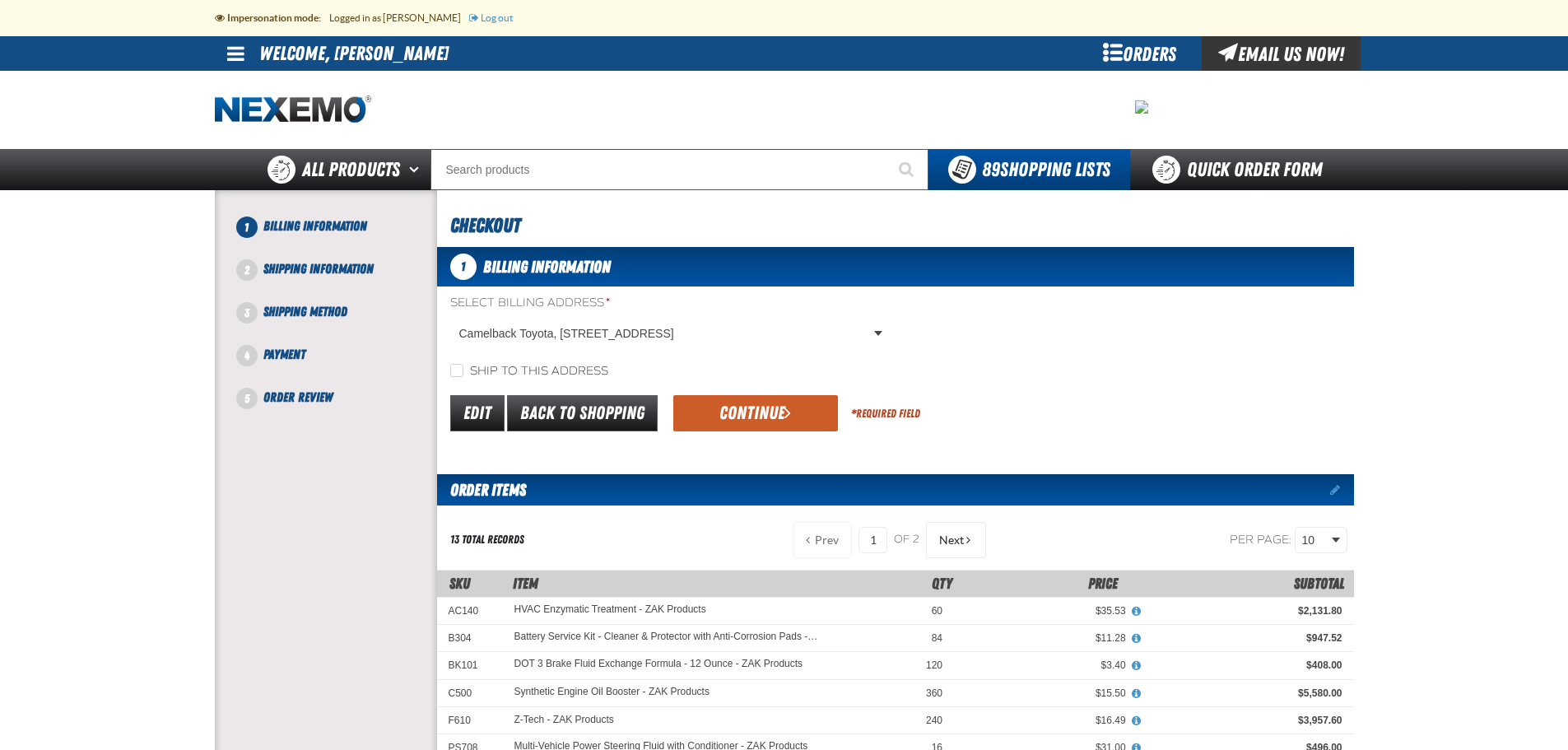
click at [1079, 386] on form "Select Billing Address * Camelback Toyota, [STREET_ADDRESS] Camelback Toyota, […" at bounding box center [896, 364] width 917 height 140
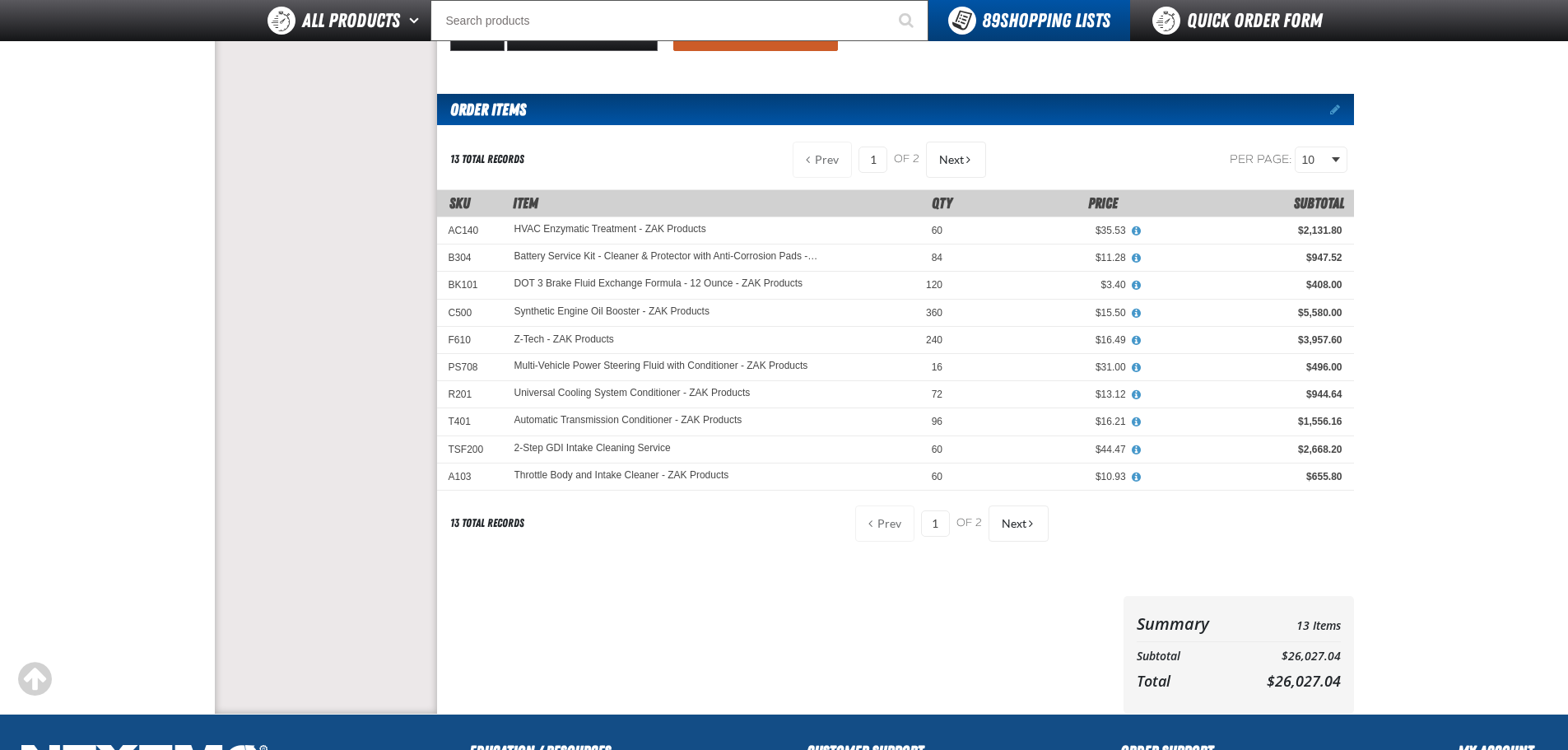
scroll to position [370, 0]
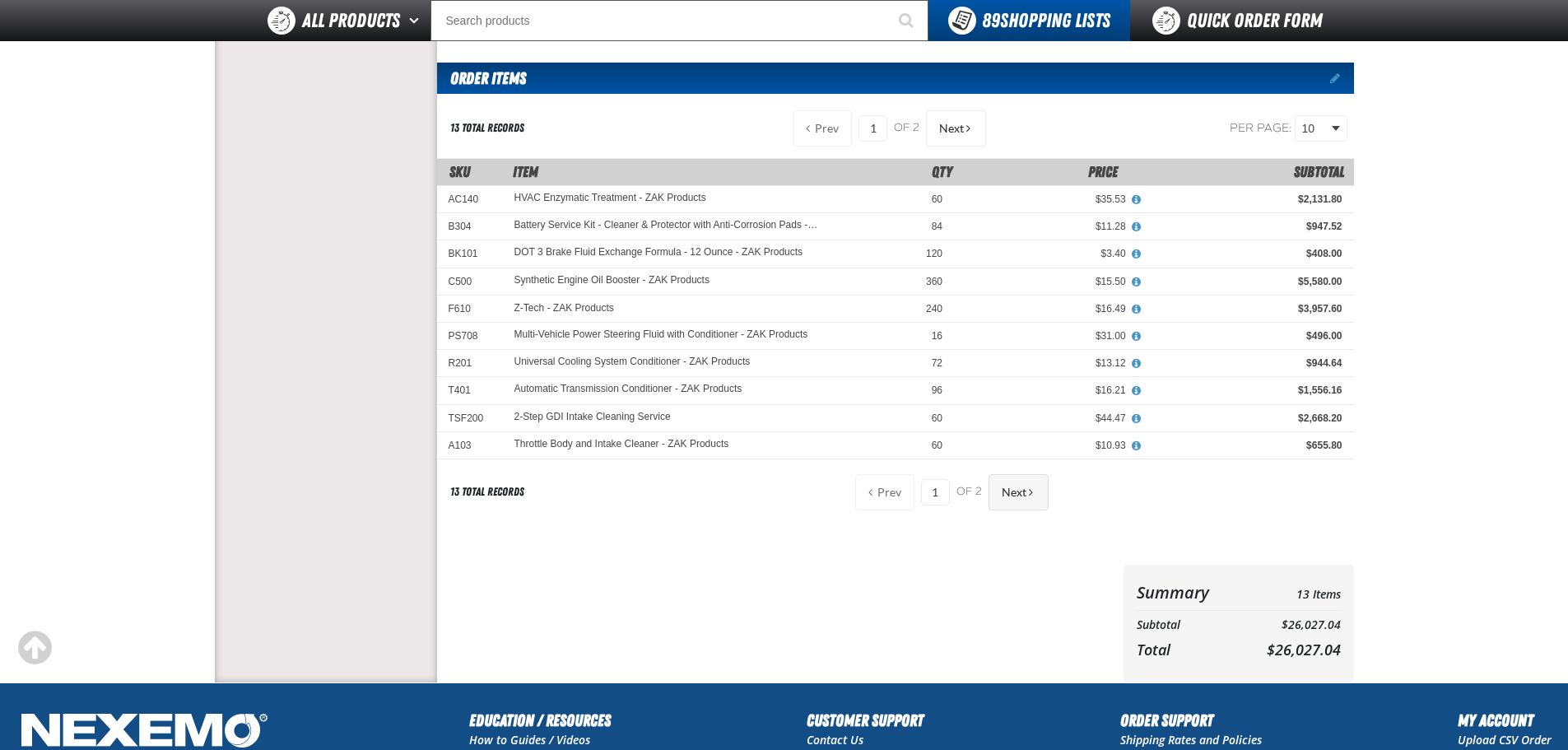
click at [1022, 495] on span "Next" at bounding box center [1015, 492] width 25 height 13
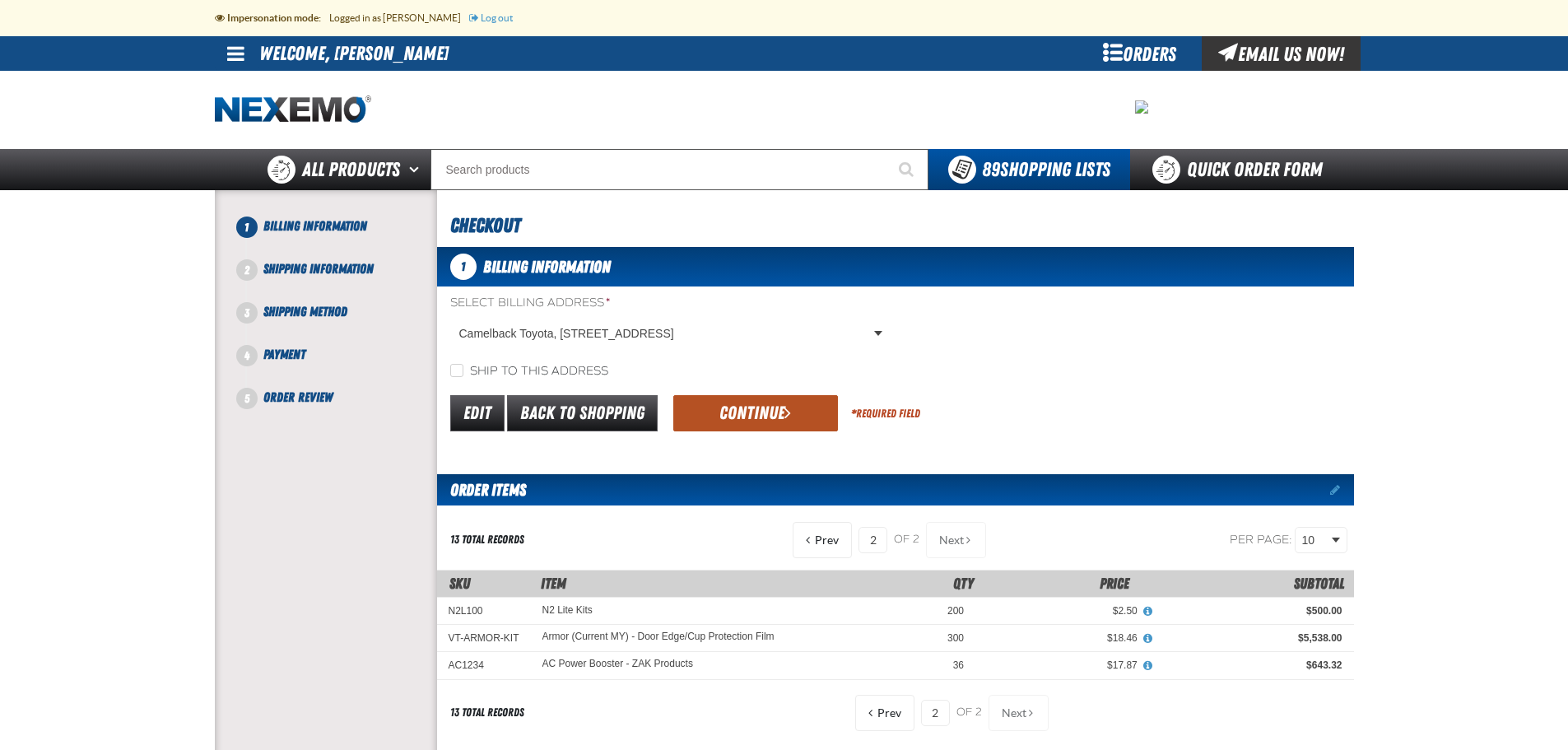
click at [743, 411] on button "Continue" at bounding box center [756, 413] width 165 height 36
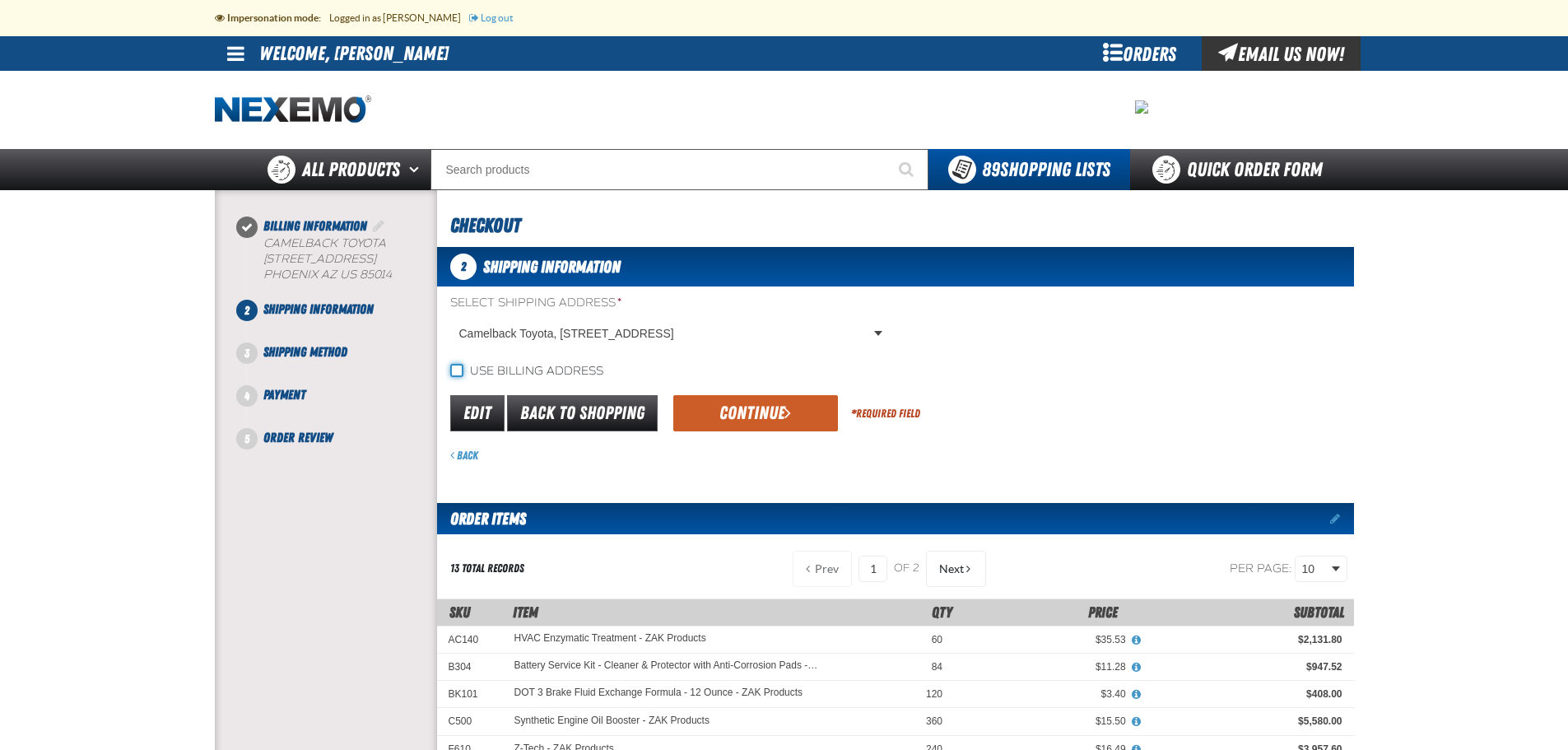
click at [455, 372] on input "Use billing address" at bounding box center [456, 370] width 13 height 13
checkbox input "true"
click at [879, 335] on div "Select Shipping Address * Camelback Toyota, 1550 East Camelback rd, PHOENIX AZ …" at bounding box center [668, 321] width 438 height 55
click at [762, 411] on button "Continue" at bounding box center [756, 413] width 165 height 36
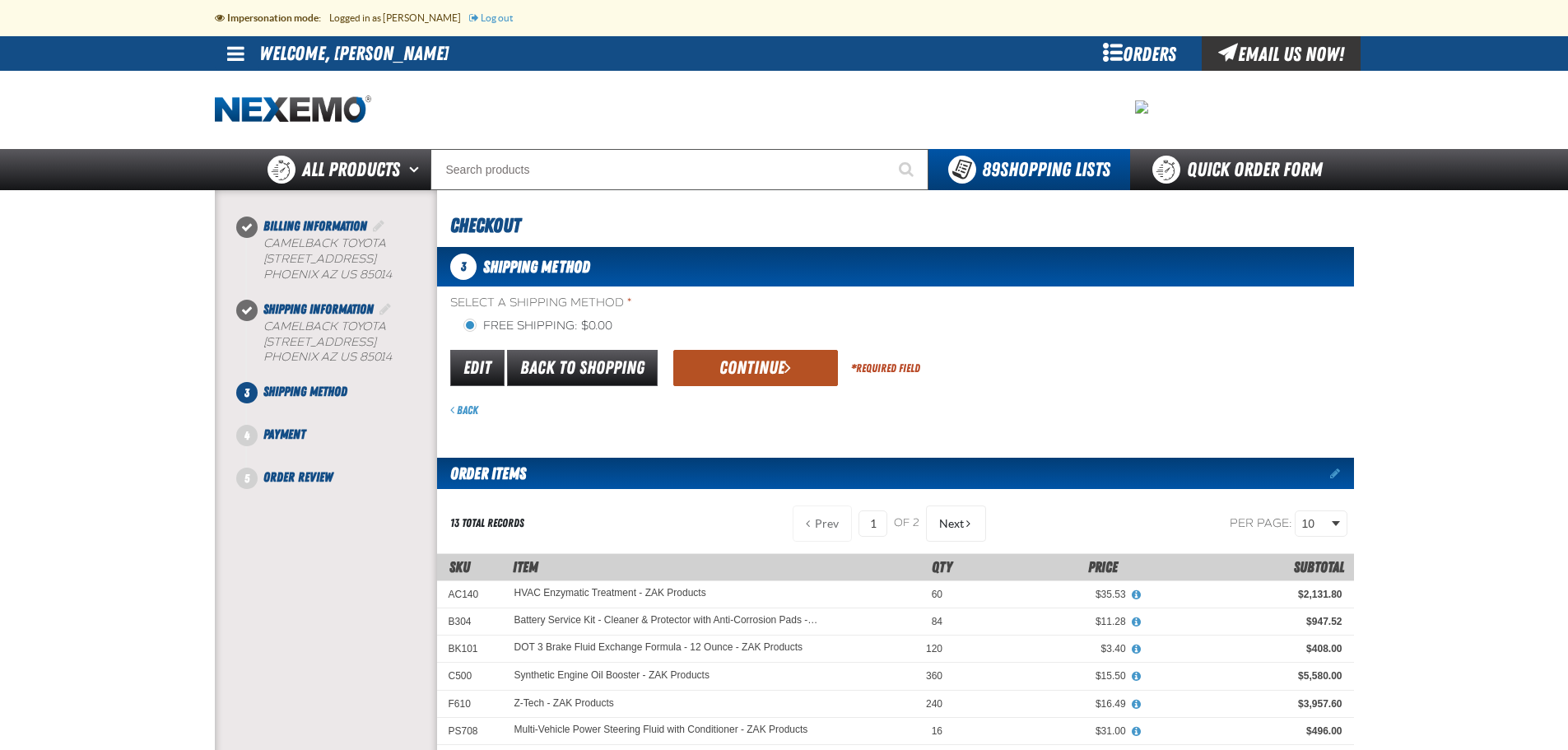
click at [757, 367] on button "Continue" at bounding box center [756, 368] width 165 height 36
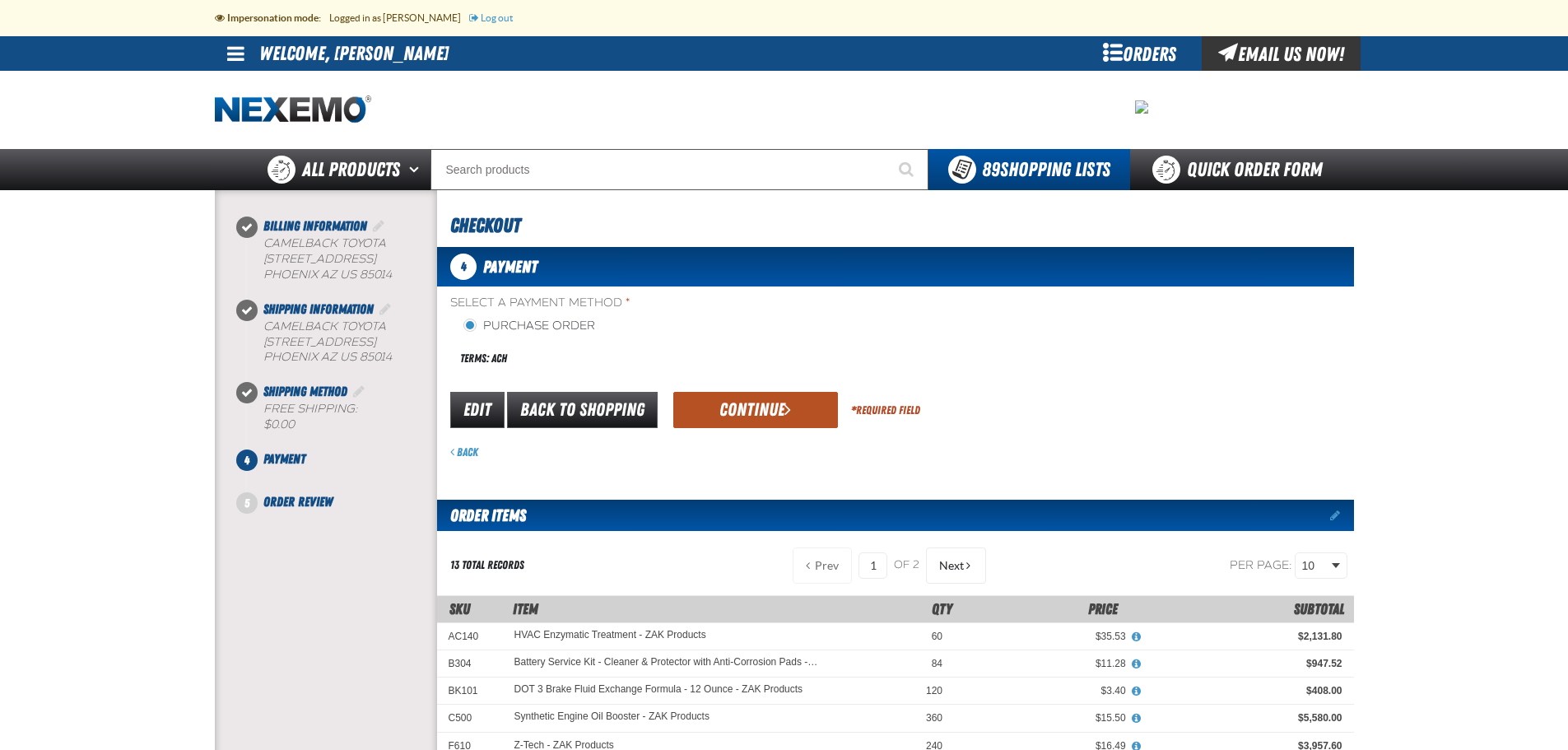
click at [742, 415] on button "Continue" at bounding box center [756, 410] width 165 height 36
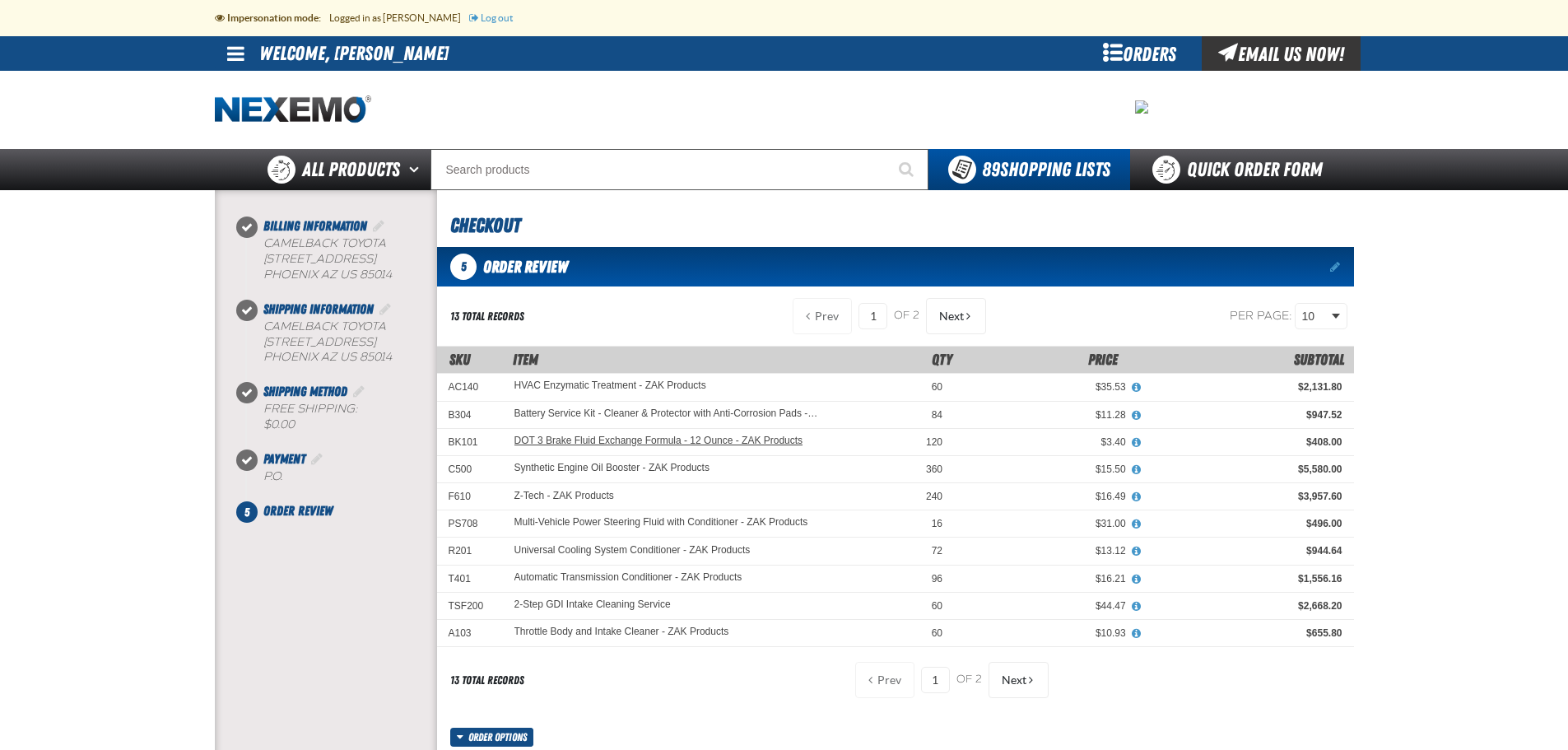
scroll to position [185, 0]
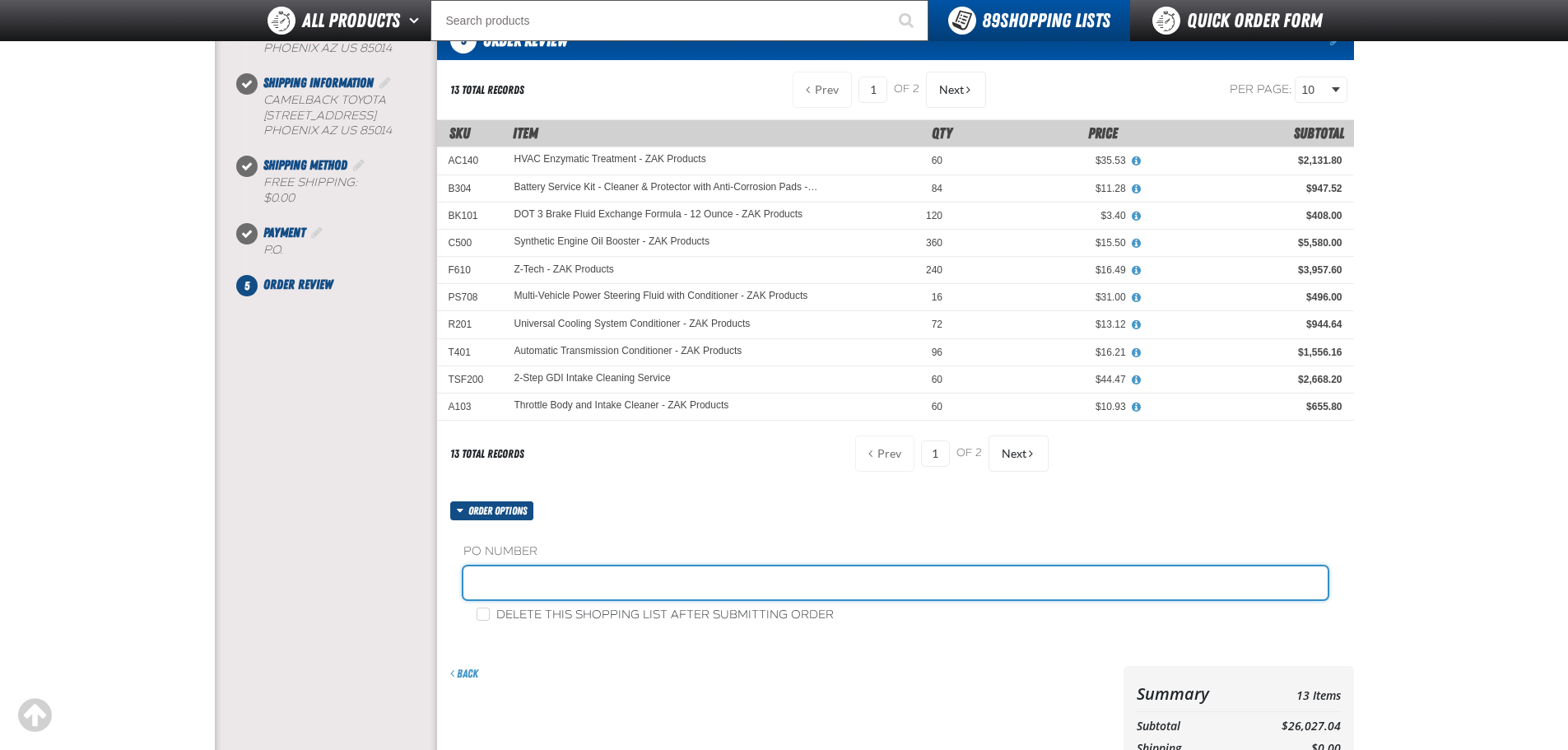
click at [522, 584] on input "text" at bounding box center [895, 583] width 864 height 33
paste input "0812CU"
type input "0812CU (mp)"
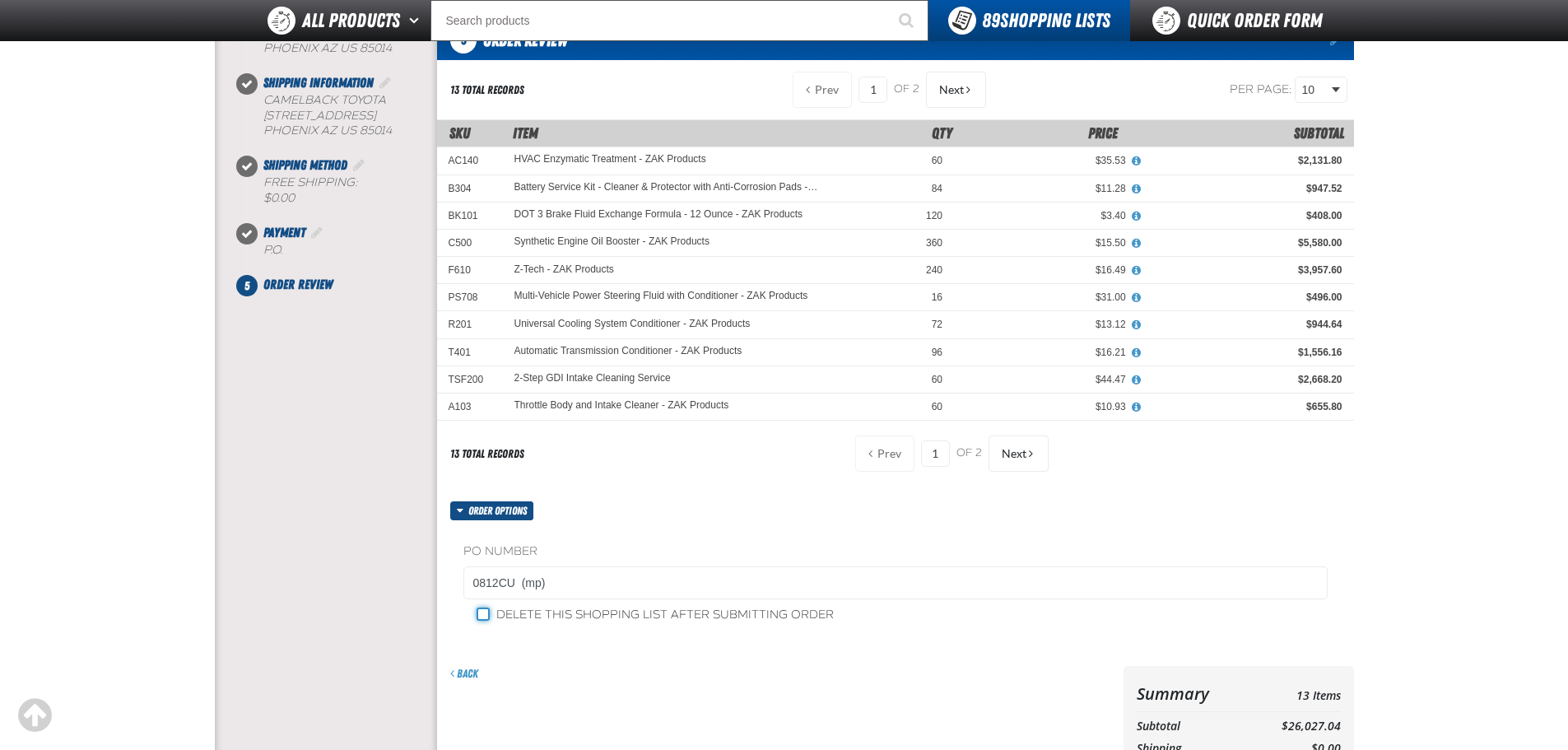
click at [481, 619] on input "Delete this shopping list after submitting order" at bounding box center [483, 614] width 13 height 13
checkbox input "true"
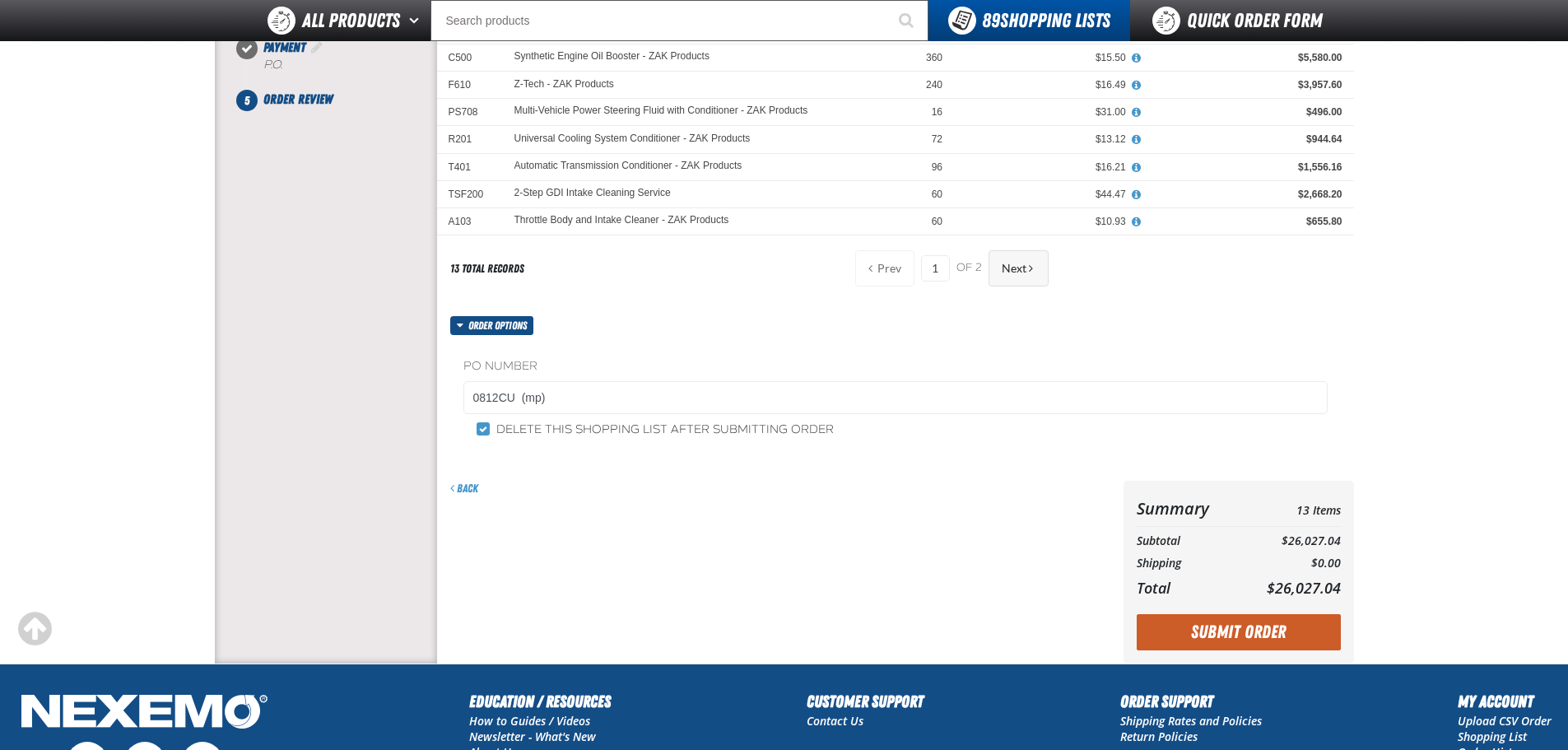
click at [1021, 273] on span "Next" at bounding box center [1015, 269] width 25 height 13
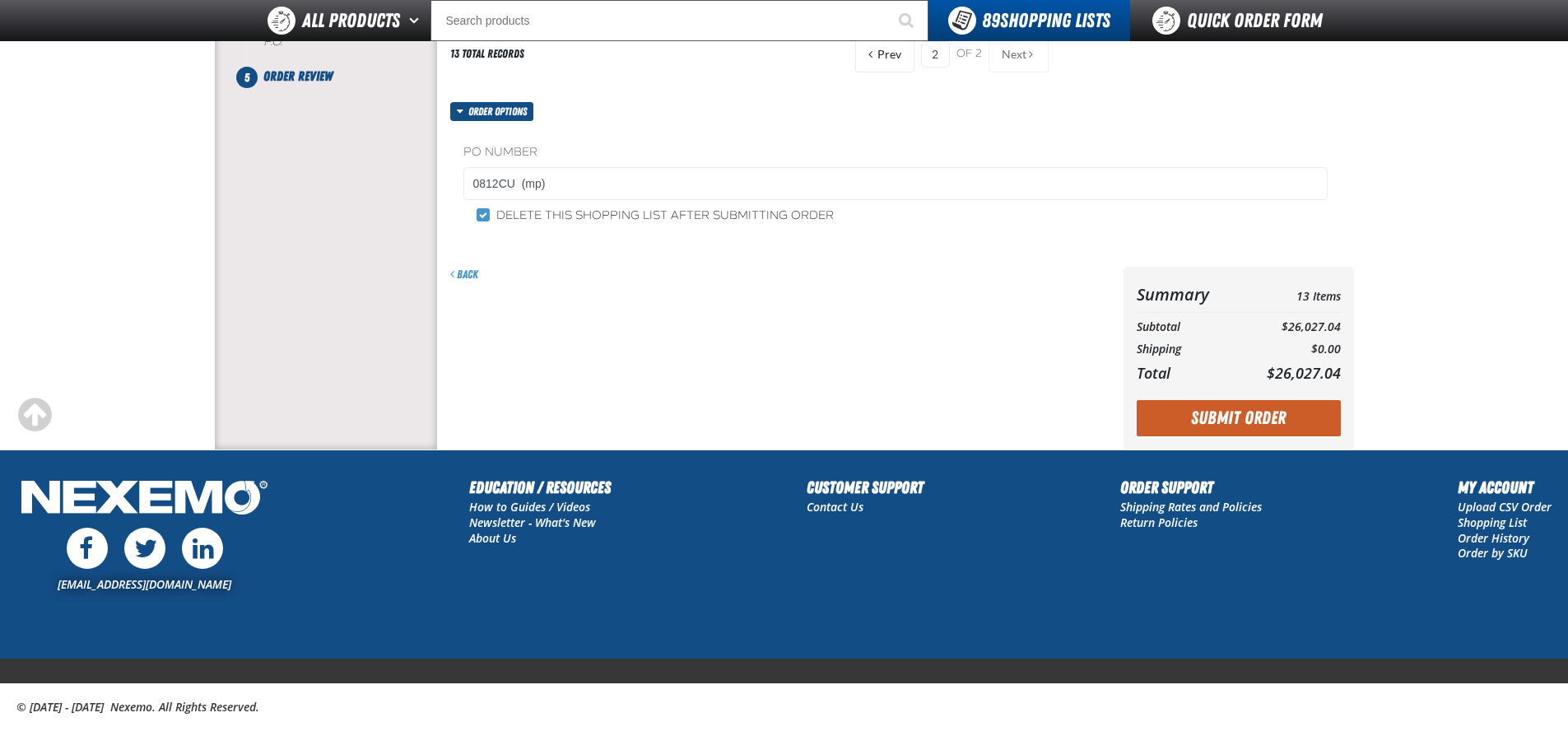
scroll to position [408, 0]
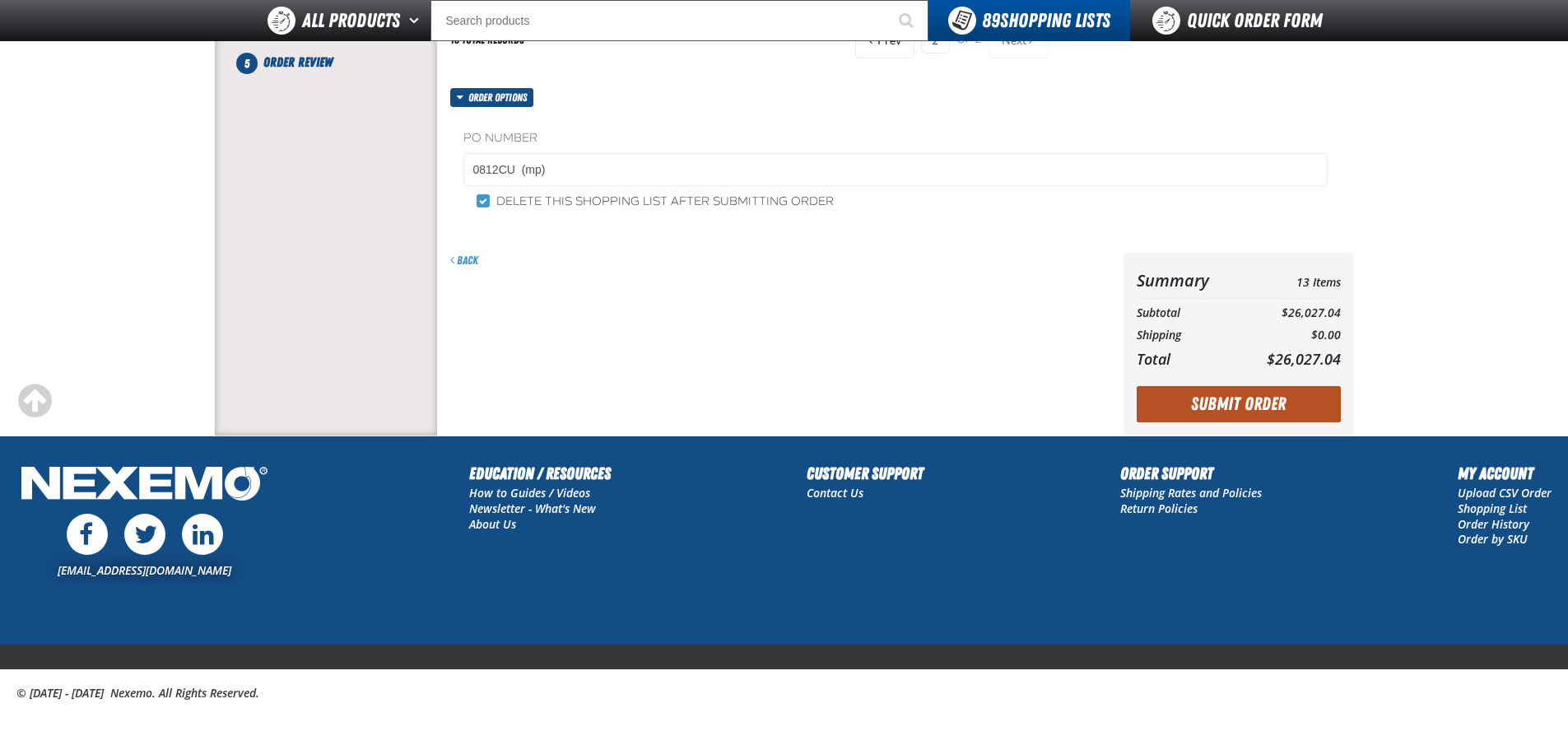
click at [1236, 407] on button "Submit Order" at bounding box center [1238, 405] width 204 height 36
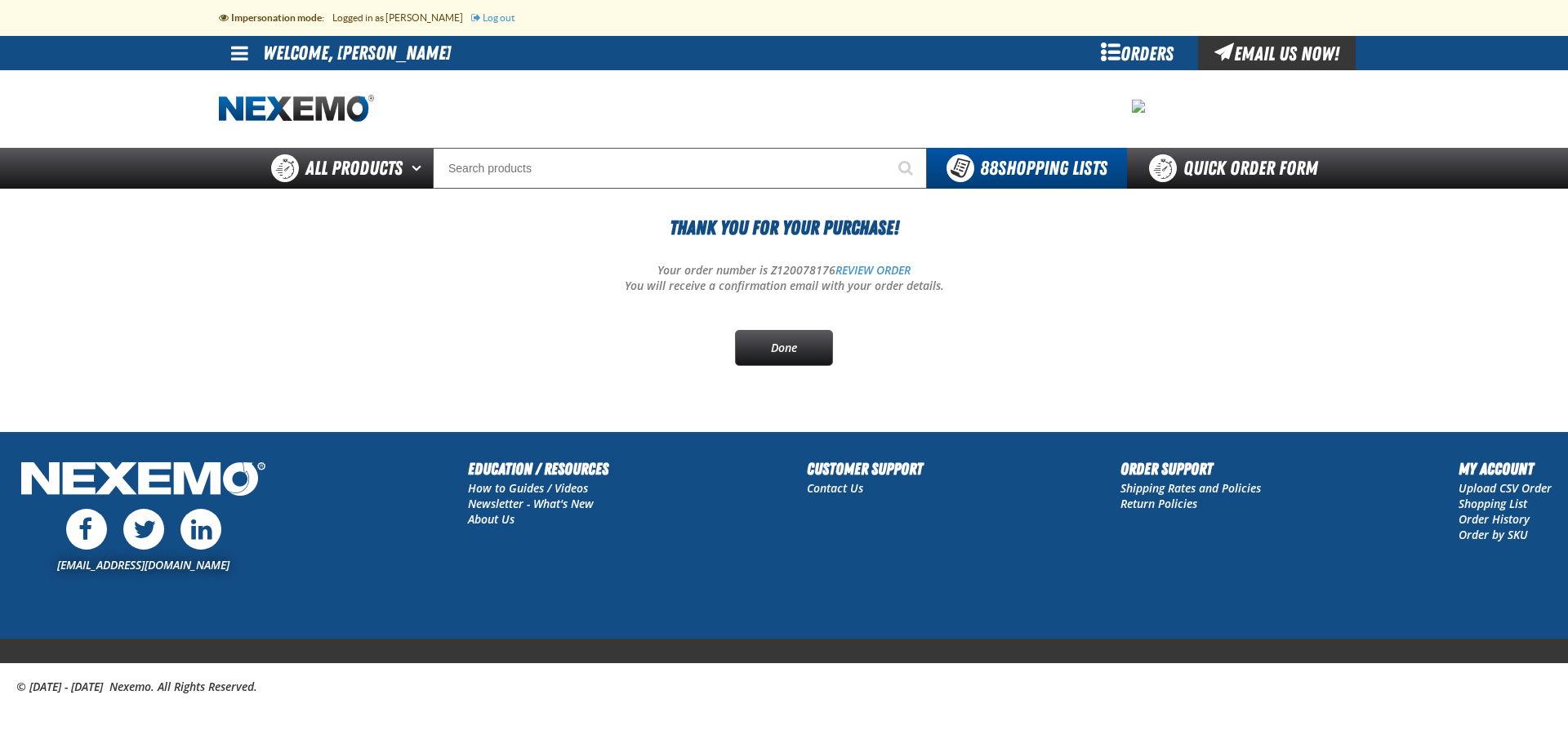
drag, startPoint x: 833, startPoint y: 268, endPoint x: 770, endPoint y: 263, distance: 63.2
click at [770, 263] on p "Your order number is Z120078176 REVIEW ORDER" at bounding box center [784, 270] width 1130 height 15
copy p "Z120078176"
click at [767, 353] on link "Done" at bounding box center [783, 348] width 98 height 36
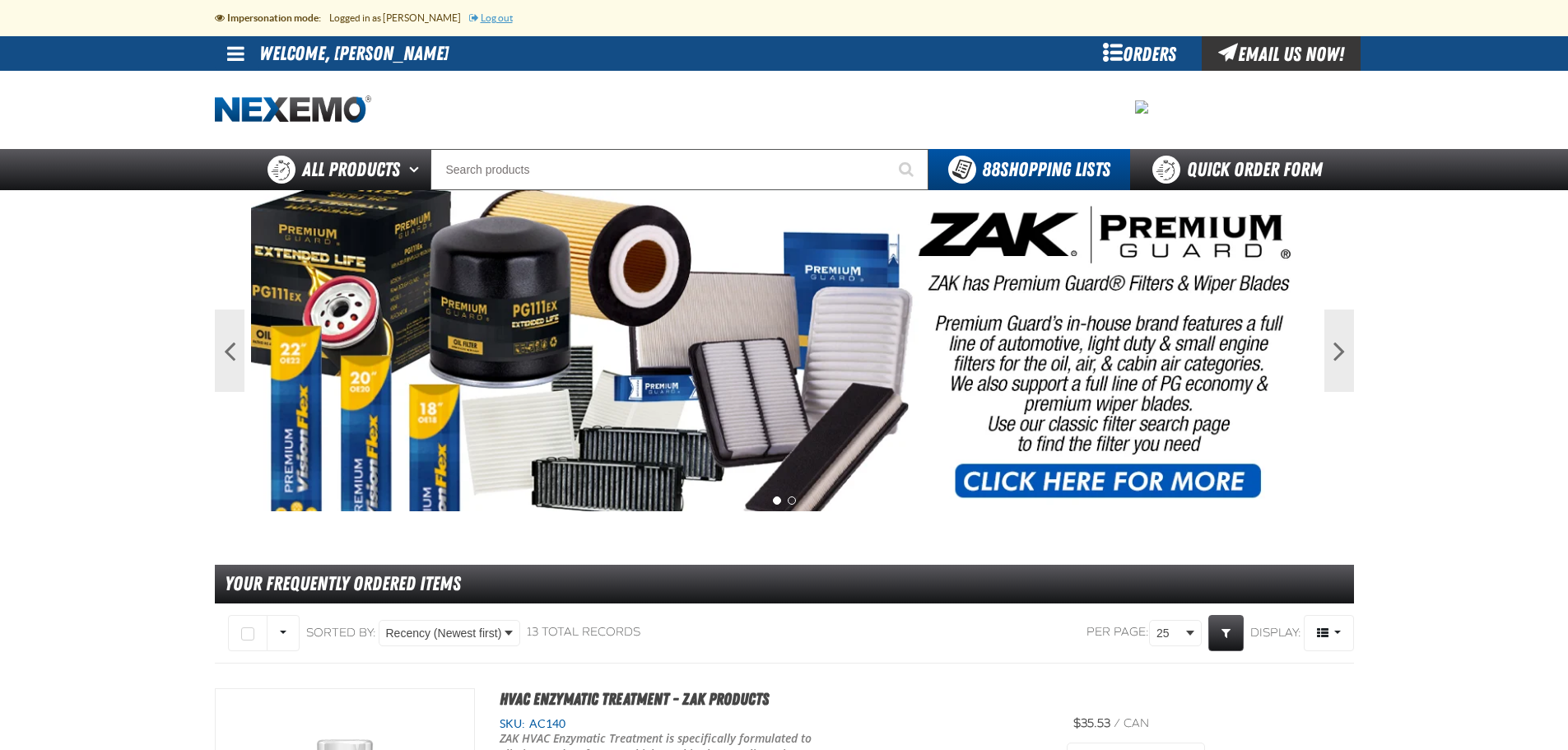
click at [476, 20] on link "Log out" at bounding box center [490, 17] width 43 height 11
